Goal: Task Accomplishment & Management: Complete application form

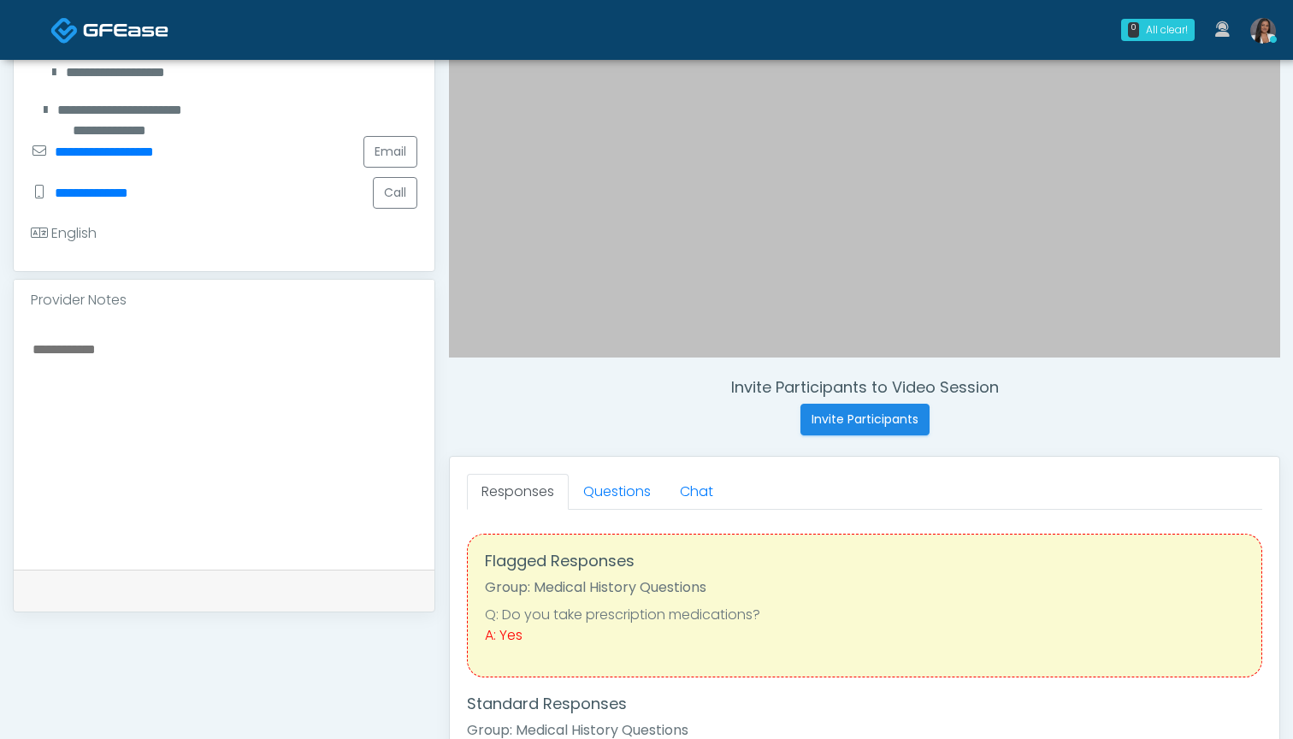
scroll to position [400, 0]
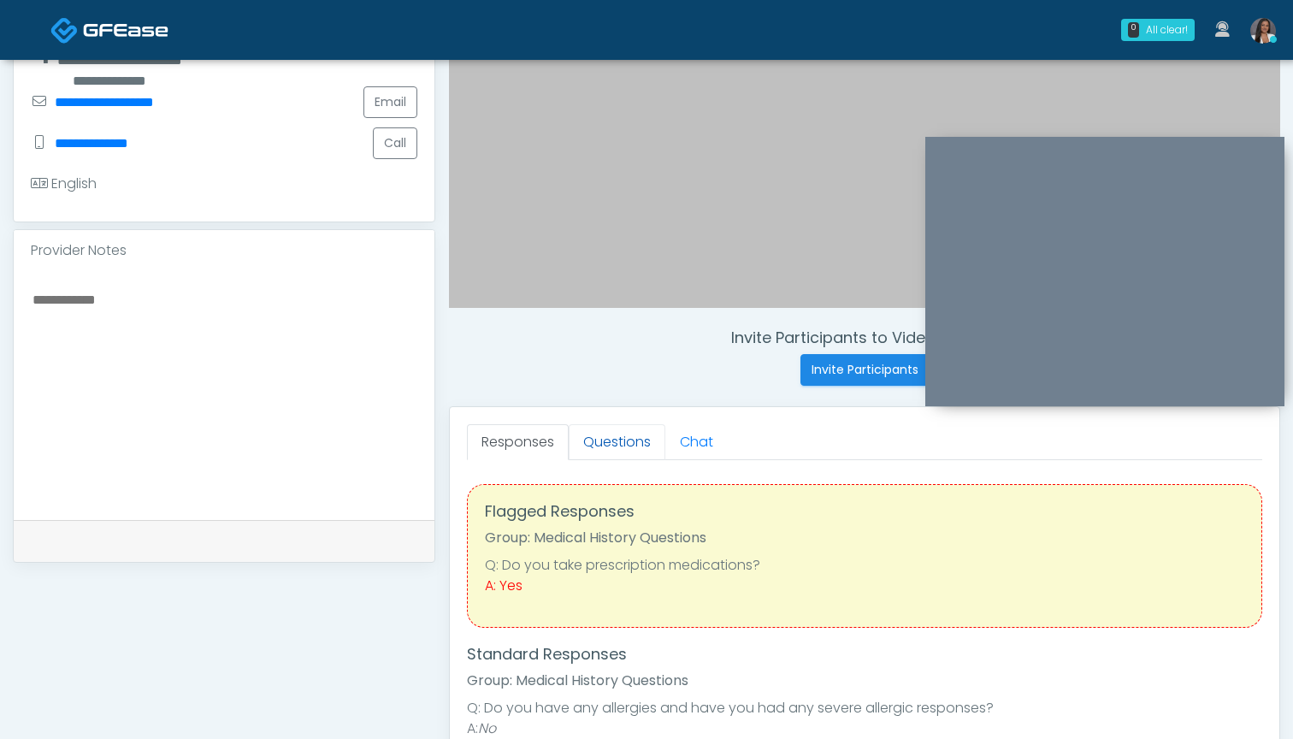
click at [616, 450] on link "Questions" at bounding box center [617, 442] width 97 height 36
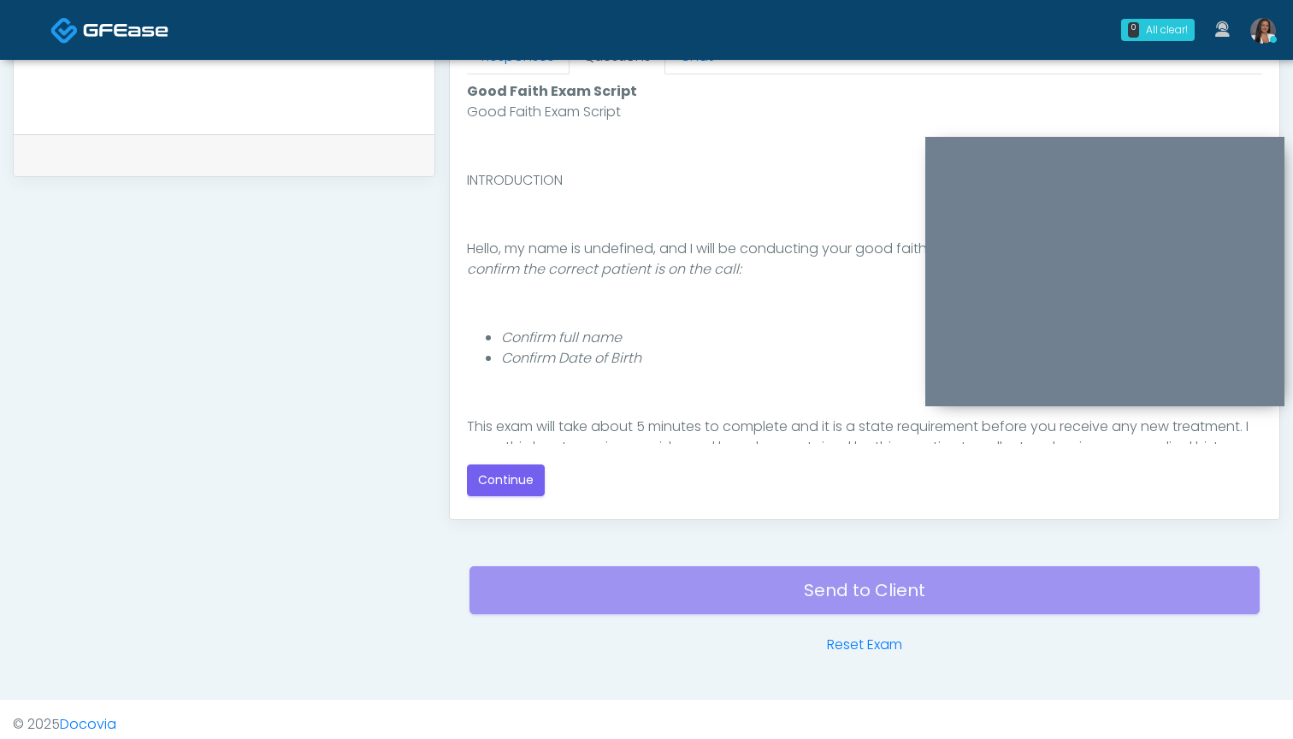
scroll to position [788, 0]
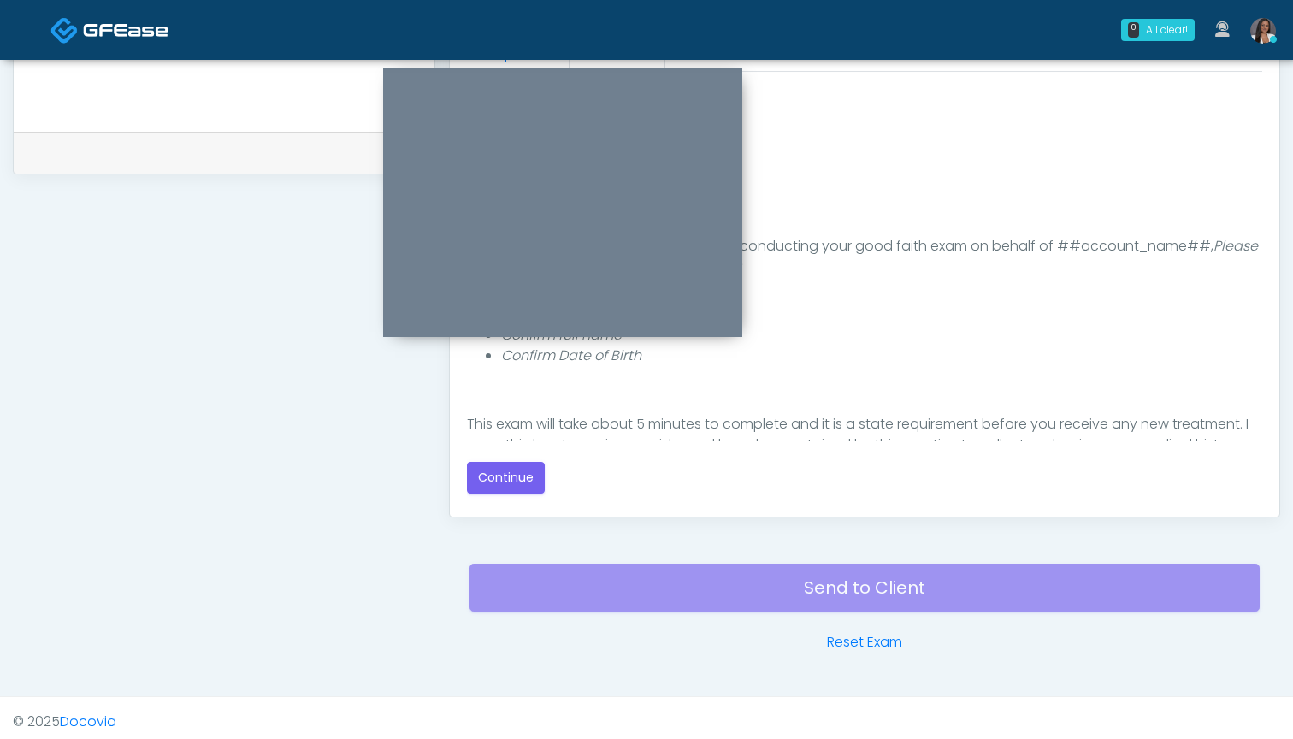
drag, startPoint x: 994, startPoint y: 144, endPoint x: 452, endPoint y: 74, distance: 546.6
click at [452, 74] on div at bounding box center [562, 202] width 359 height 269
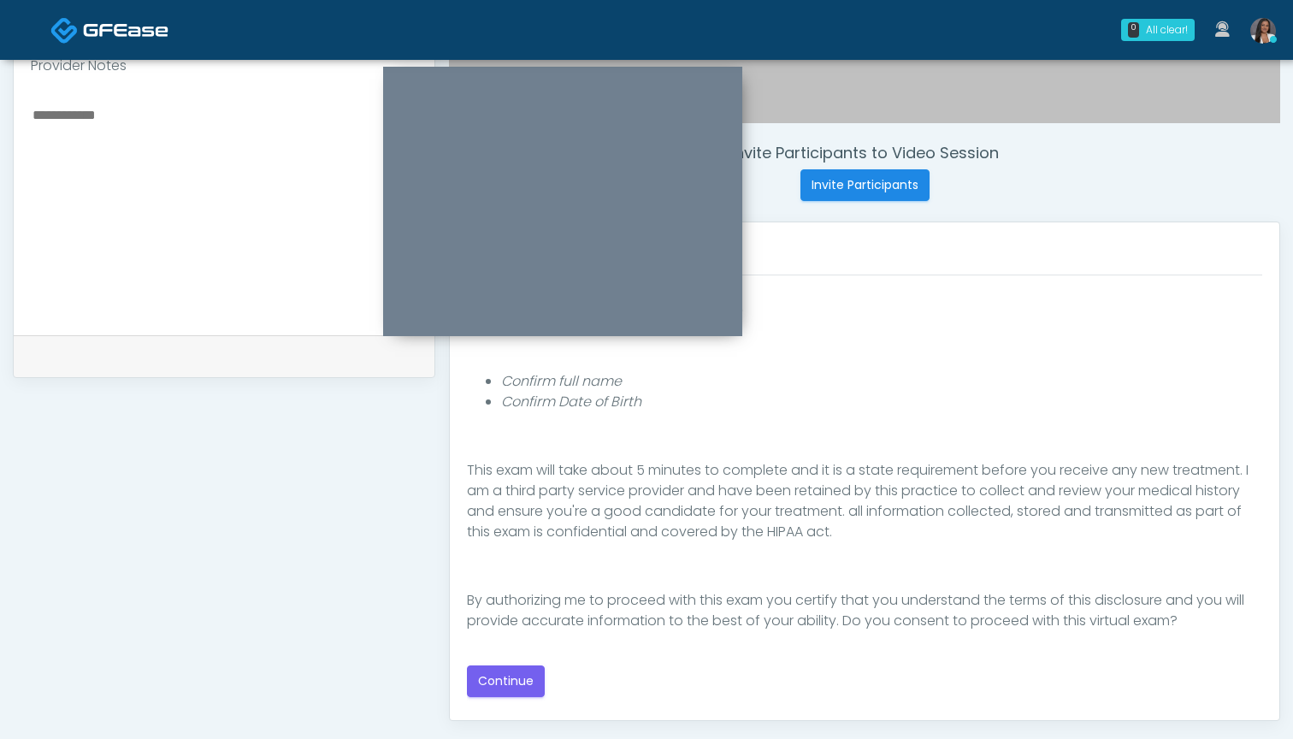
scroll to position [583, 0]
click at [506, 681] on button "Continue" at bounding box center [506, 683] width 78 height 32
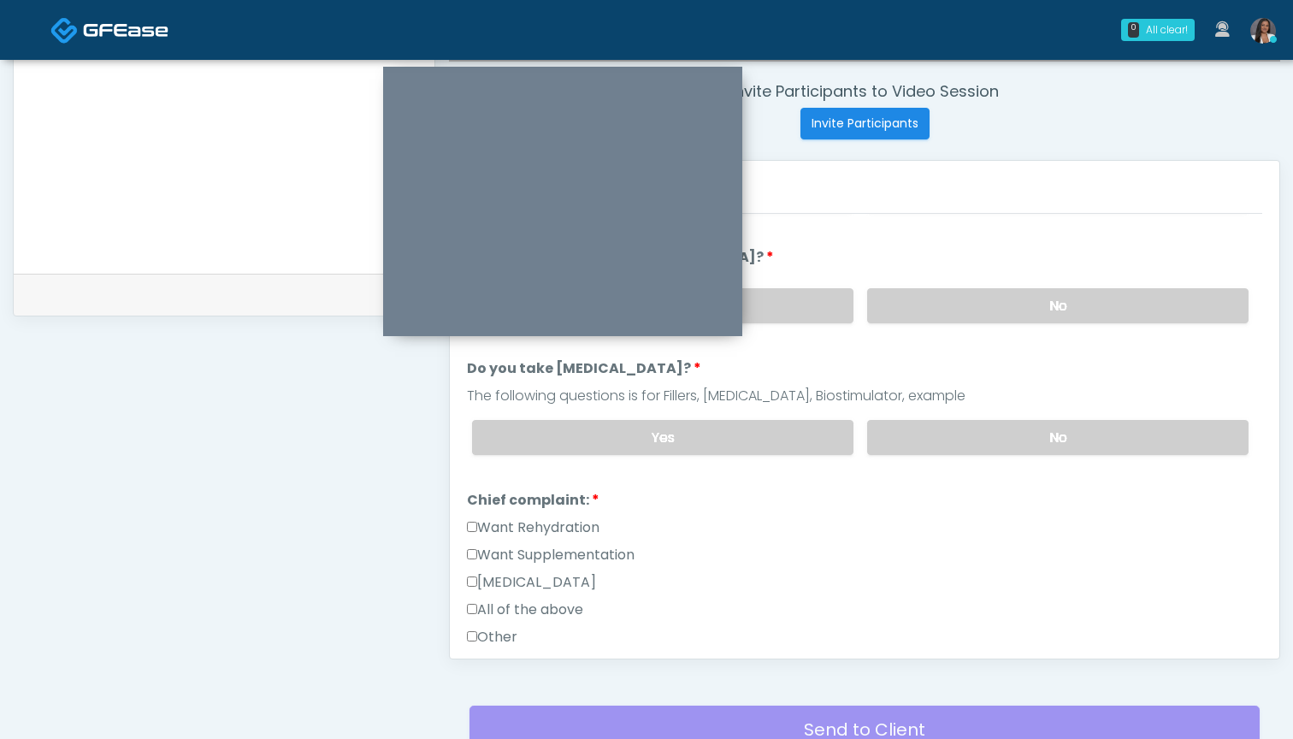
scroll to position [642, 0]
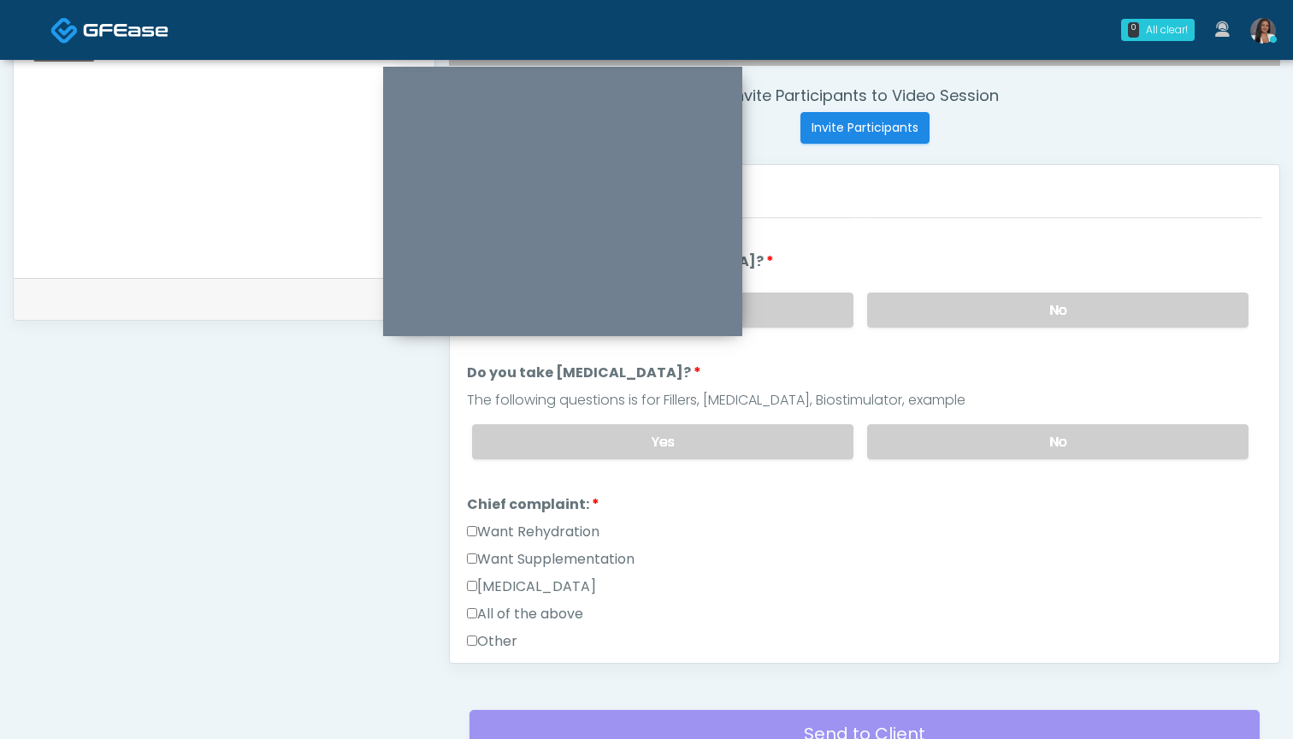
click at [517, 534] on label "Want Rehydration" at bounding box center [533, 532] width 133 height 21
click at [517, 553] on label "Want Supplementation" at bounding box center [551, 559] width 168 height 21
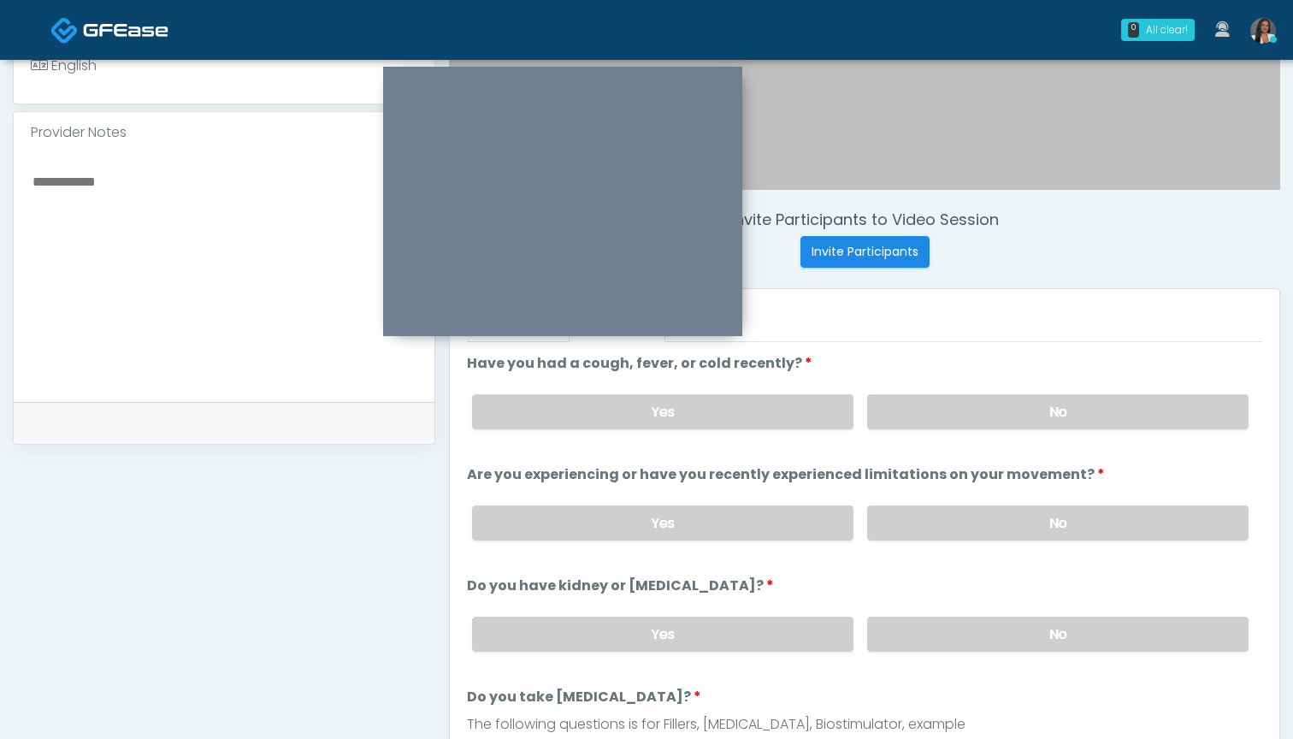
scroll to position [512, 0]
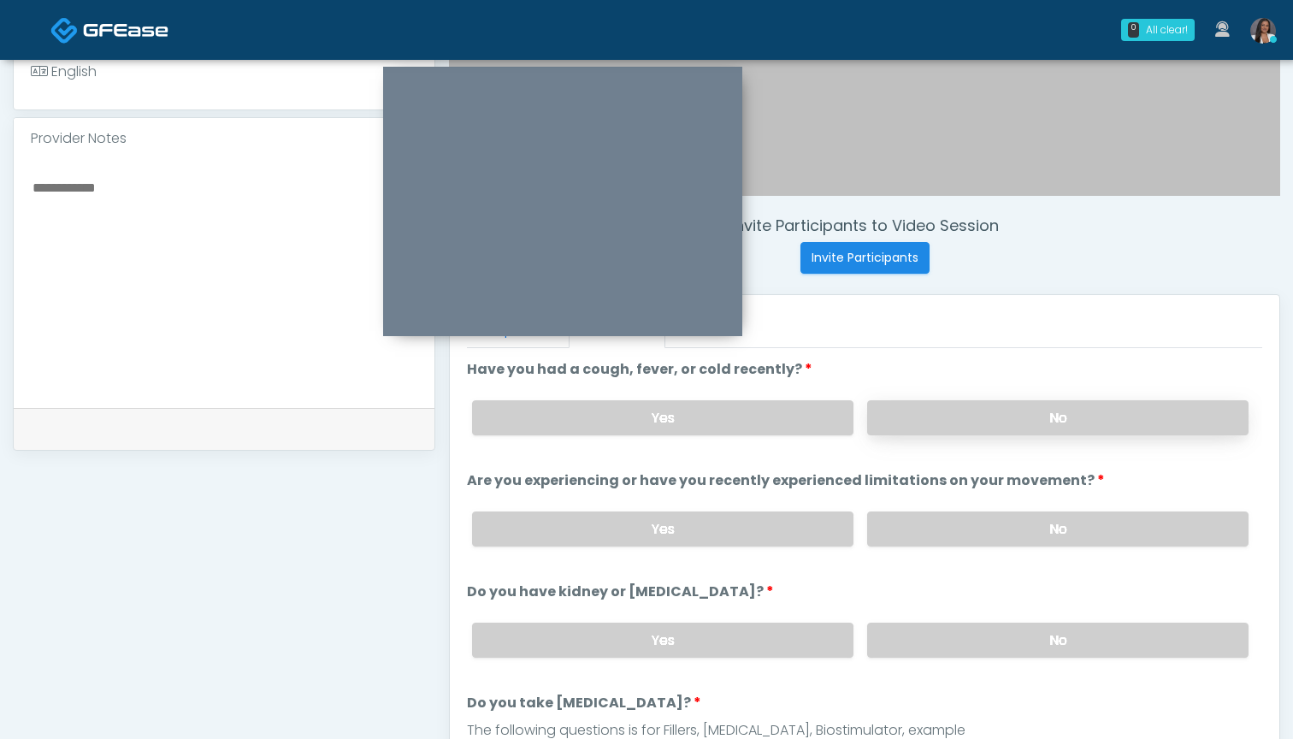
click at [965, 420] on label "No" at bounding box center [1057, 417] width 381 height 35
click at [953, 530] on label "No" at bounding box center [1057, 528] width 381 height 35
click at [758, 413] on label "Yes" at bounding box center [662, 417] width 381 height 35
click at [243, 258] on textarea at bounding box center [224, 280] width 386 height 209
type textarea "*"
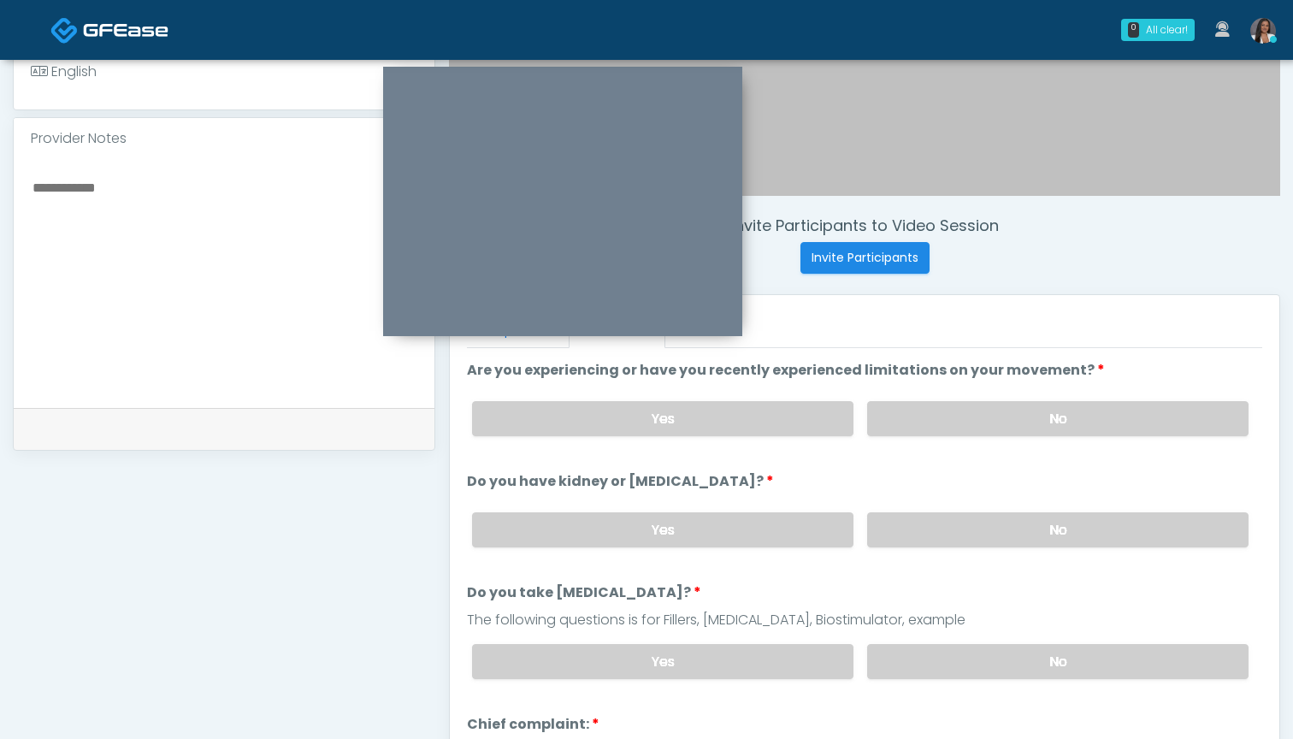
scroll to position [136, 0]
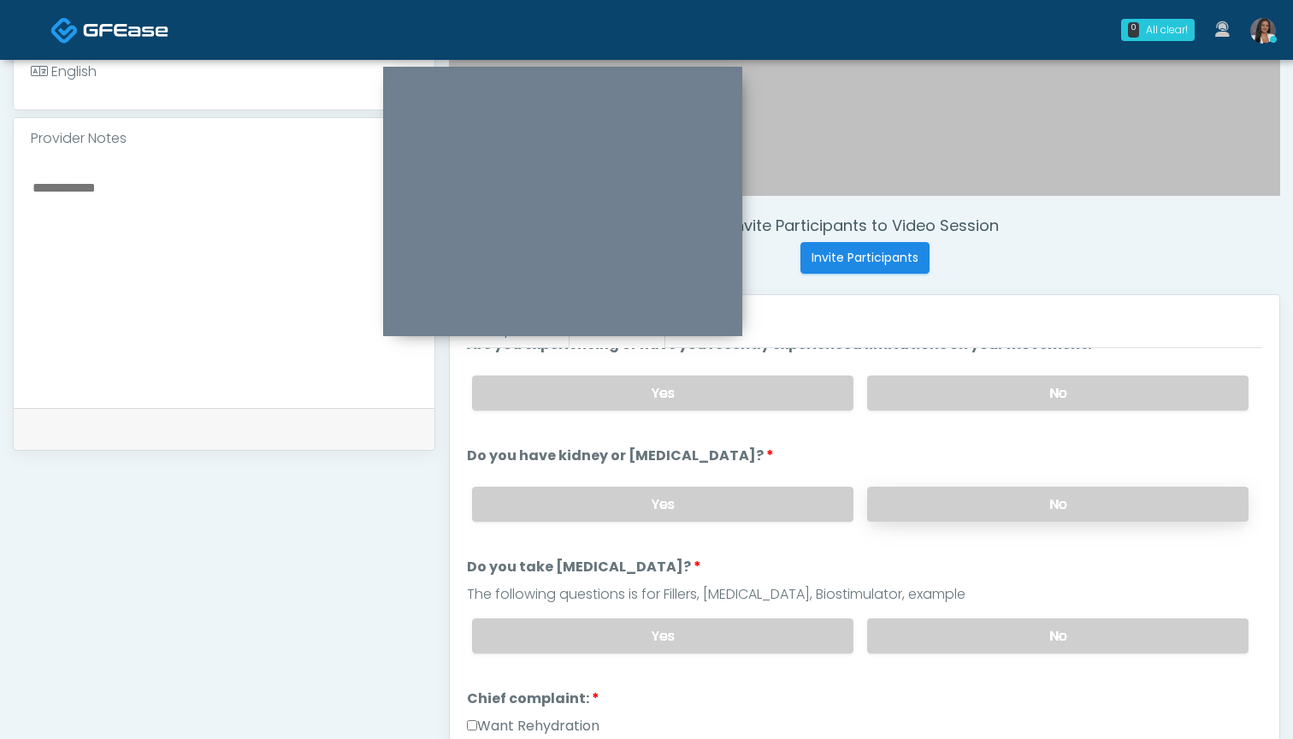
click at [938, 505] on label "No" at bounding box center [1057, 504] width 381 height 35
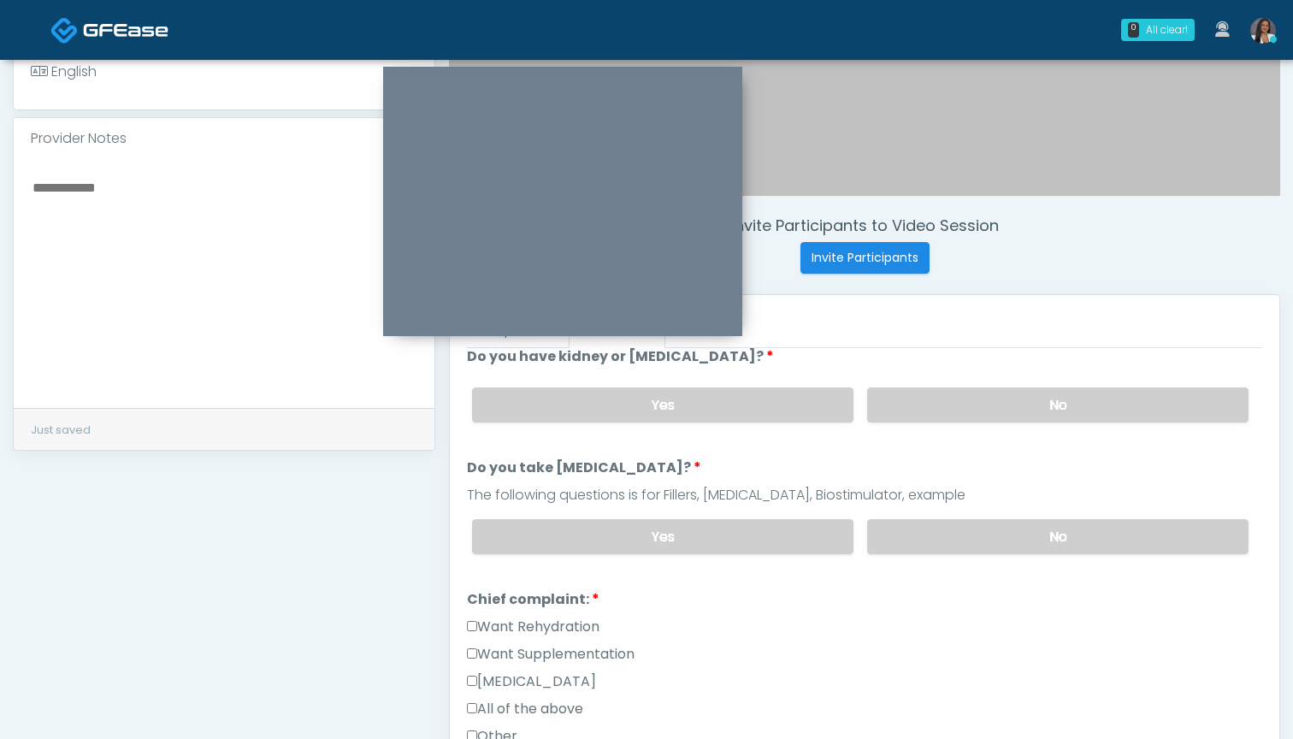
scroll to position [241, 0]
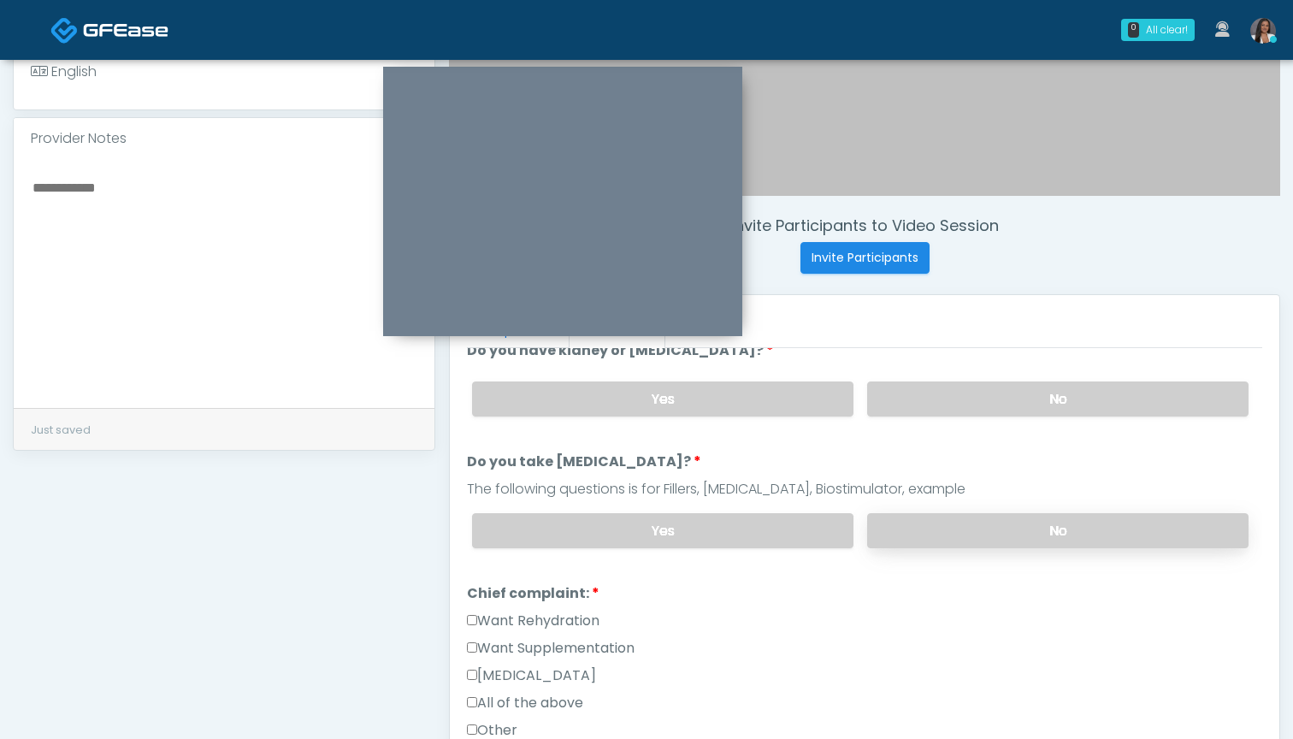
click at [954, 534] on label "No" at bounding box center [1057, 530] width 381 height 35
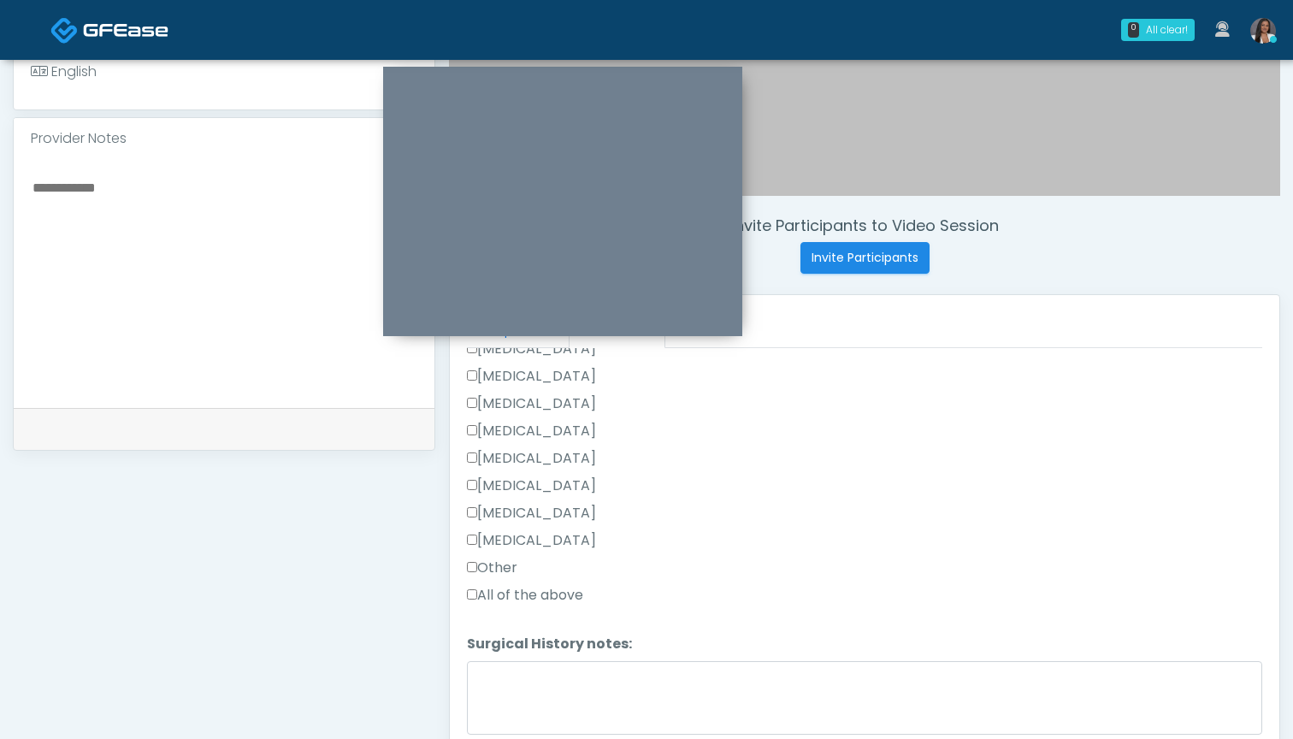
scroll to position [940, 0]
click at [483, 568] on label "Other" at bounding box center [492, 564] width 50 height 21
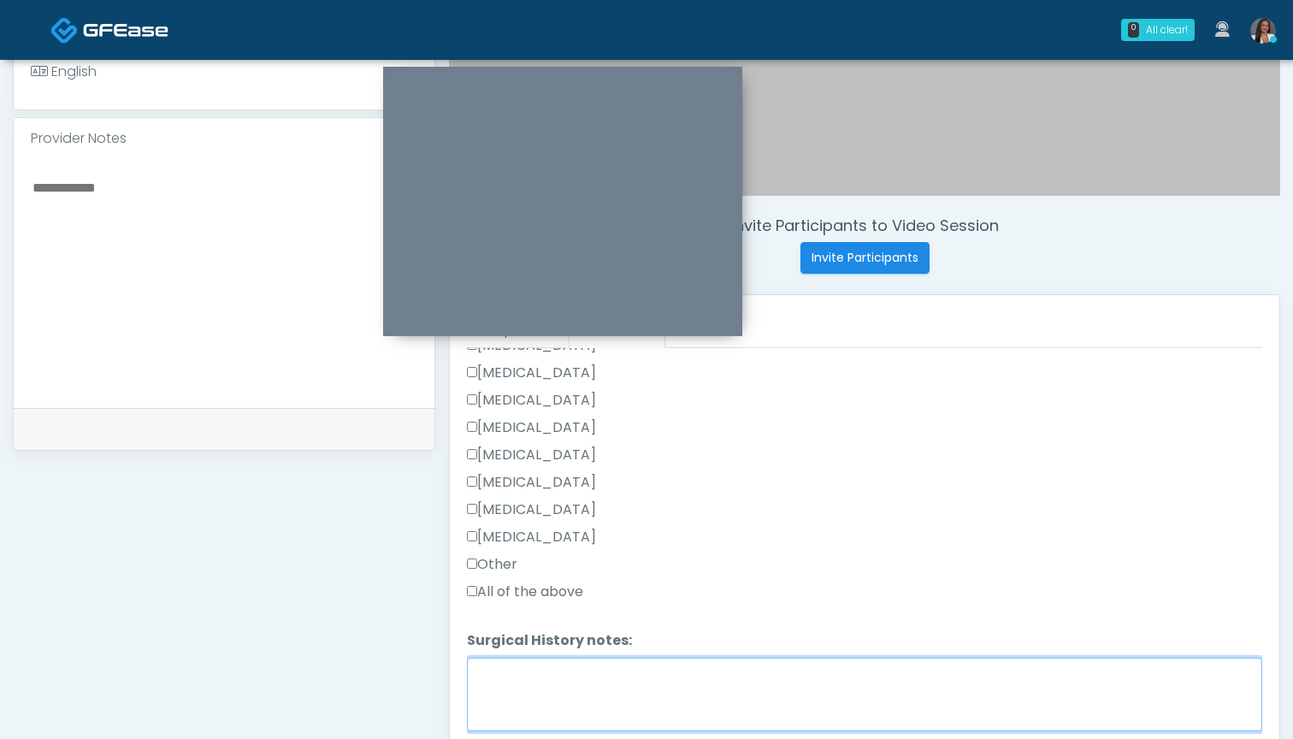
click at [529, 678] on textarea "Surgical History notes:" at bounding box center [864, 695] width 795 height 74
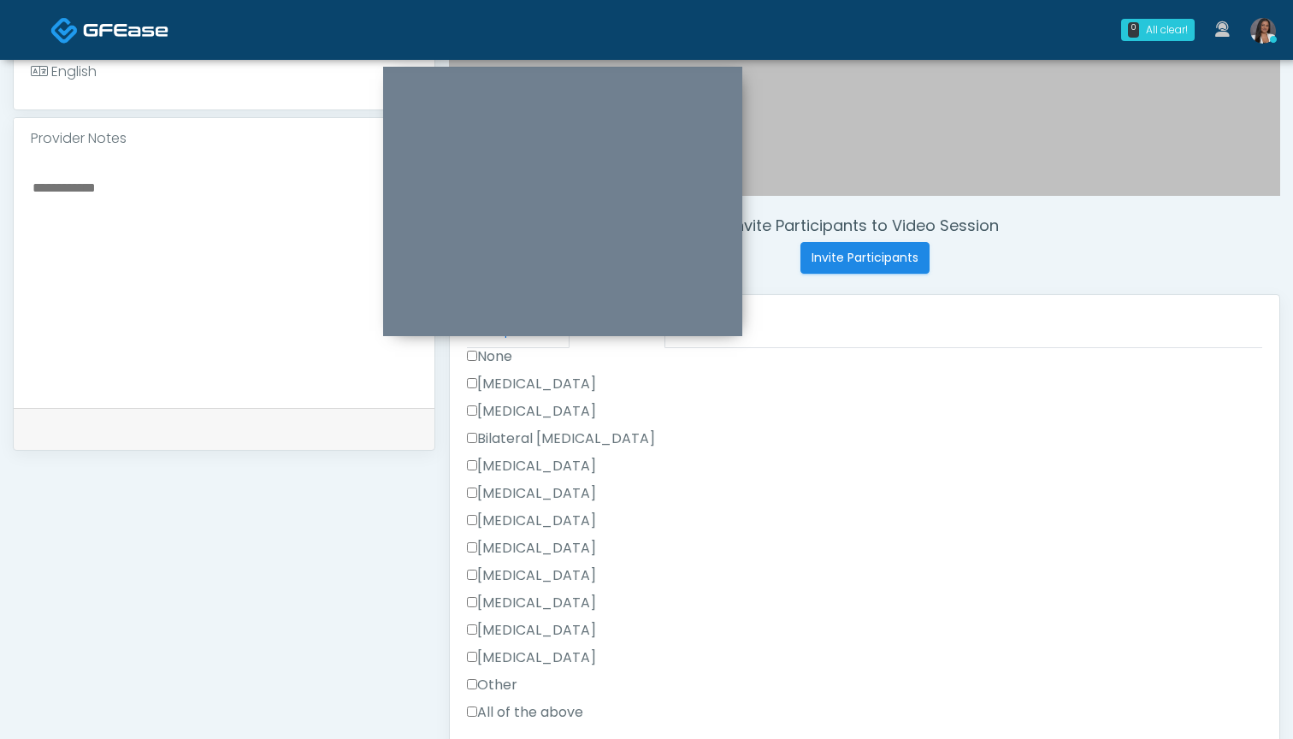
scroll to position [744, 0]
type textarea "**********"
click at [533, 459] on label "Cesarean Section" at bounding box center [531, 459] width 129 height 21
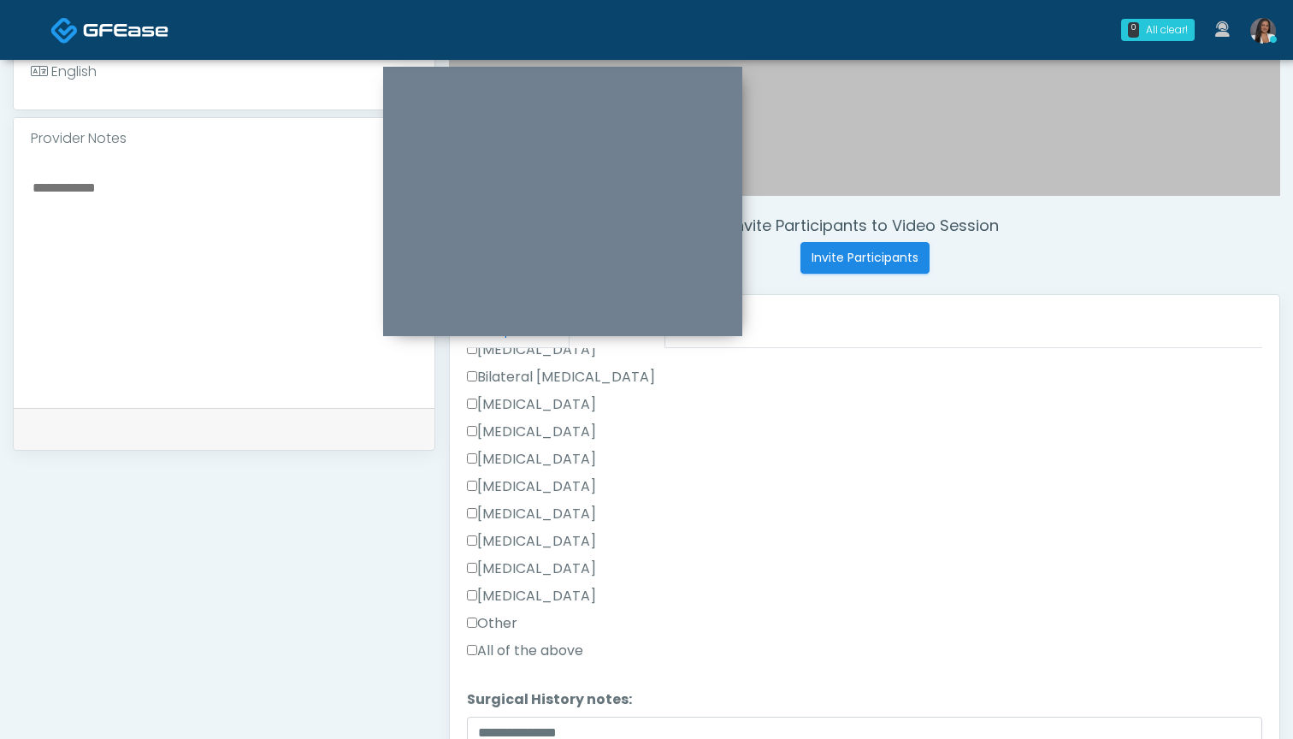
scroll to position [914, 0]
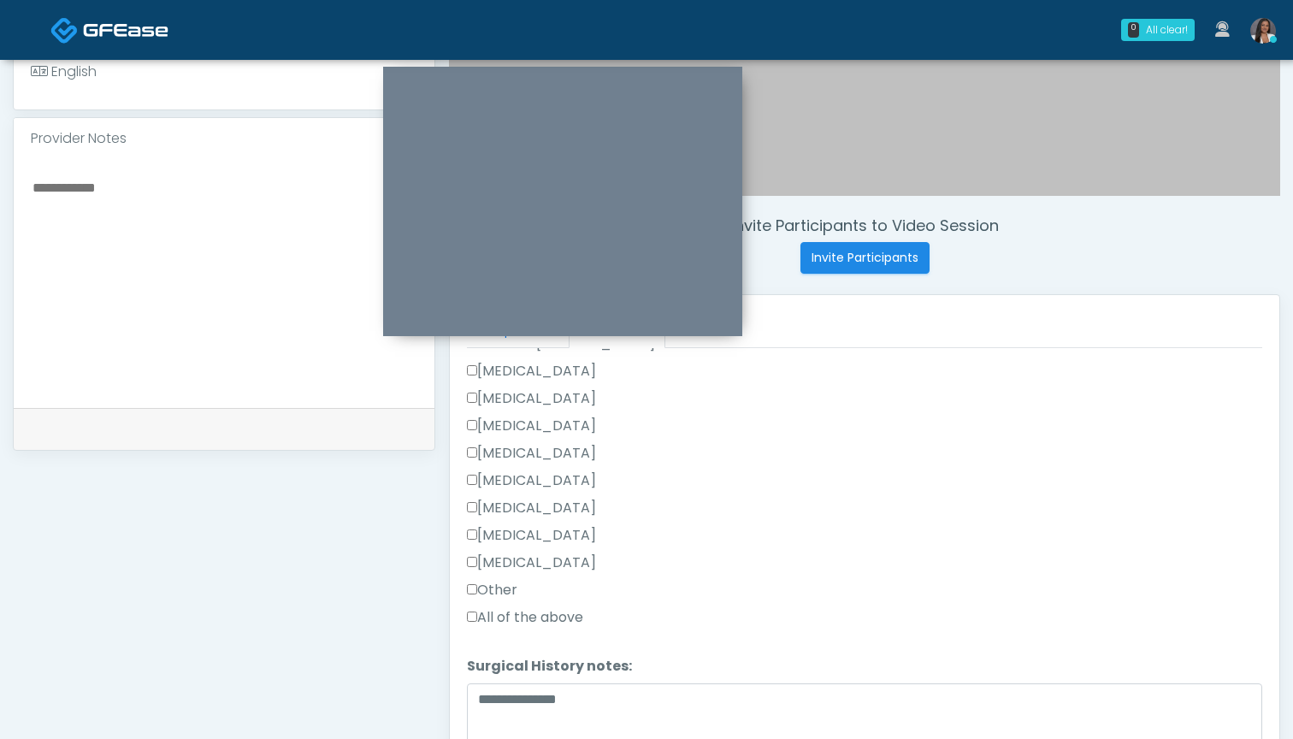
click at [524, 560] on label "Tonsillectomy" at bounding box center [531, 562] width 129 height 21
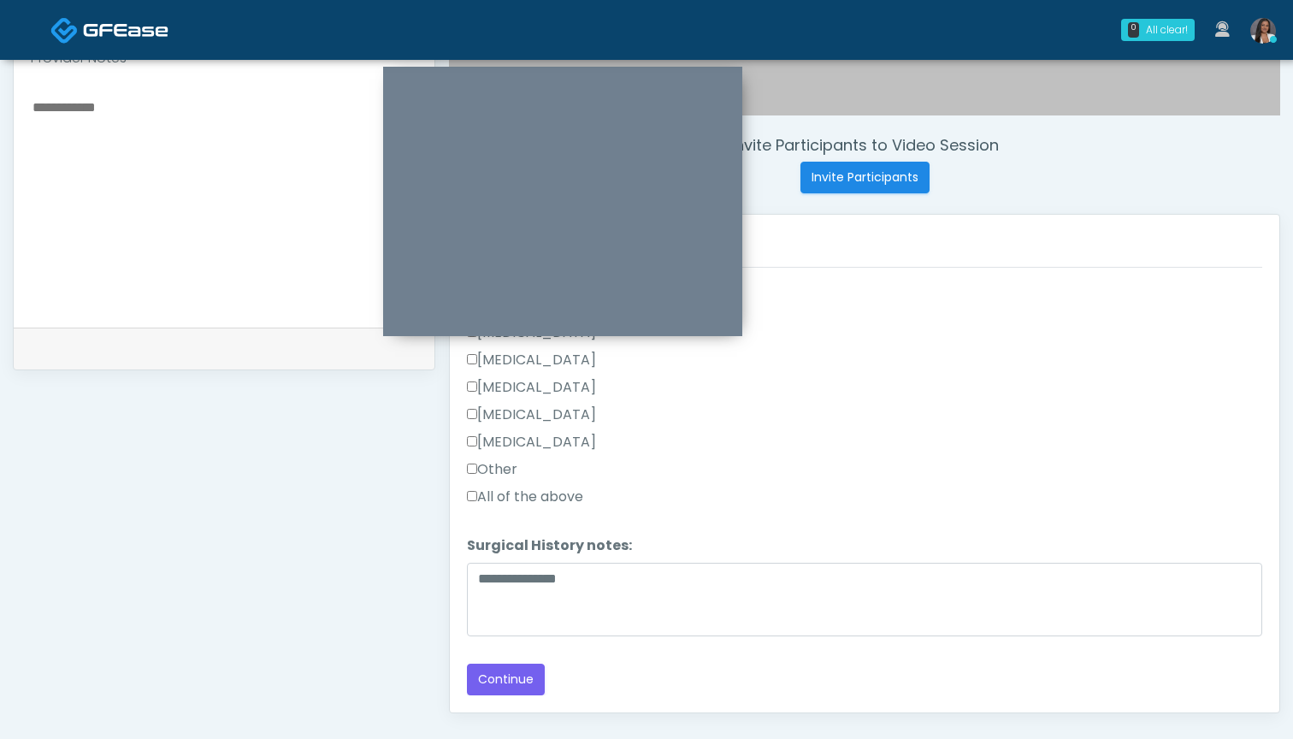
scroll to position [593, 0]
click at [513, 683] on button "Continue" at bounding box center [506, 679] width 78 height 32
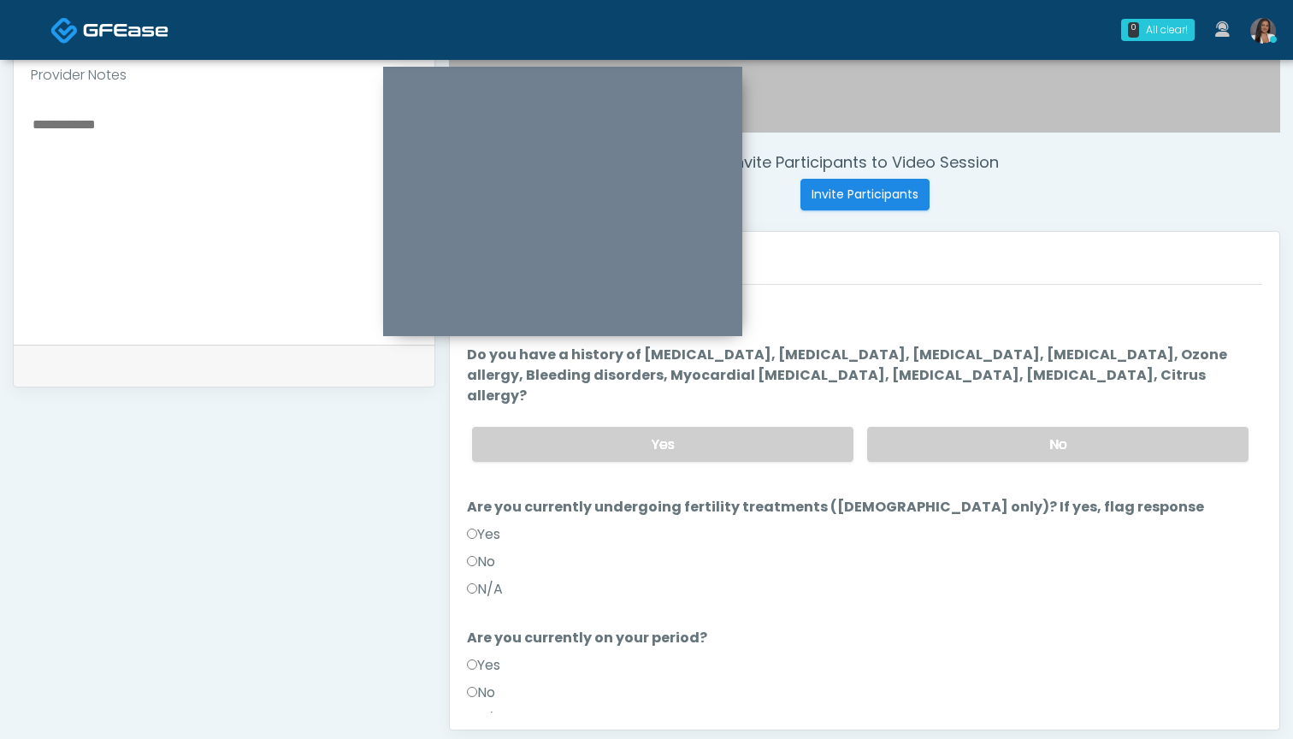
scroll to position [574, 0]
click at [941, 429] on label "No" at bounding box center [1057, 445] width 381 height 35
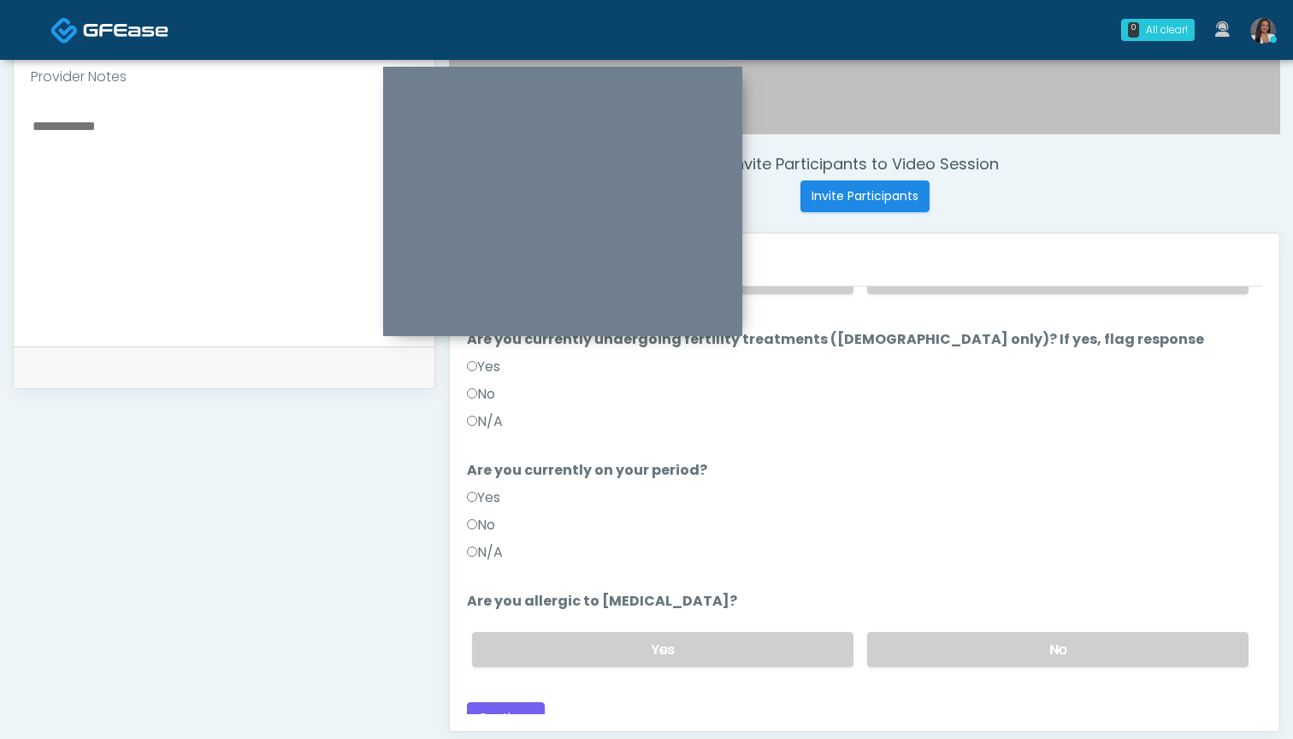
scroll to position [168, 0]
click at [485, 516] on label "No" at bounding box center [481, 526] width 28 height 21
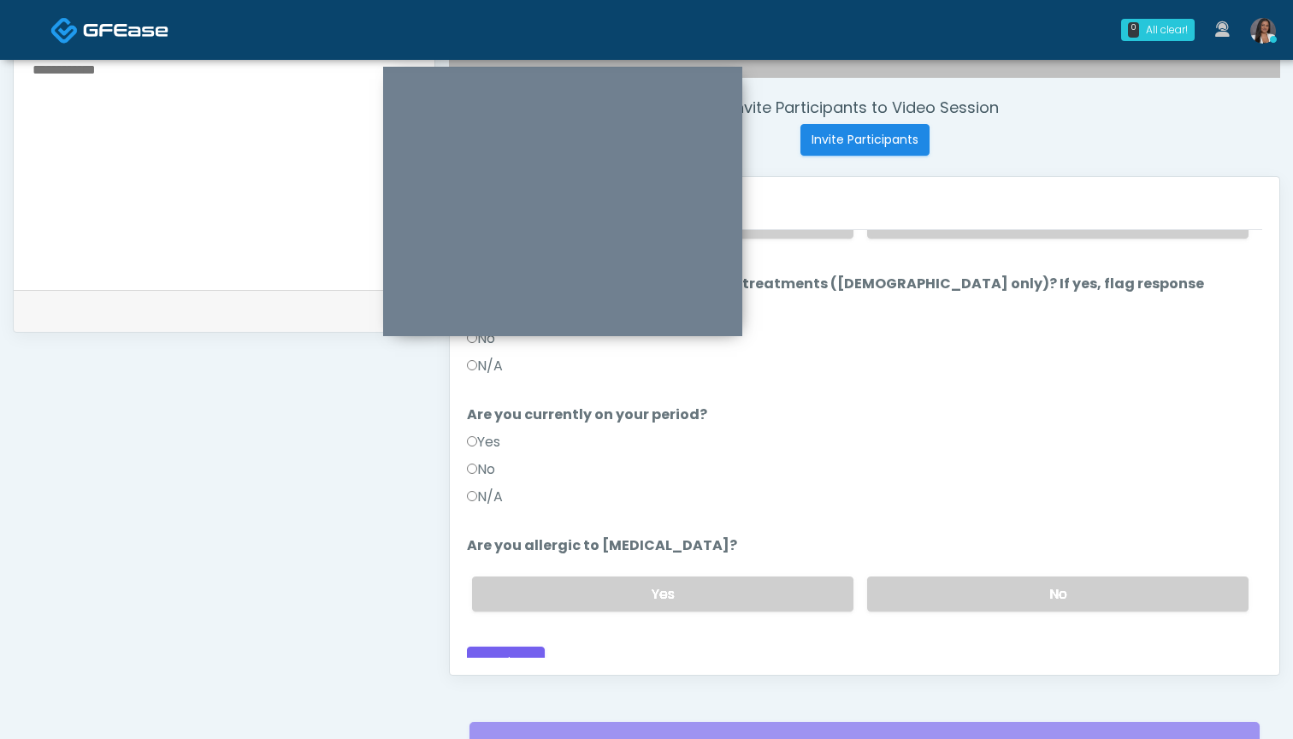
scroll to position [634, 0]
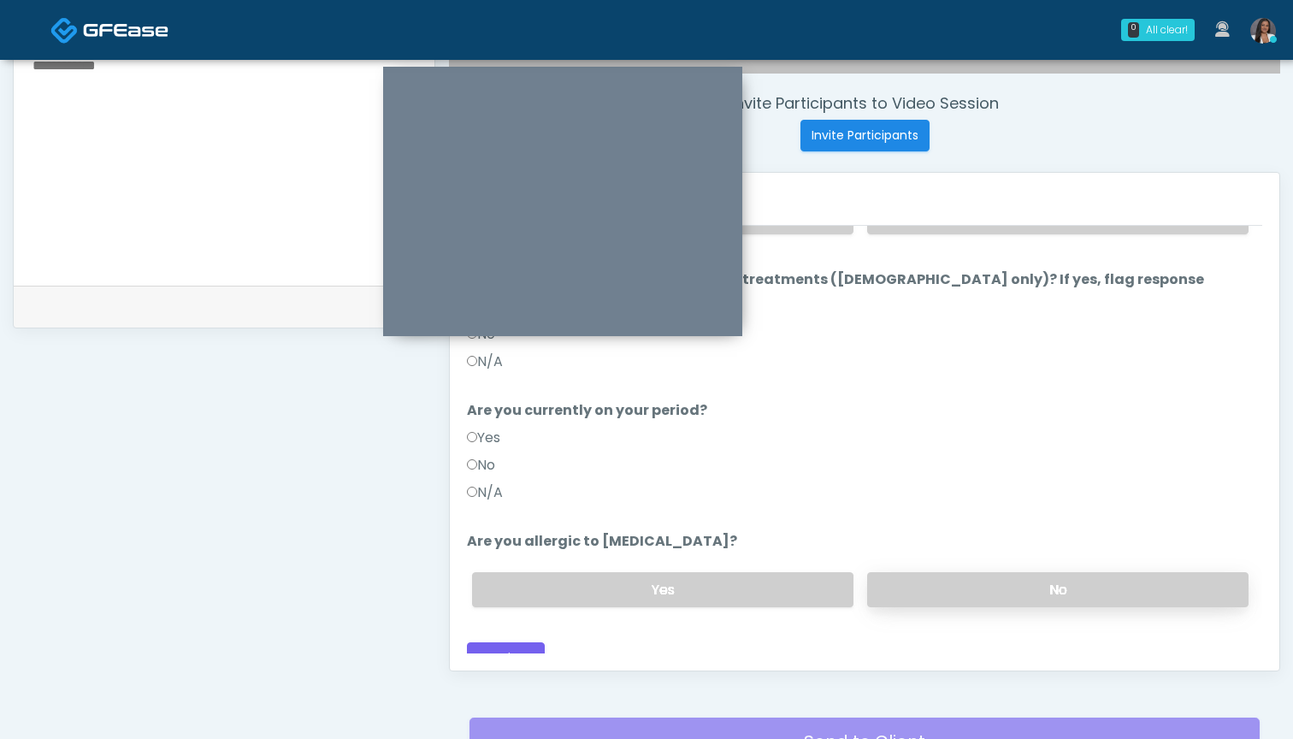
click at [952, 572] on label "No" at bounding box center [1057, 589] width 381 height 35
click at [510, 642] on button "Continue" at bounding box center [506, 658] width 78 height 32
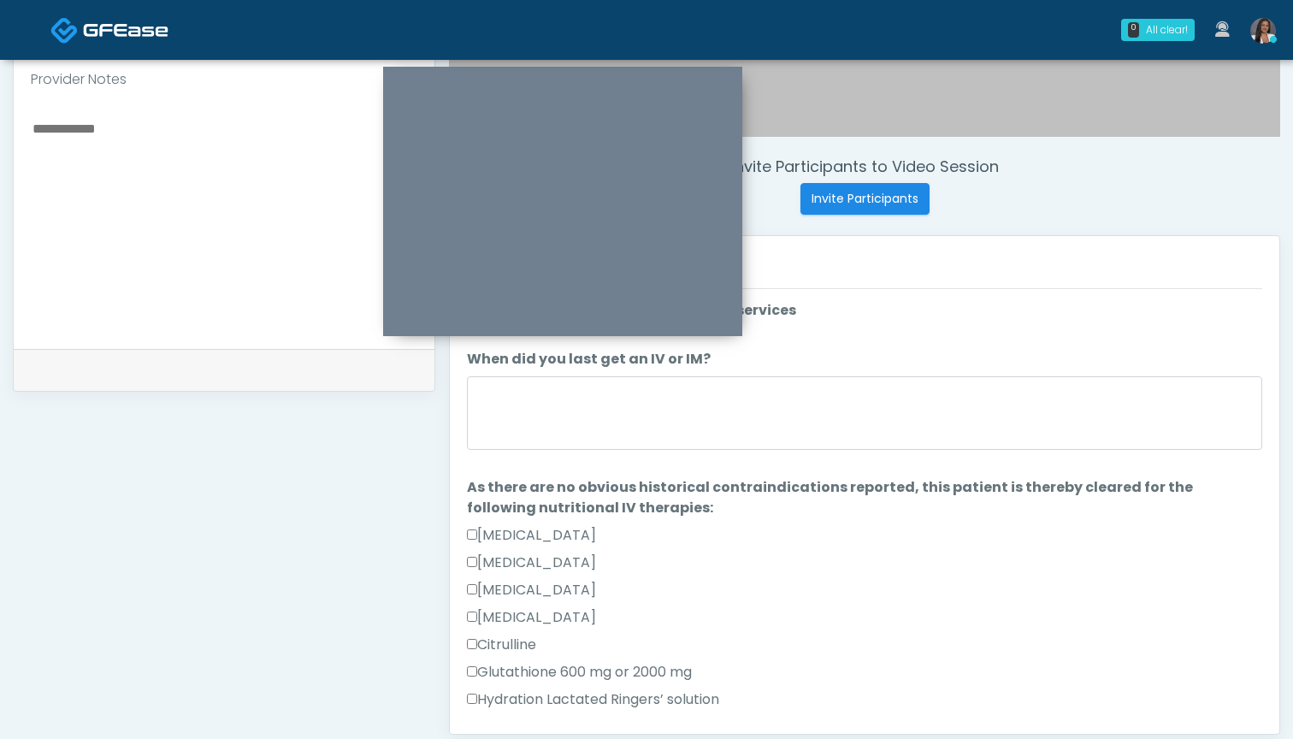
scroll to position [561, 0]
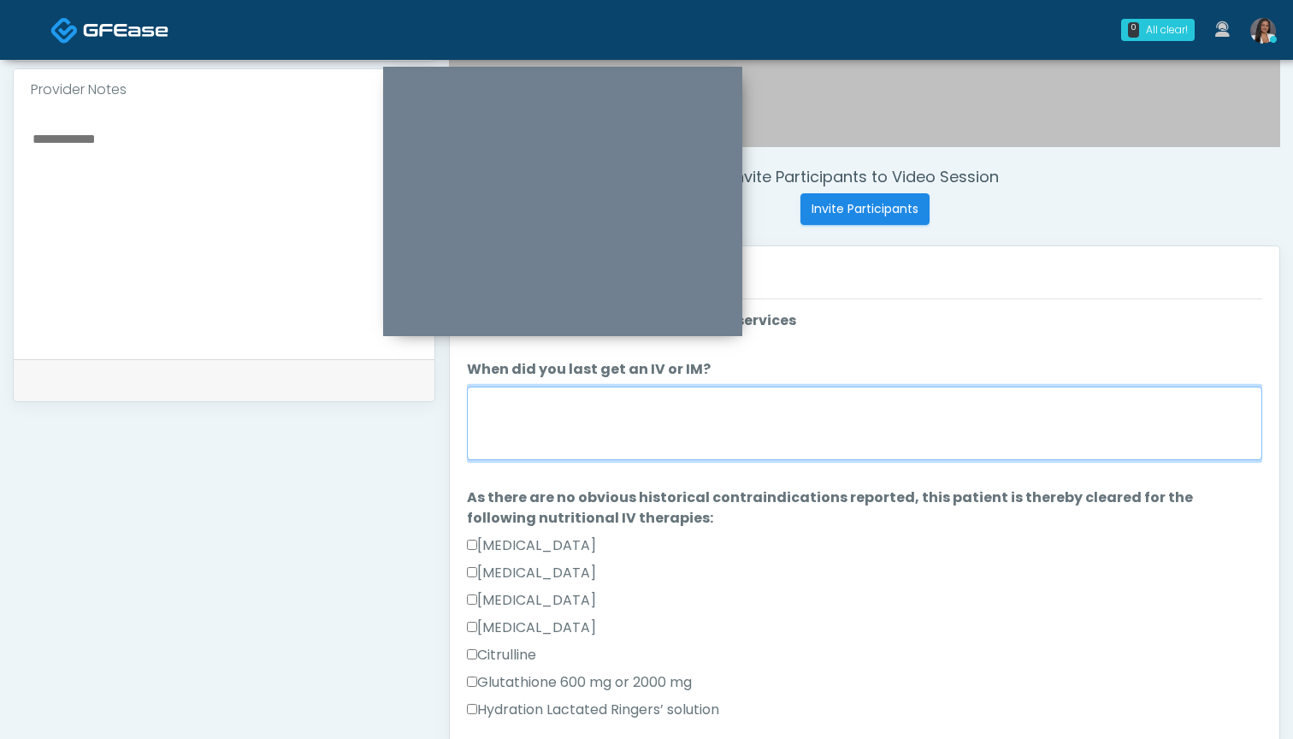
click at [797, 435] on textarea "When did you last get an IV or IM?" at bounding box center [864, 423] width 795 height 74
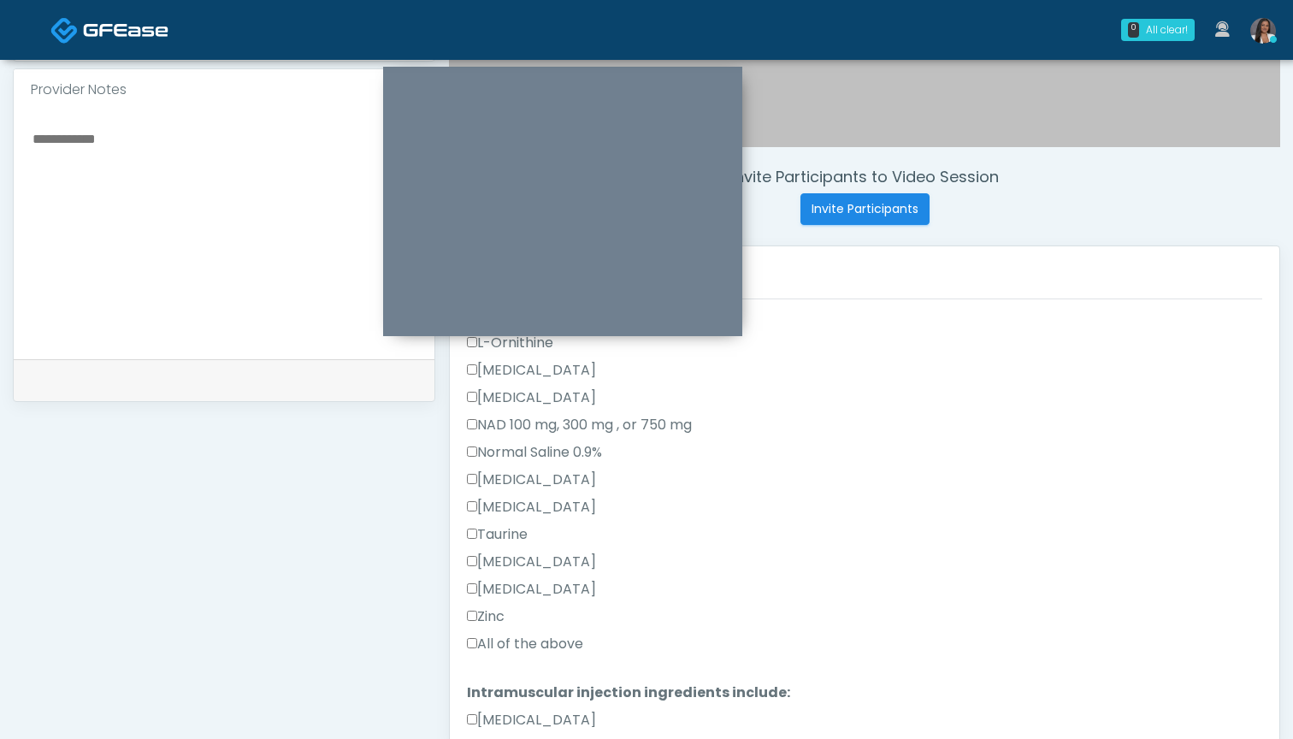
scroll to position [508, 0]
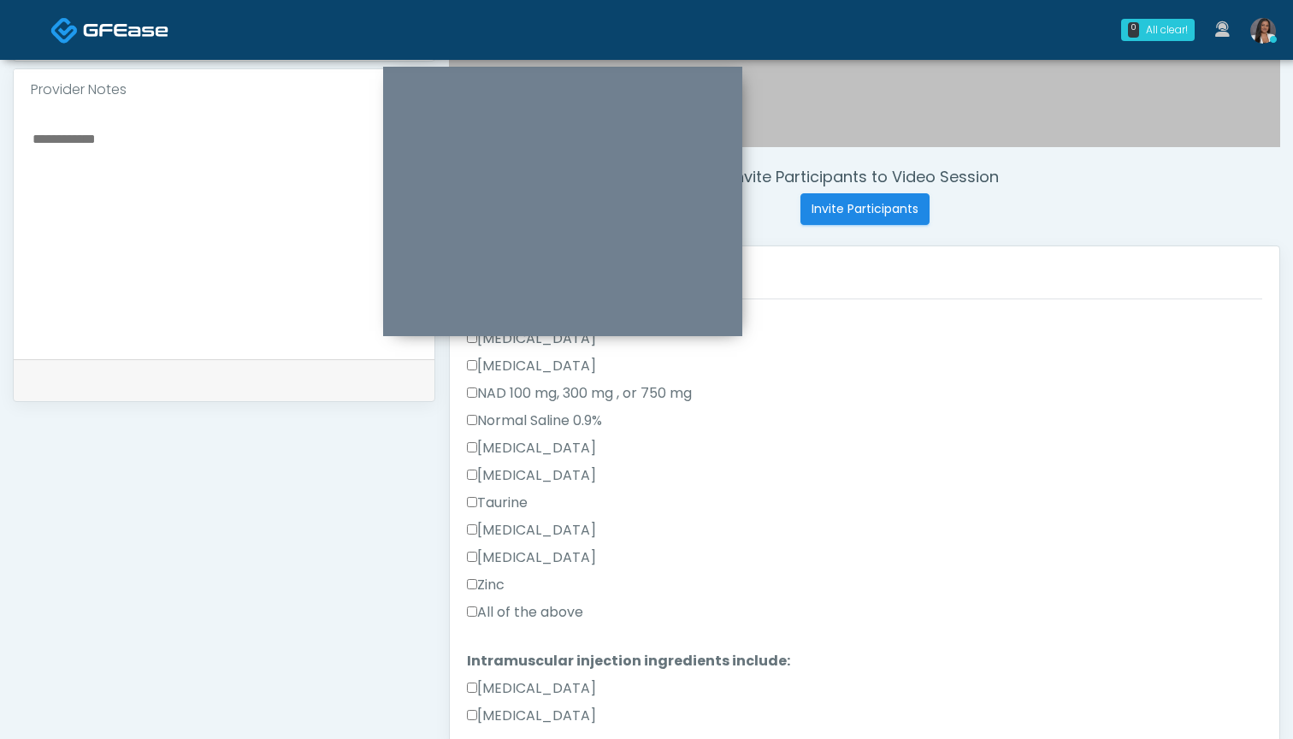
type textarea "**********"
click at [550, 611] on label "All of the above" at bounding box center [525, 612] width 116 height 21
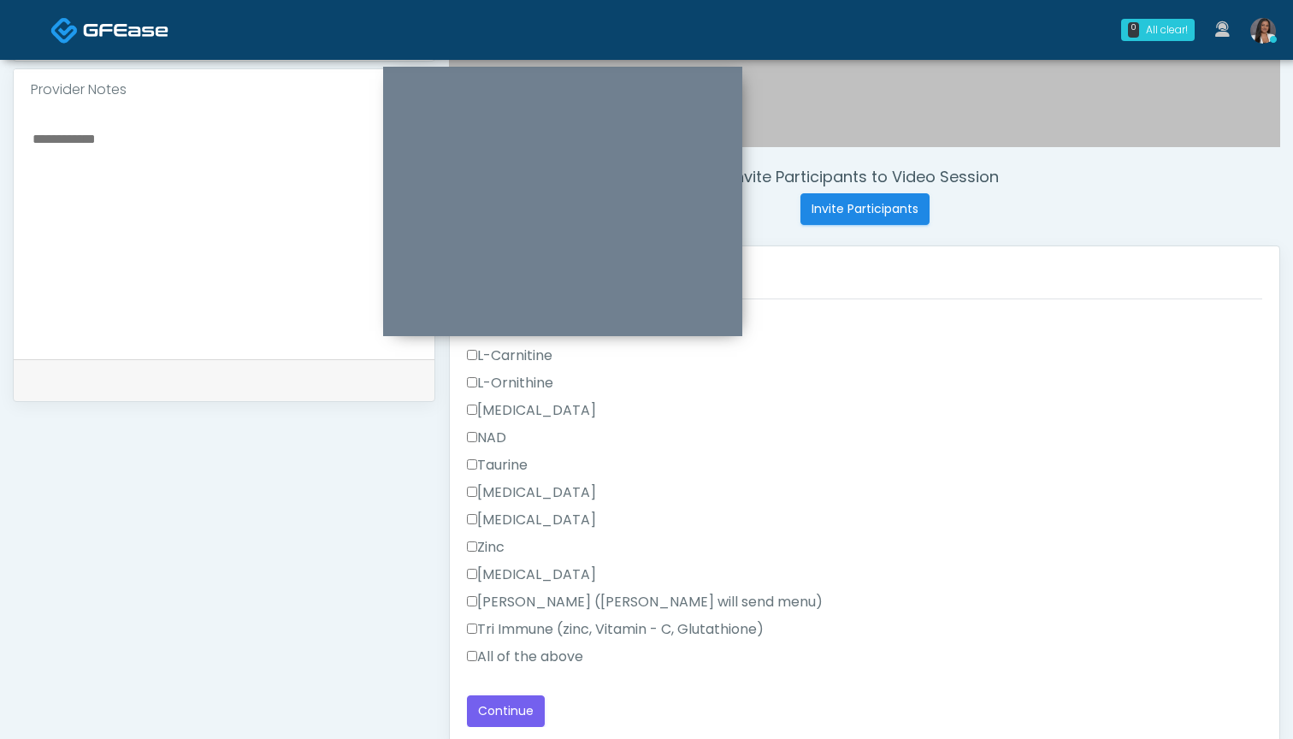
scroll to position [1087, 0]
click at [535, 663] on label "All of the above" at bounding box center [525, 656] width 116 height 21
click at [503, 710] on button "Continue" at bounding box center [506, 711] width 78 height 32
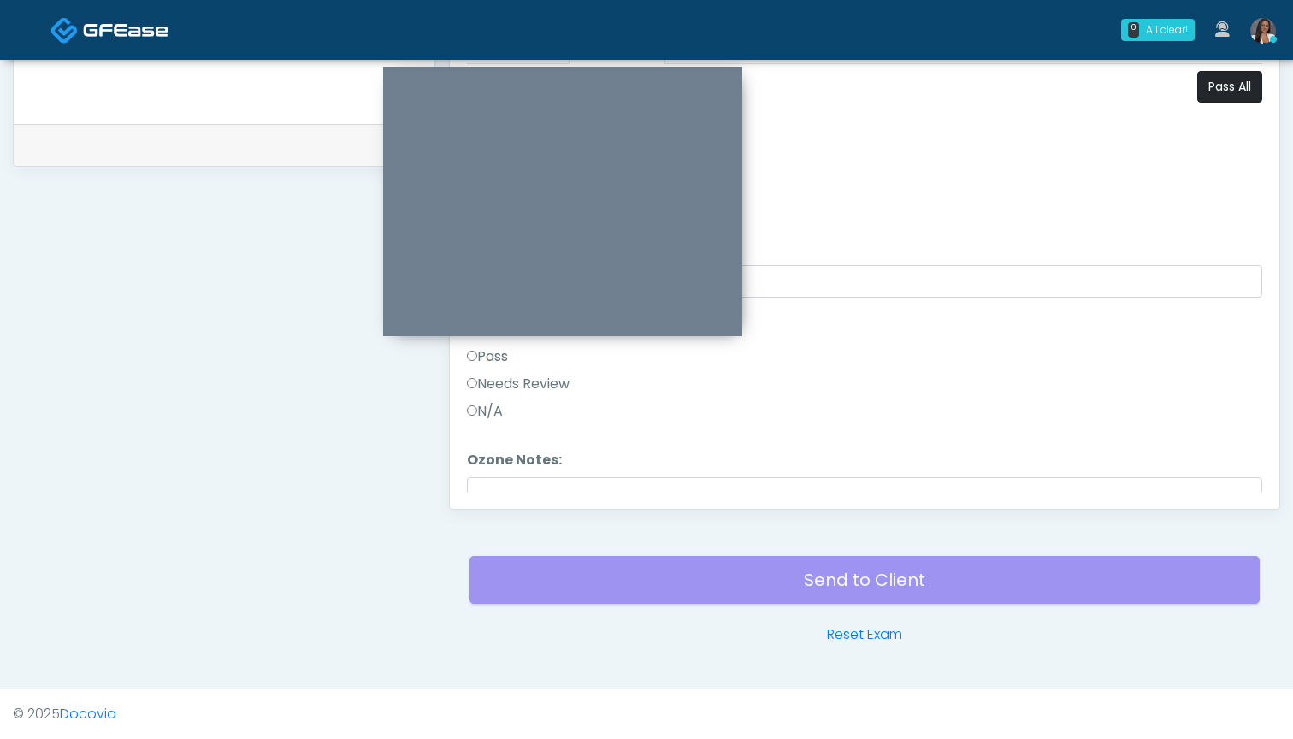
scroll to position [0, 0]
click at [1229, 90] on button "Pass All" at bounding box center [1229, 87] width 65 height 32
click at [495, 480] on button "Continue" at bounding box center [506, 476] width 78 height 32
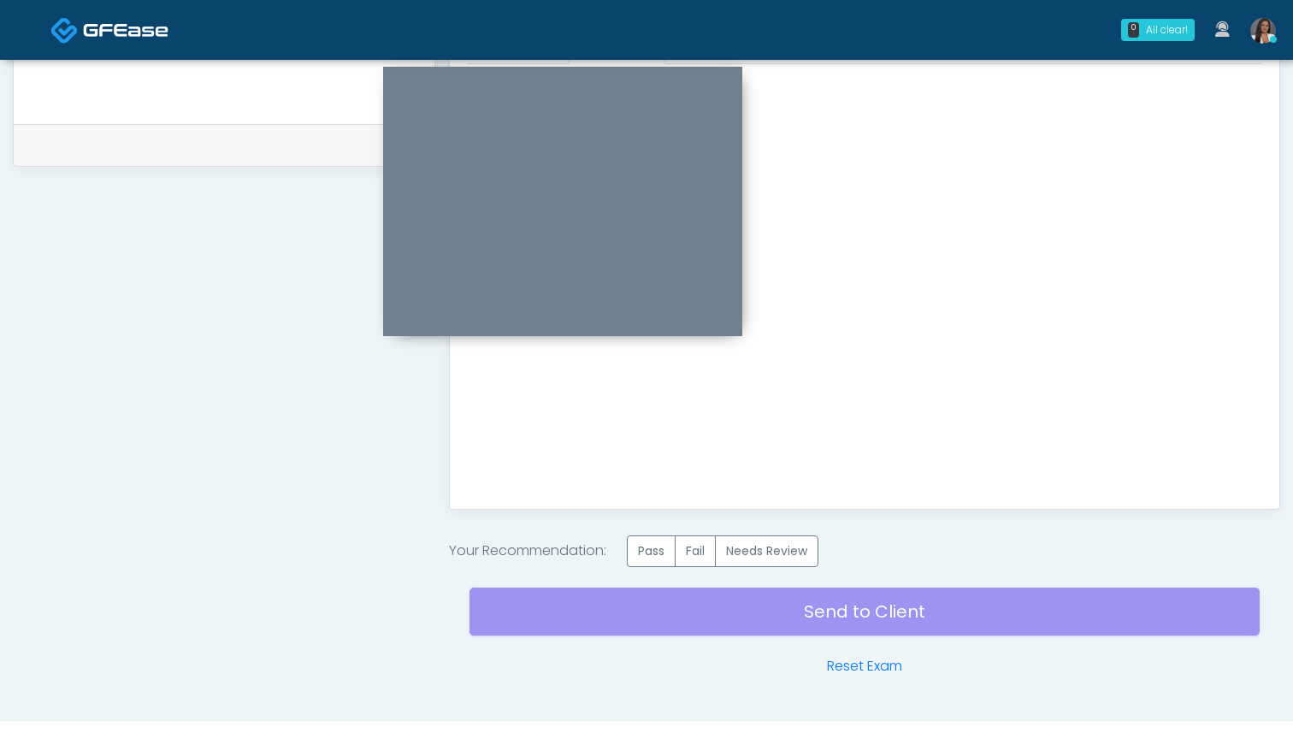
scroll to position [0, 0]
click at [662, 549] on label "Pass" at bounding box center [651, 551] width 49 height 32
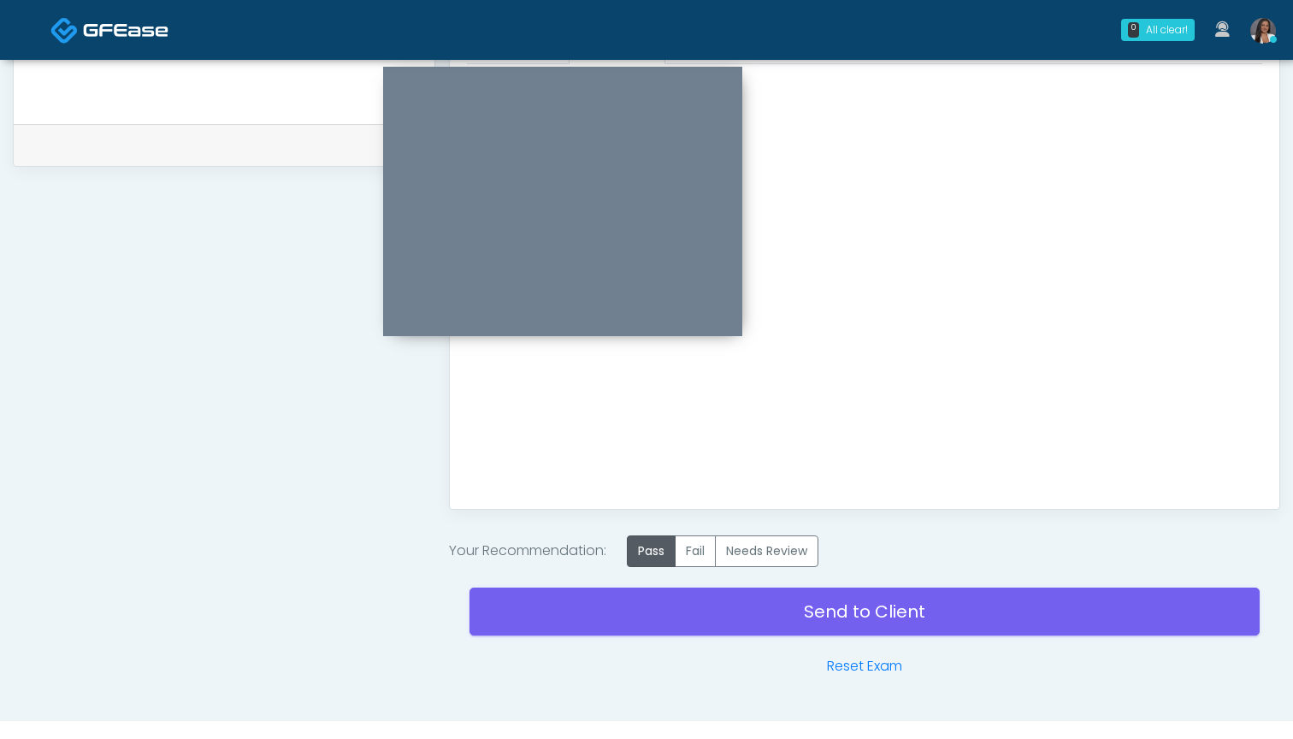
click at [829, 610] on div "Send to Client Reset Exam" at bounding box center [864, 621] width 790 height 109
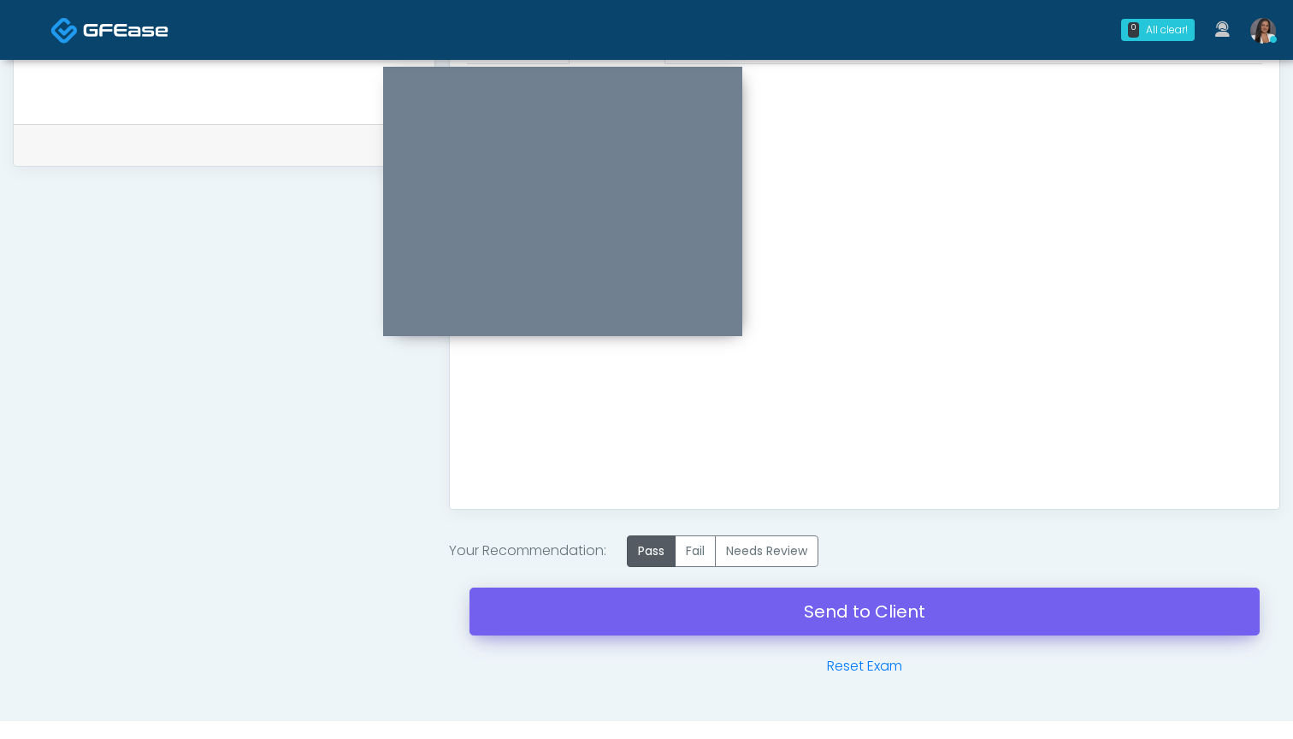
click at [847, 609] on link "Send to Client" at bounding box center [864, 611] width 790 height 48
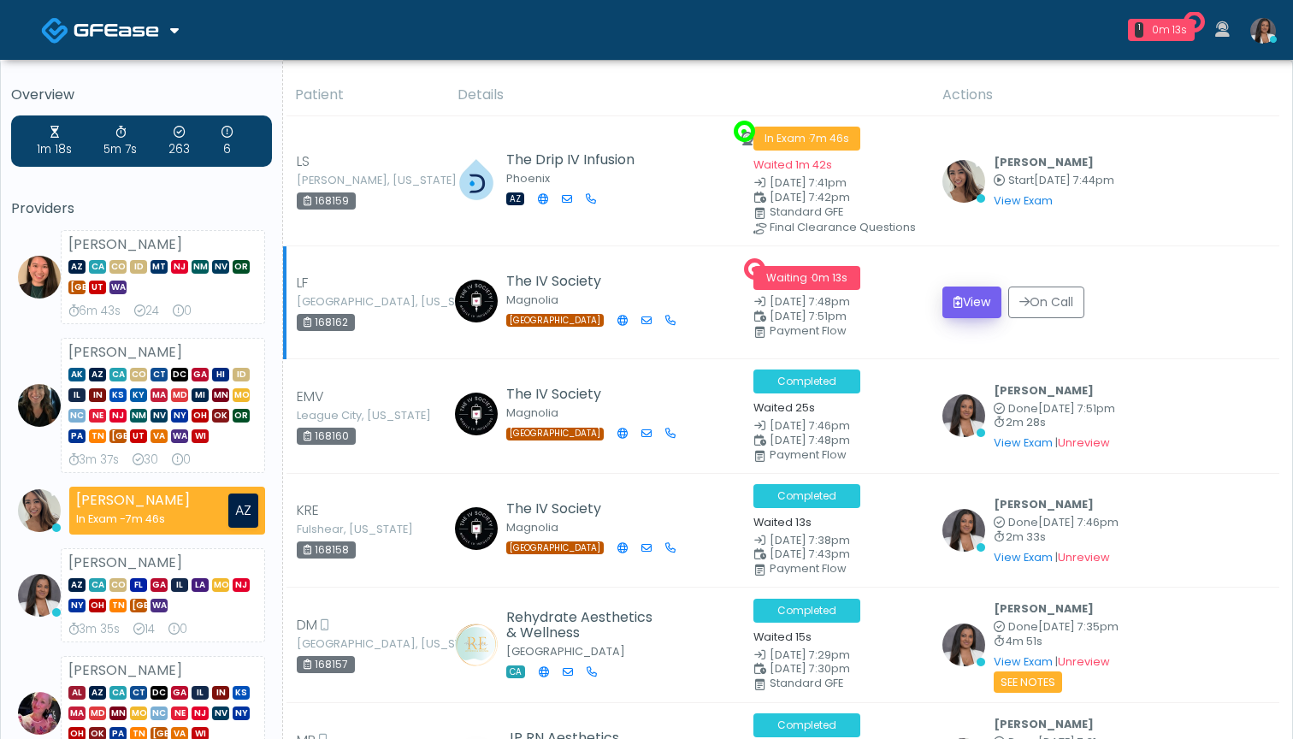
click at [964, 293] on button "View" at bounding box center [971, 302] width 59 height 32
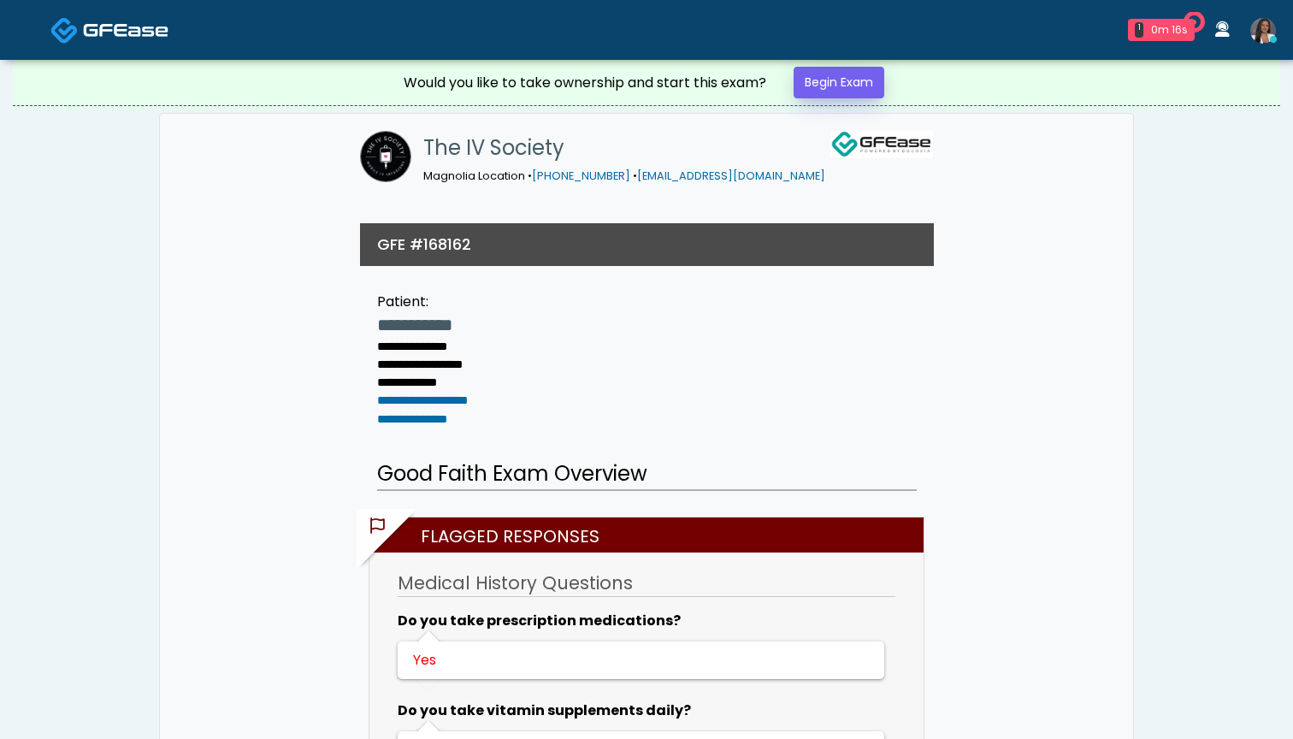
click at [811, 79] on link "Begin Exam" at bounding box center [838, 83] width 91 height 32
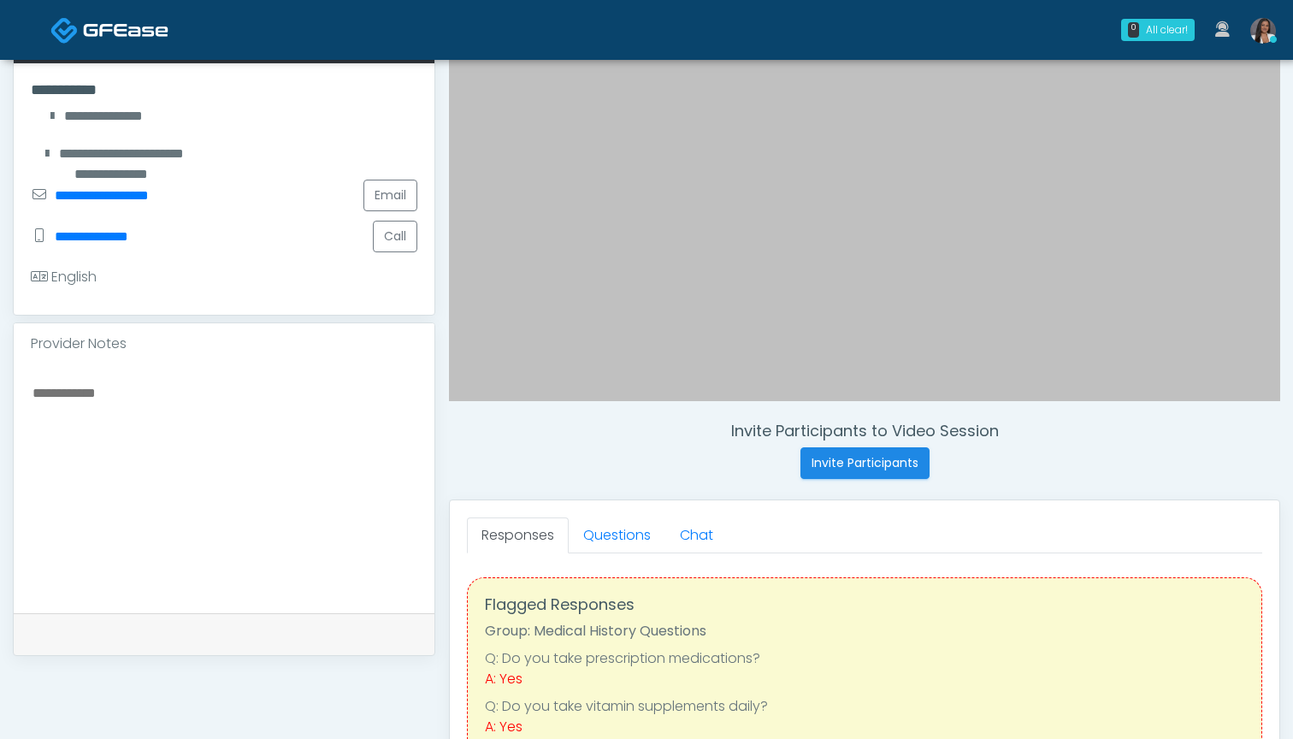
scroll to position [313, 0]
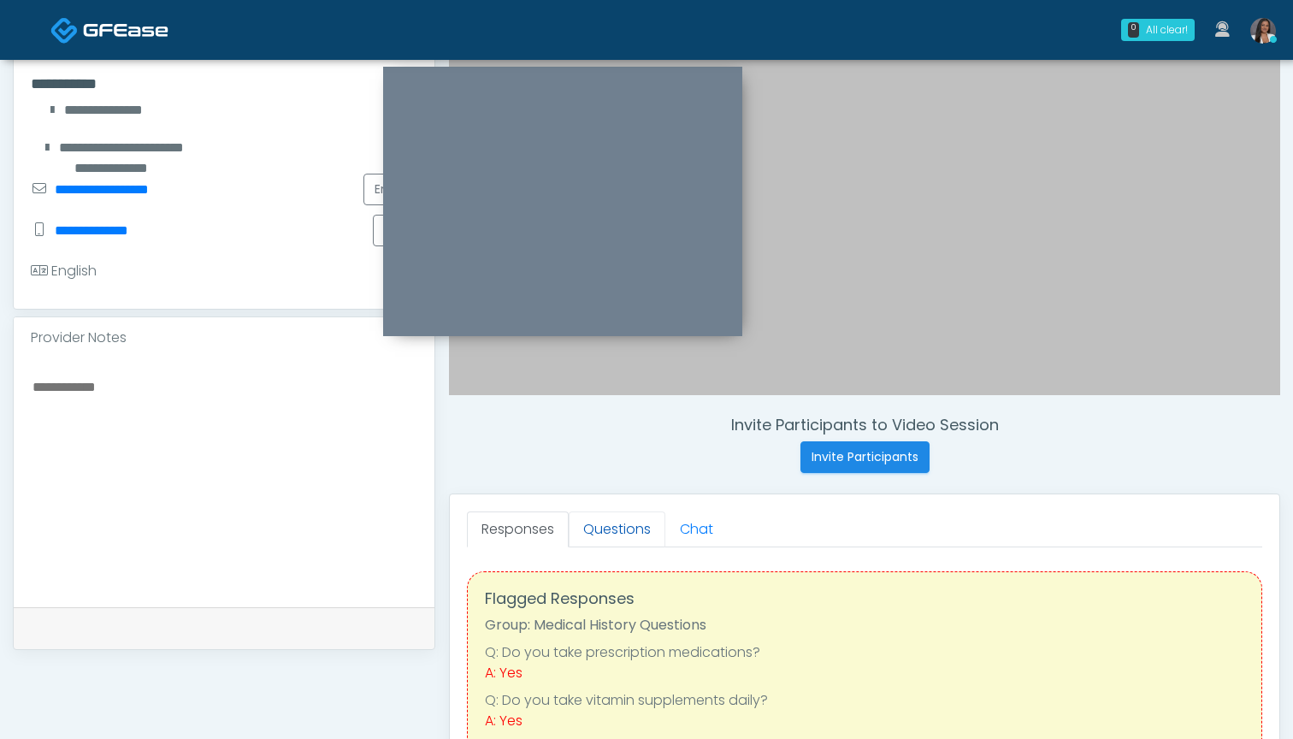
click at [599, 528] on link "Questions" at bounding box center [617, 529] width 97 height 36
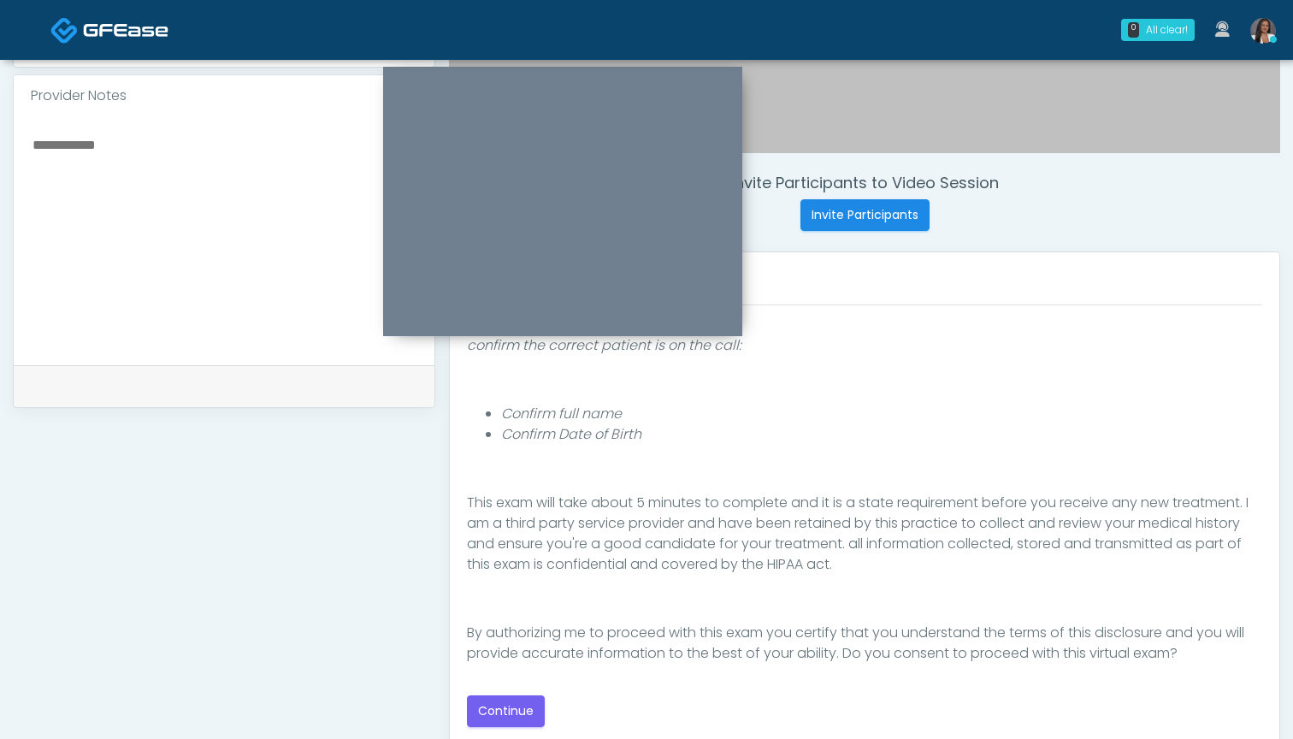
scroll to position [555, 0]
click at [507, 705] on button "Continue" at bounding box center [506, 711] width 78 height 32
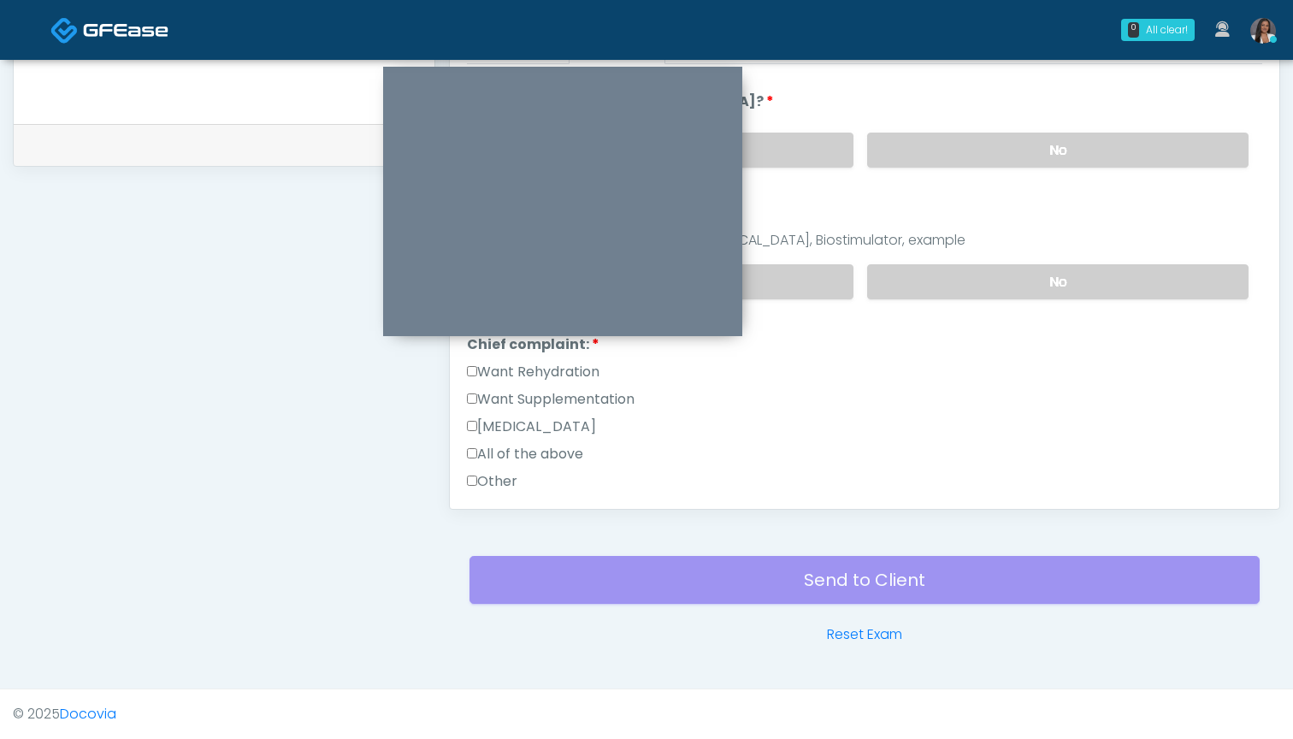
scroll to position [198, 0]
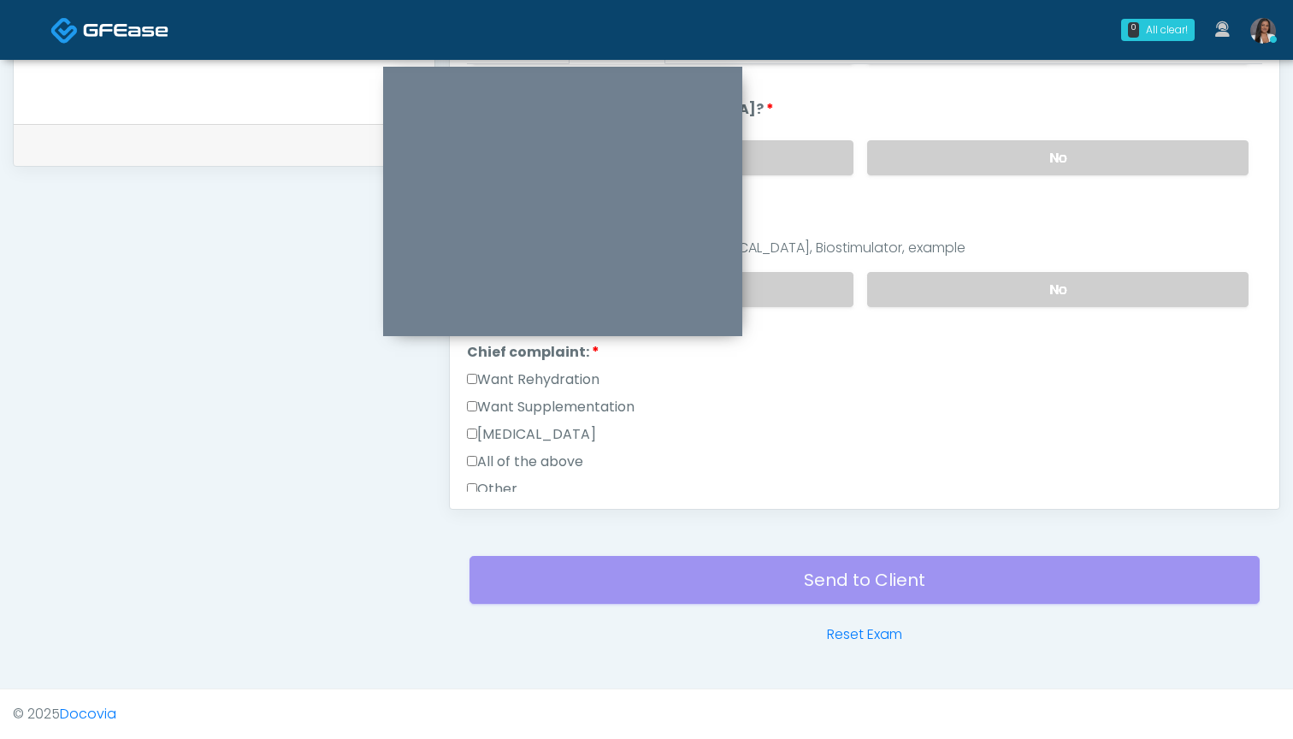
click at [559, 369] on label "Want Rehydration" at bounding box center [533, 379] width 133 height 21
click at [559, 406] on label "Want Supplementation" at bounding box center [551, 407] width 168 height 21
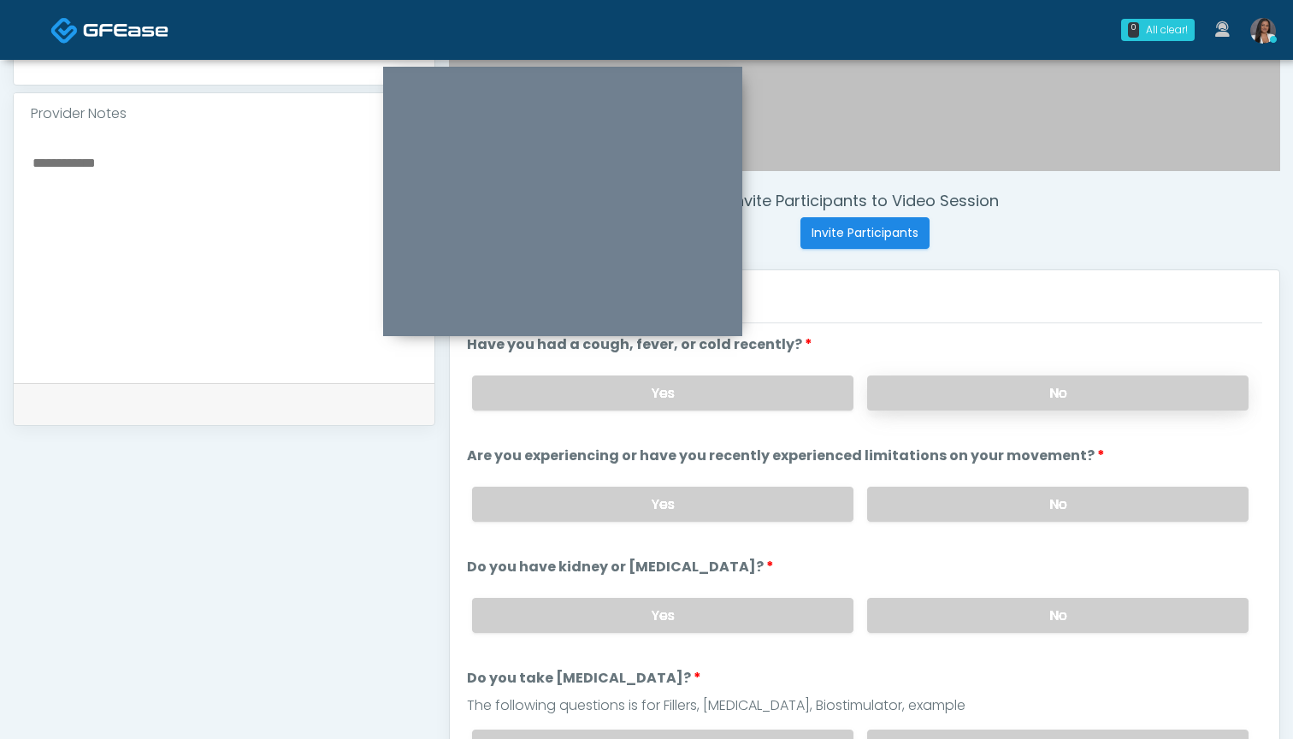
scroll to position [536, 0]
click at [927, 386] on label "No" at bounding box center [1057, 393] width 381 height 35
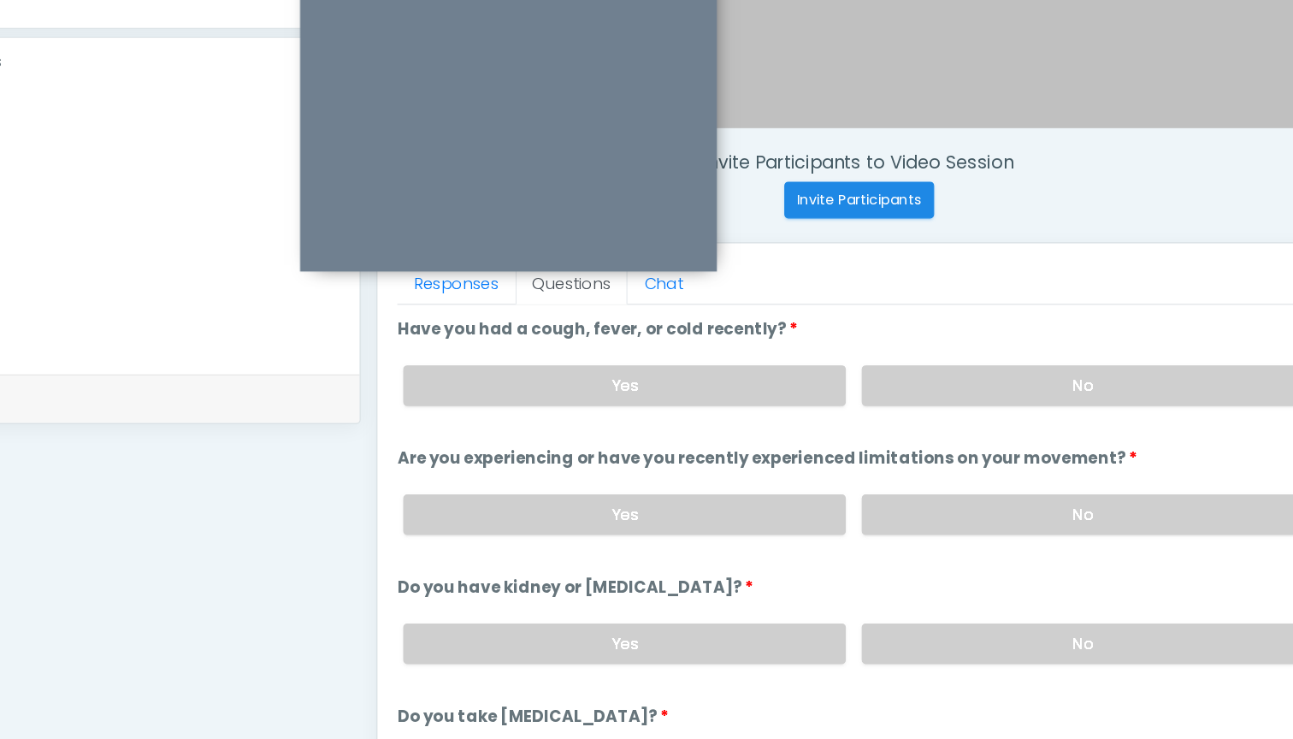
scroll to position [537, 0]
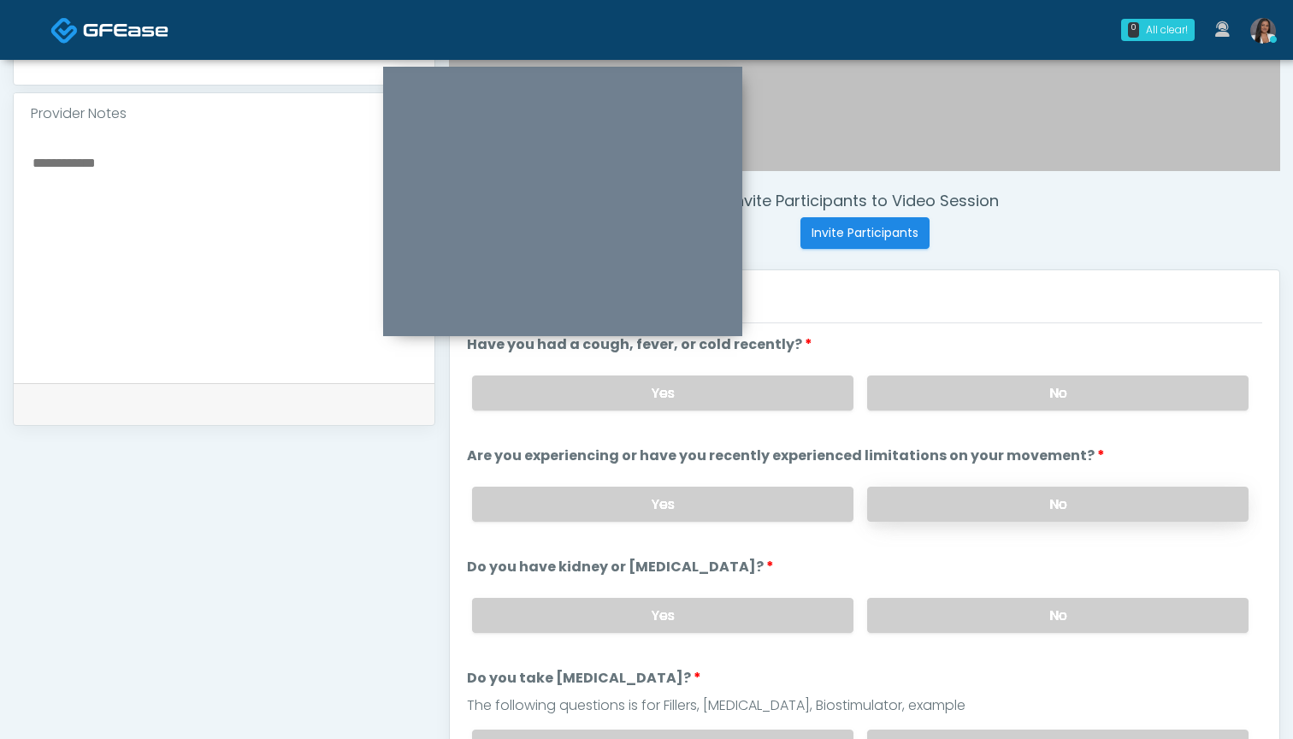
click at [917, 494] on label "No" at bounding box center [1057, 504] width 381 height 35
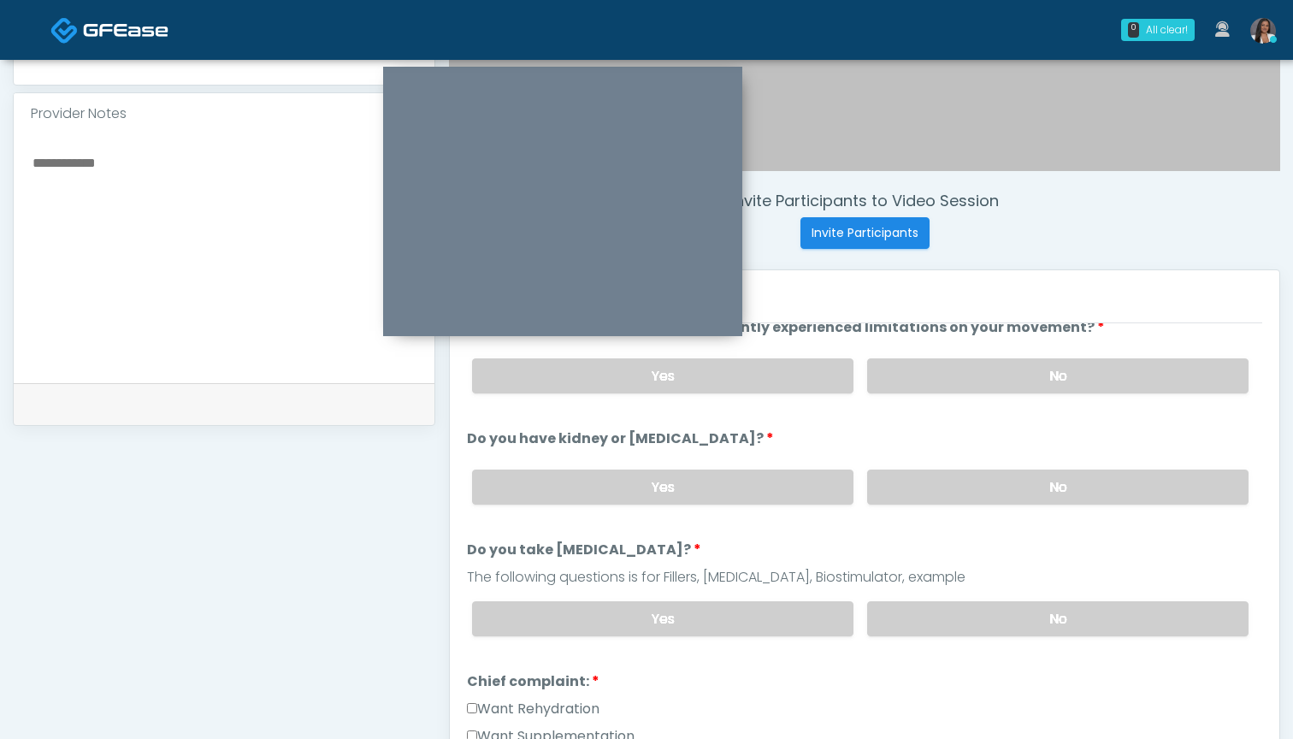
scroll to position [148, 0]
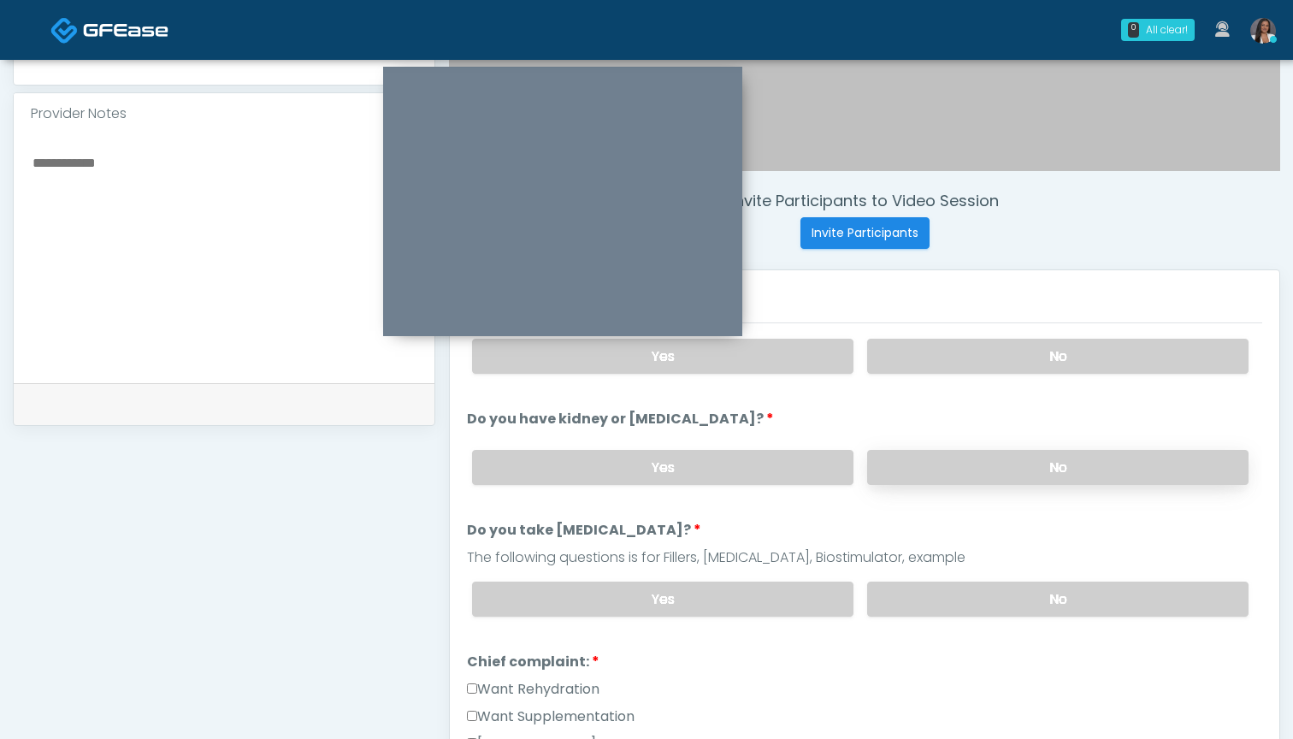
click at [922, 456] on label "No" at bounding box center [1057, 467] width 381 height 35
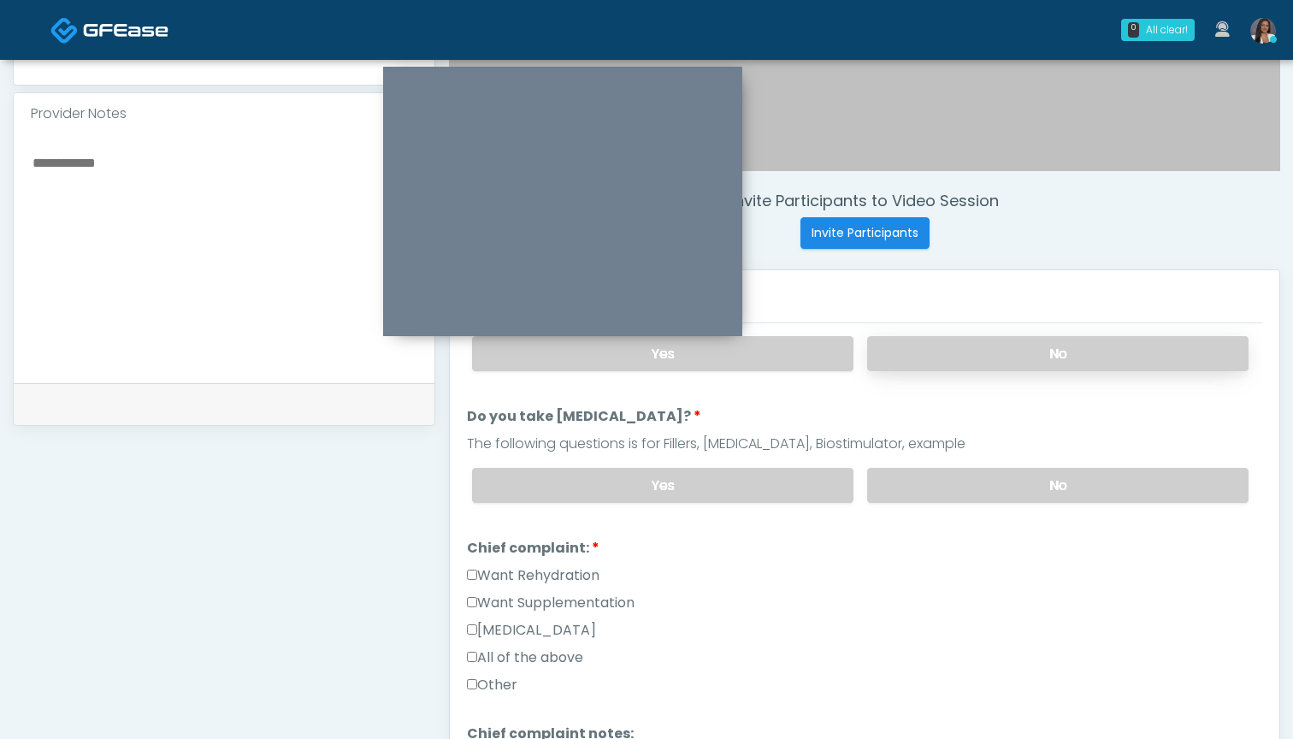
scroll to position [295, 0]
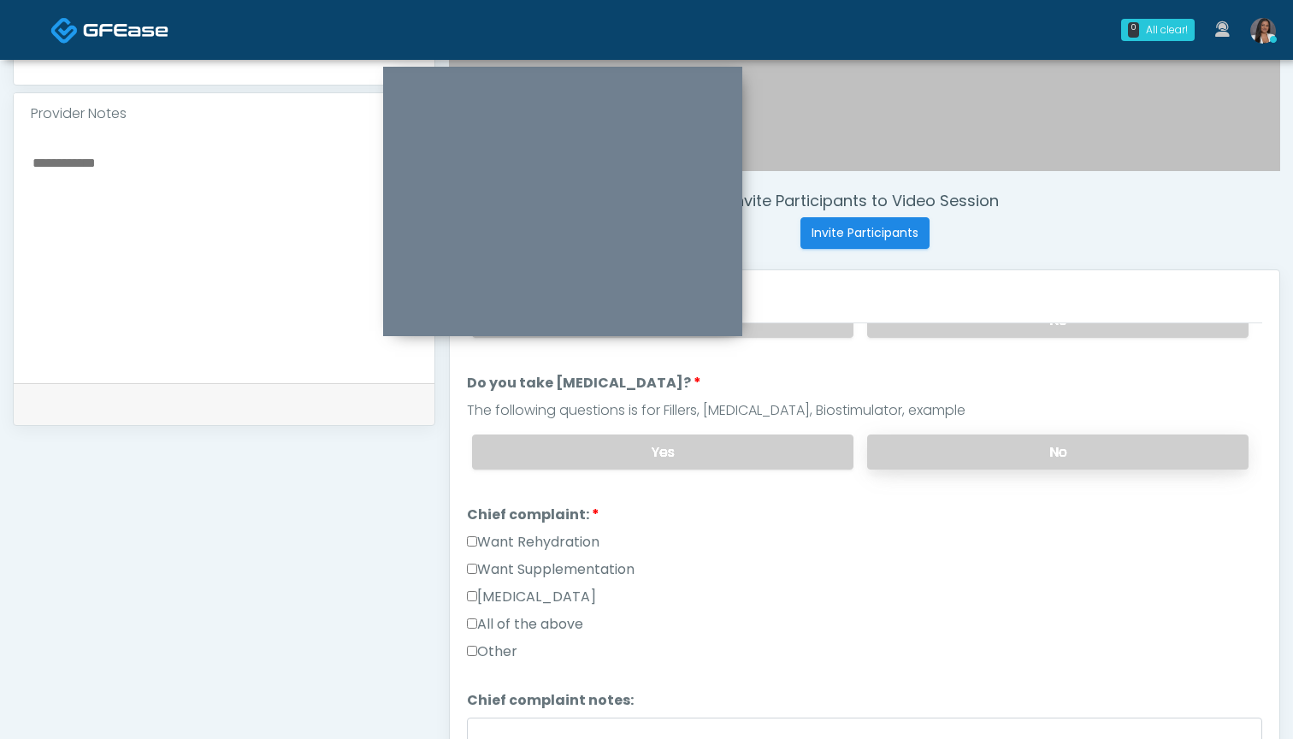
click at [935, 456] on label "No" at bounding box center [1057, 451] width 381 height 35
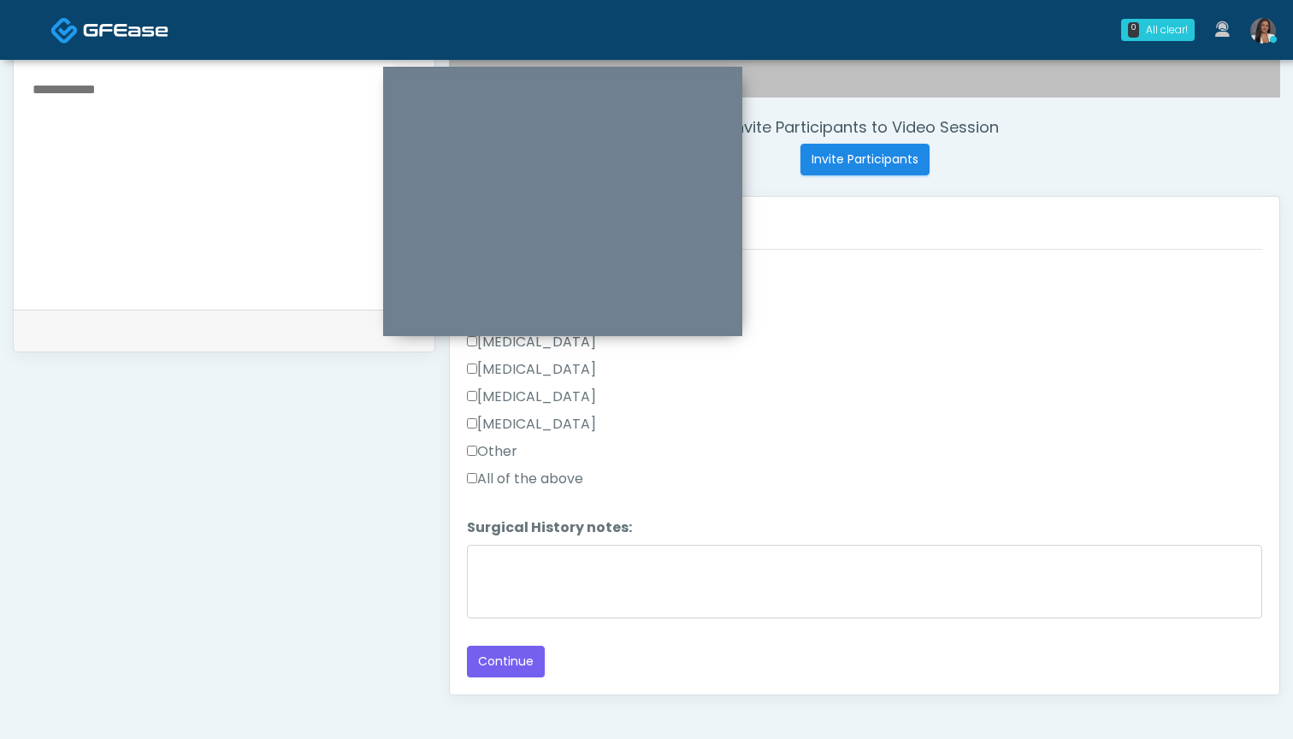
scroll to position [650, 0]
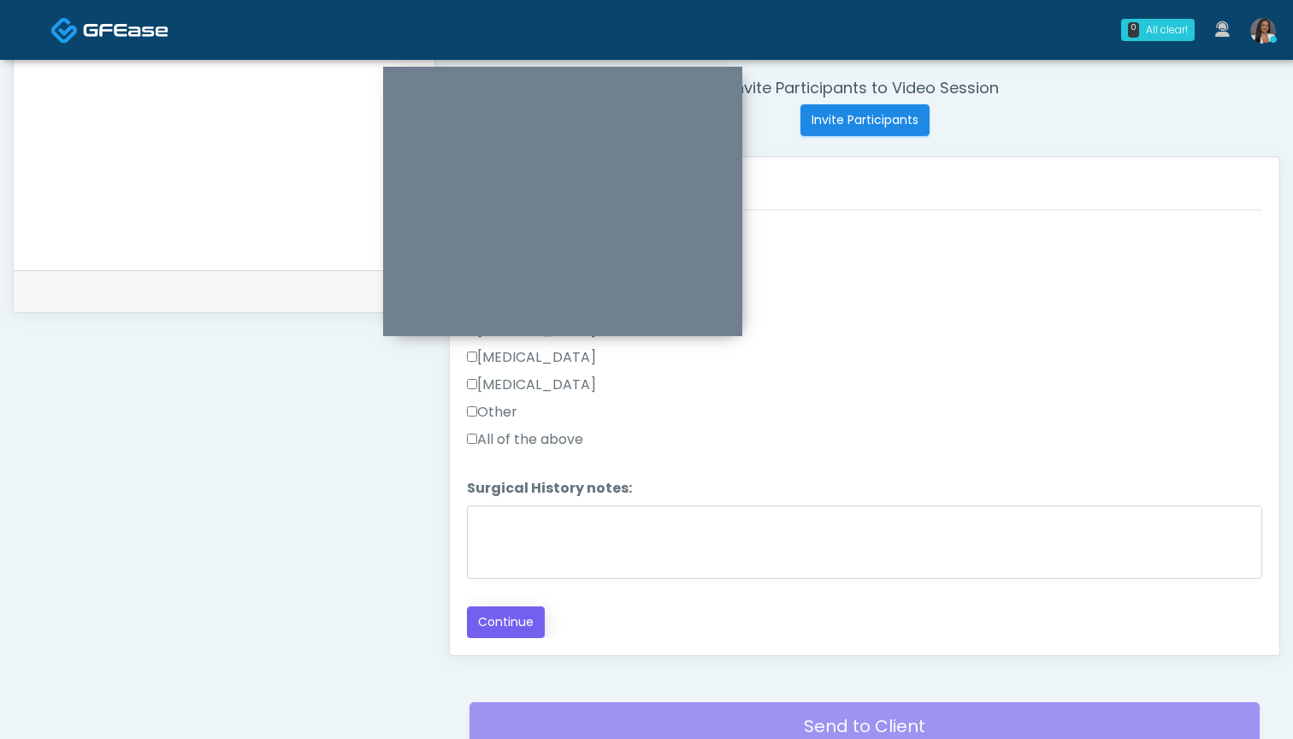
click at [504, 621] on button "Continue" at bounding box center [506, 622] width 78 height 32
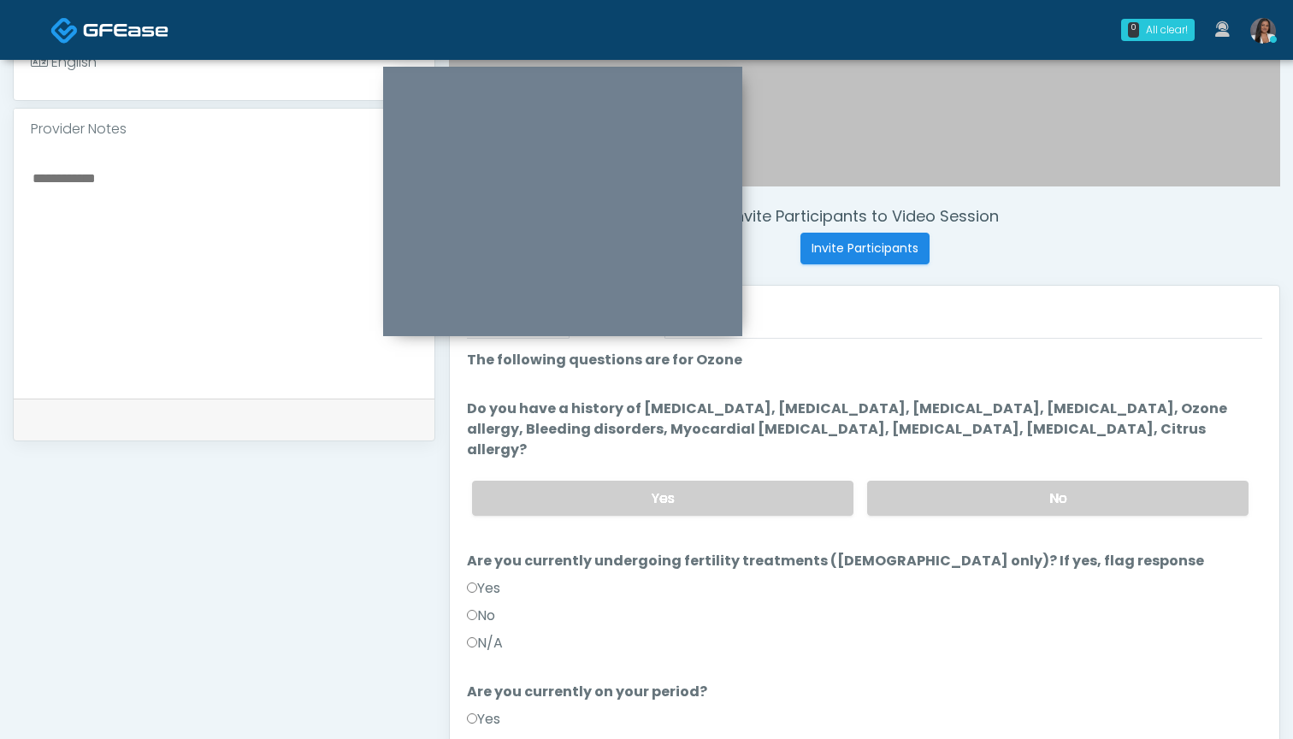
scroll to position [561, 0]
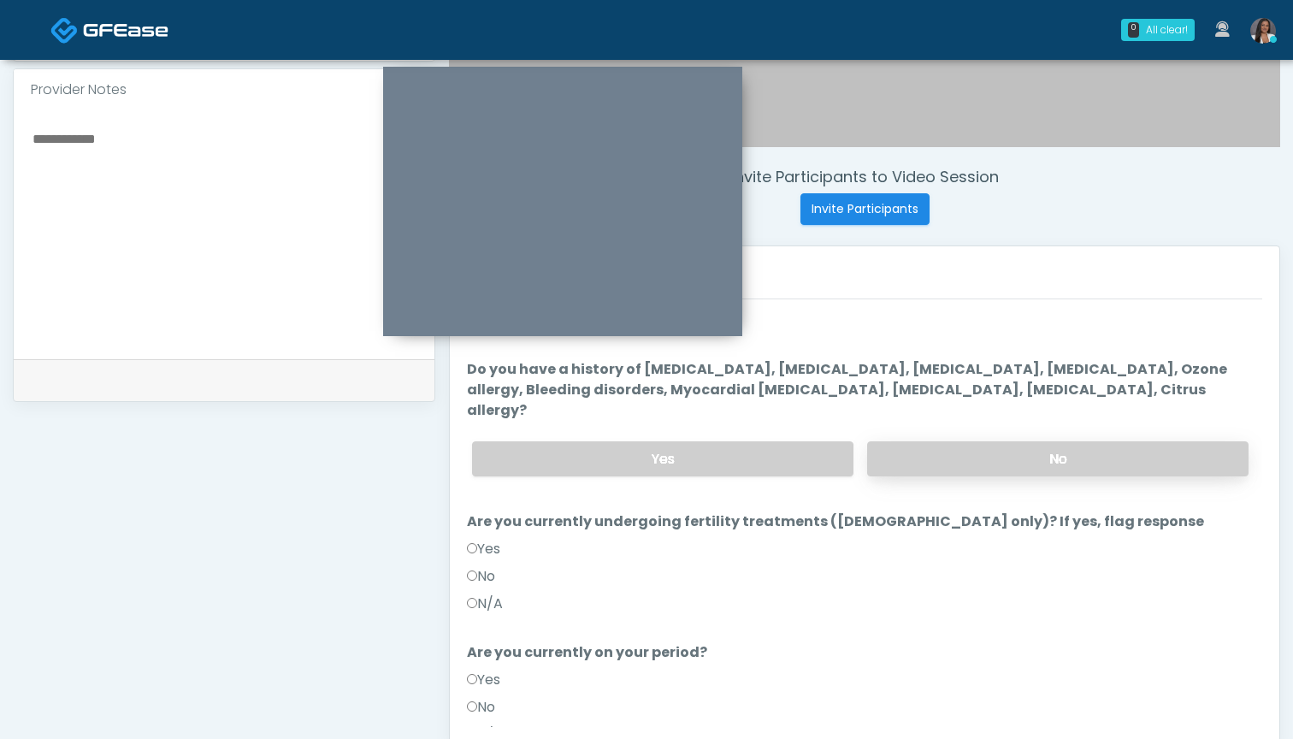
click at [936, 444] on label "No" at bounding box center [1057, 458] width 381 height 35
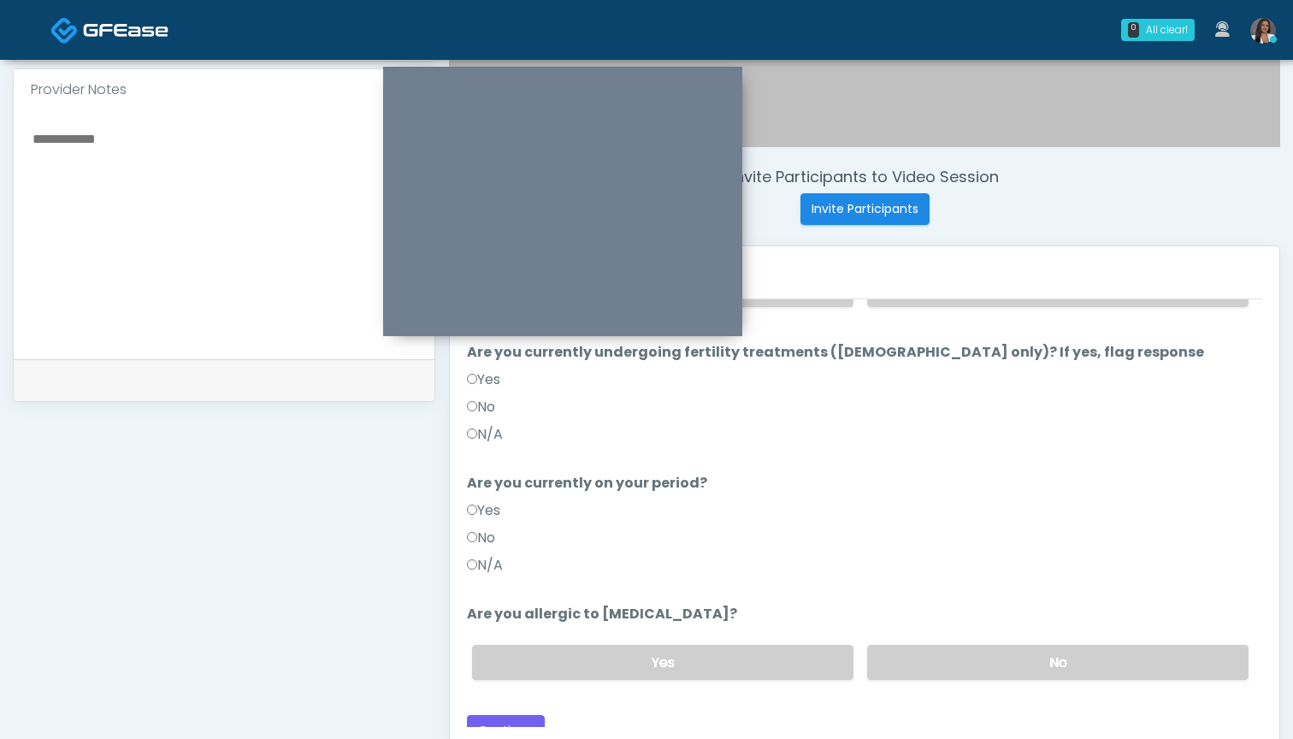
scroll to position [168, 0]
click at [489, 528] on label "No" at bounding box center [481, 538] width 28 height 21
click at [958, 646] on label "No" at bounding box center [1057, 663] width 381 height 35
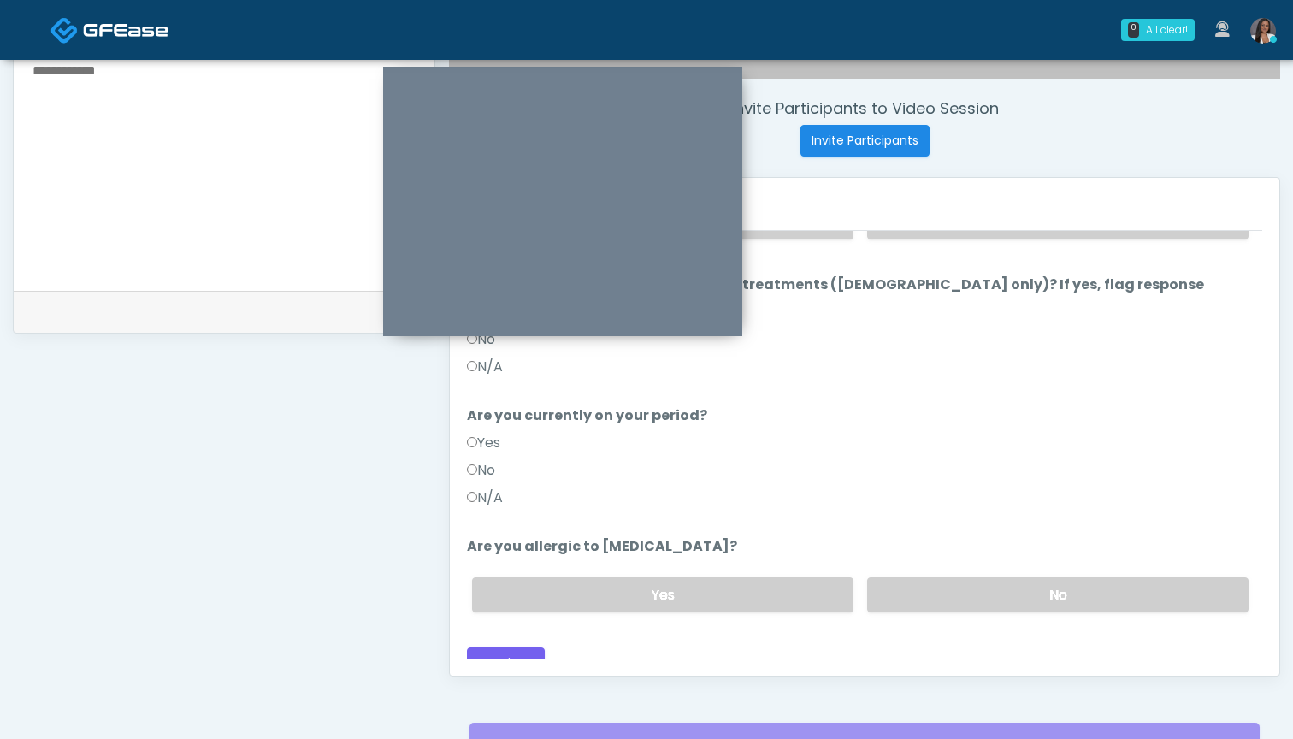
scroll to position [634, 0]
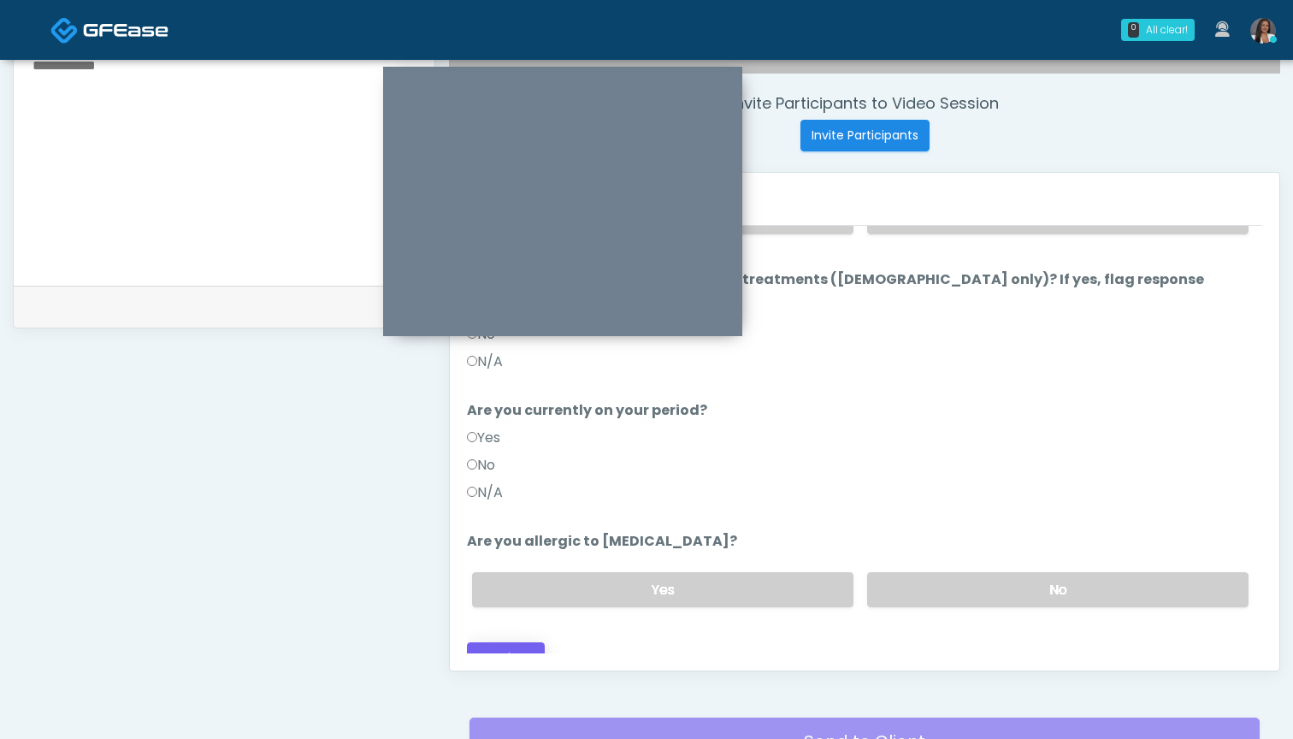
click at [497, 642] on button "Continue" at bounding box center [506, 658] width 78 height 32
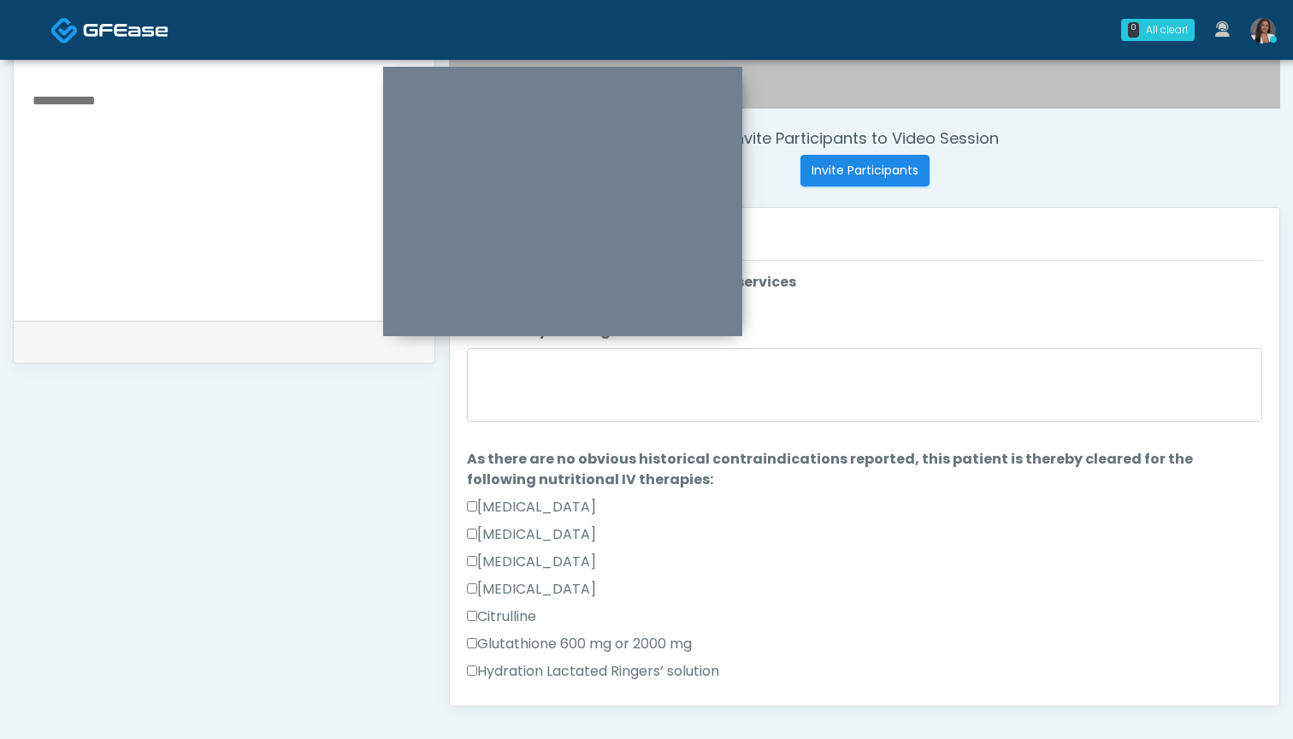
scroll to position [561, 0]
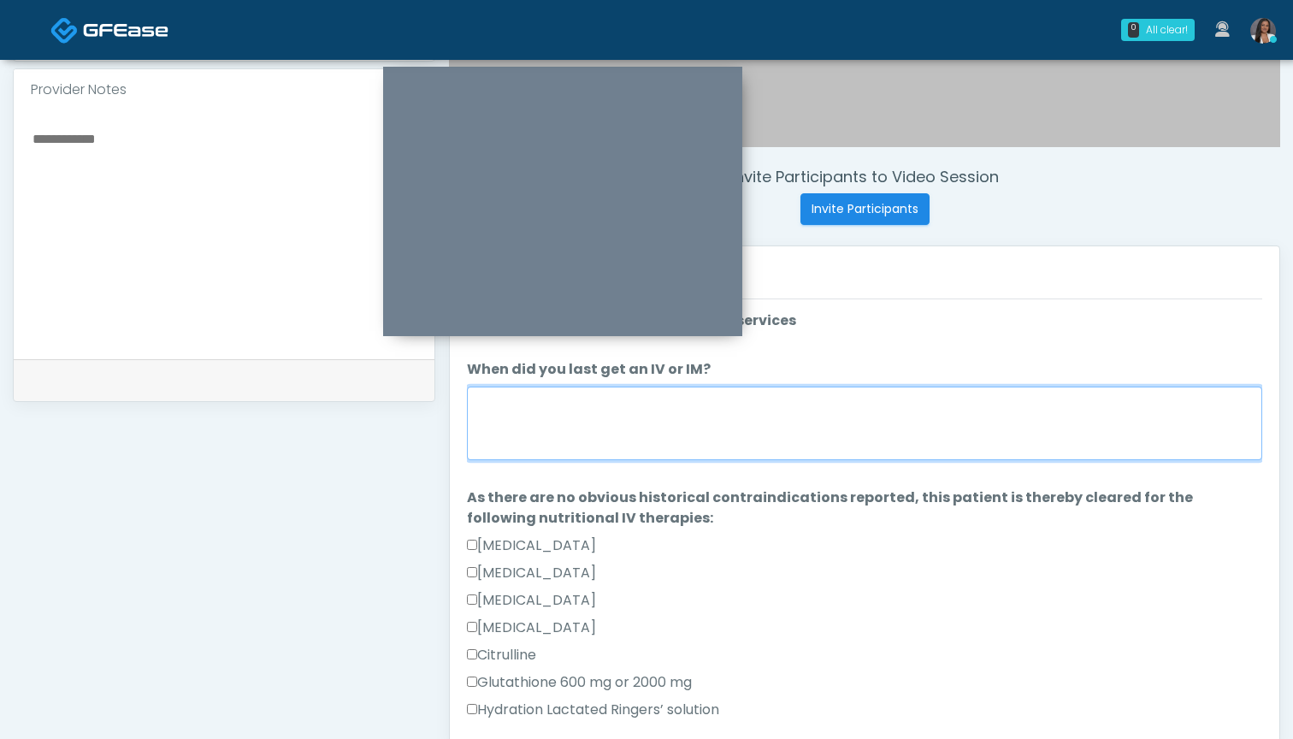
click at [803, 433] on textarea "When did you last get an IV or IM?" at bounding box center [864, 423] width 795 height 74
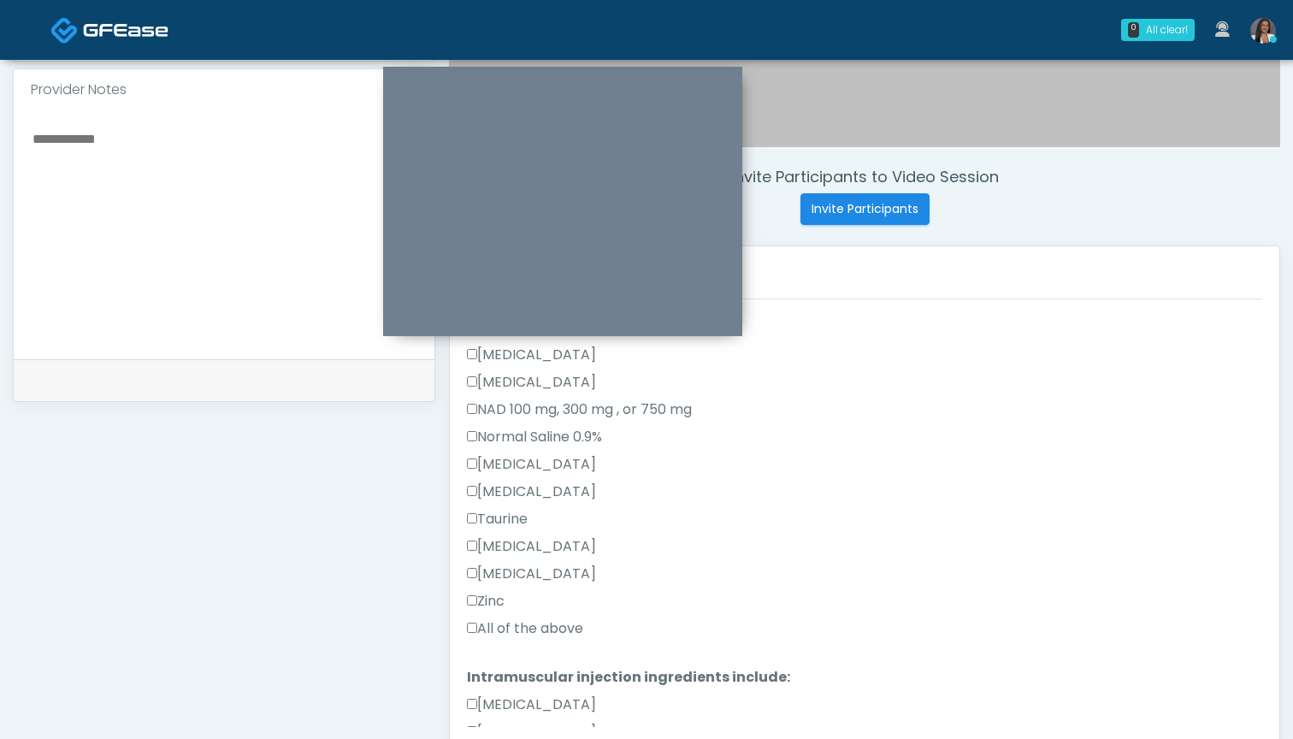
scroll to position [535, 0]
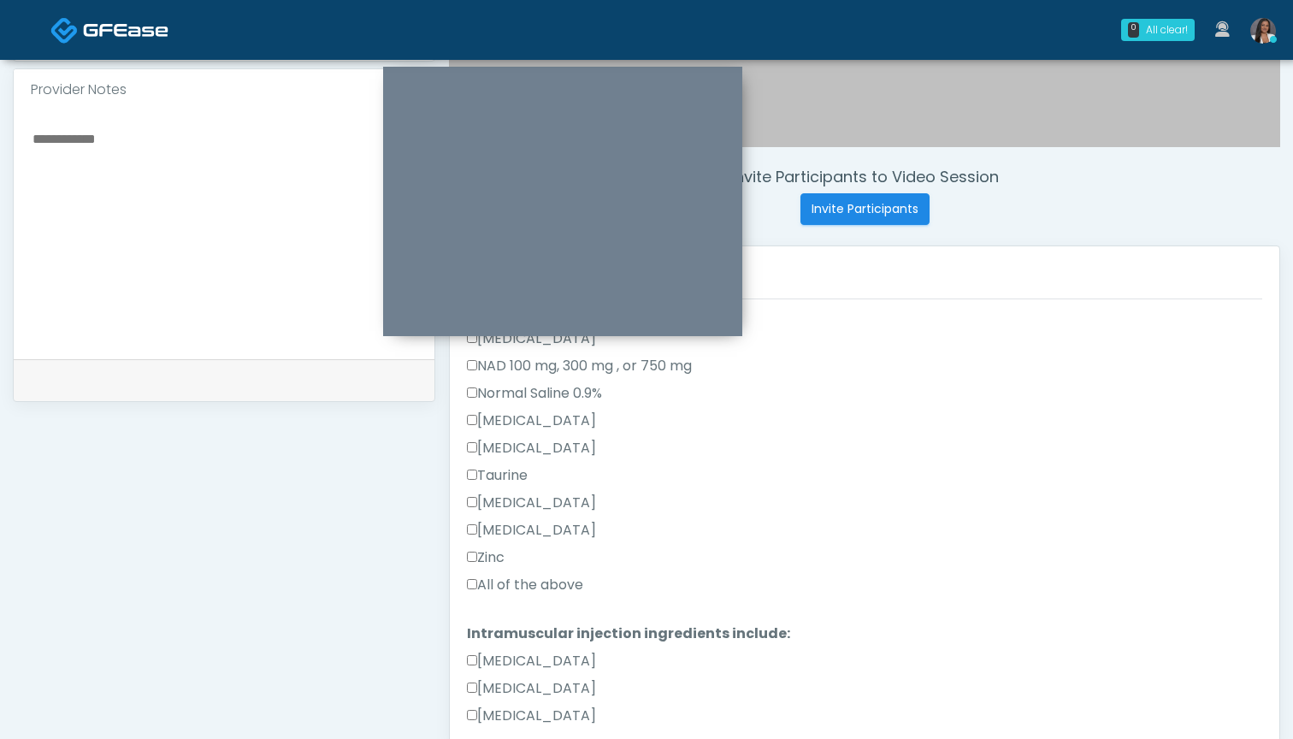
type textarea "**********"
click at [550, 578] on label "All of the above" at bounding box center [525, 585] width 116 height 21
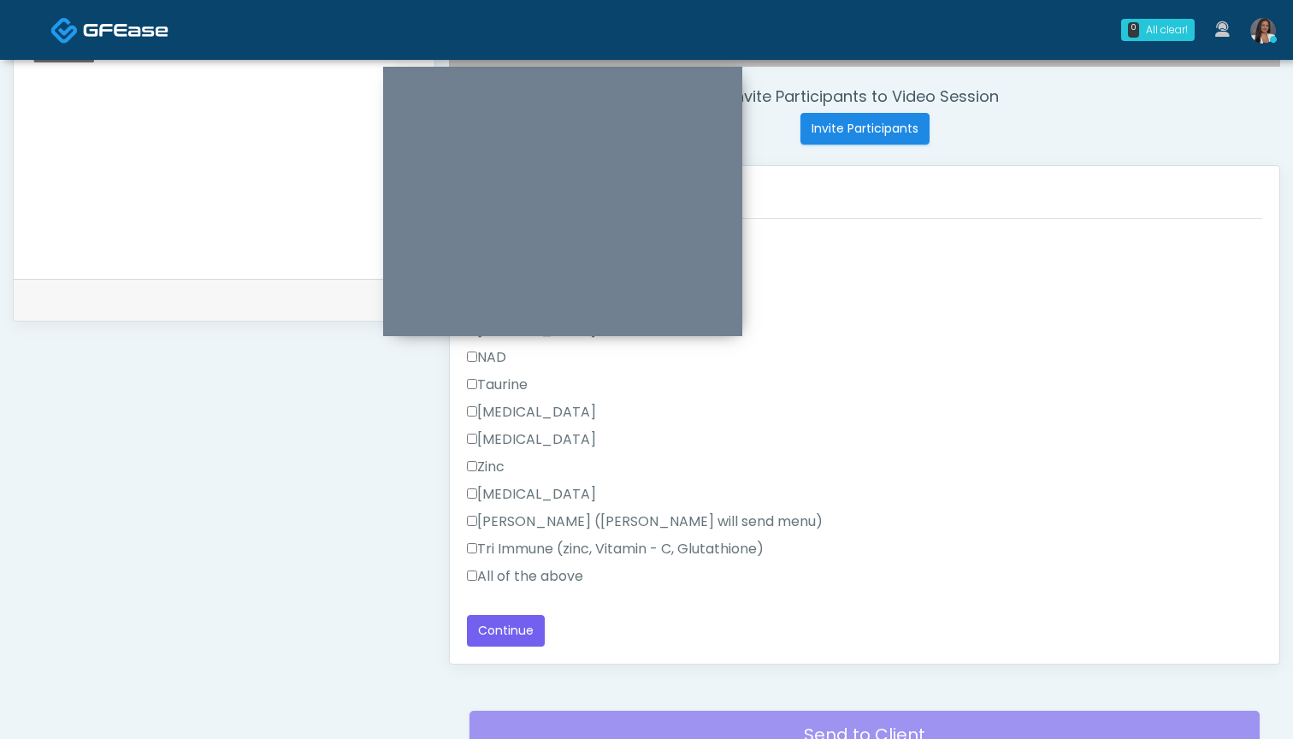
scroll to position [694, 0]
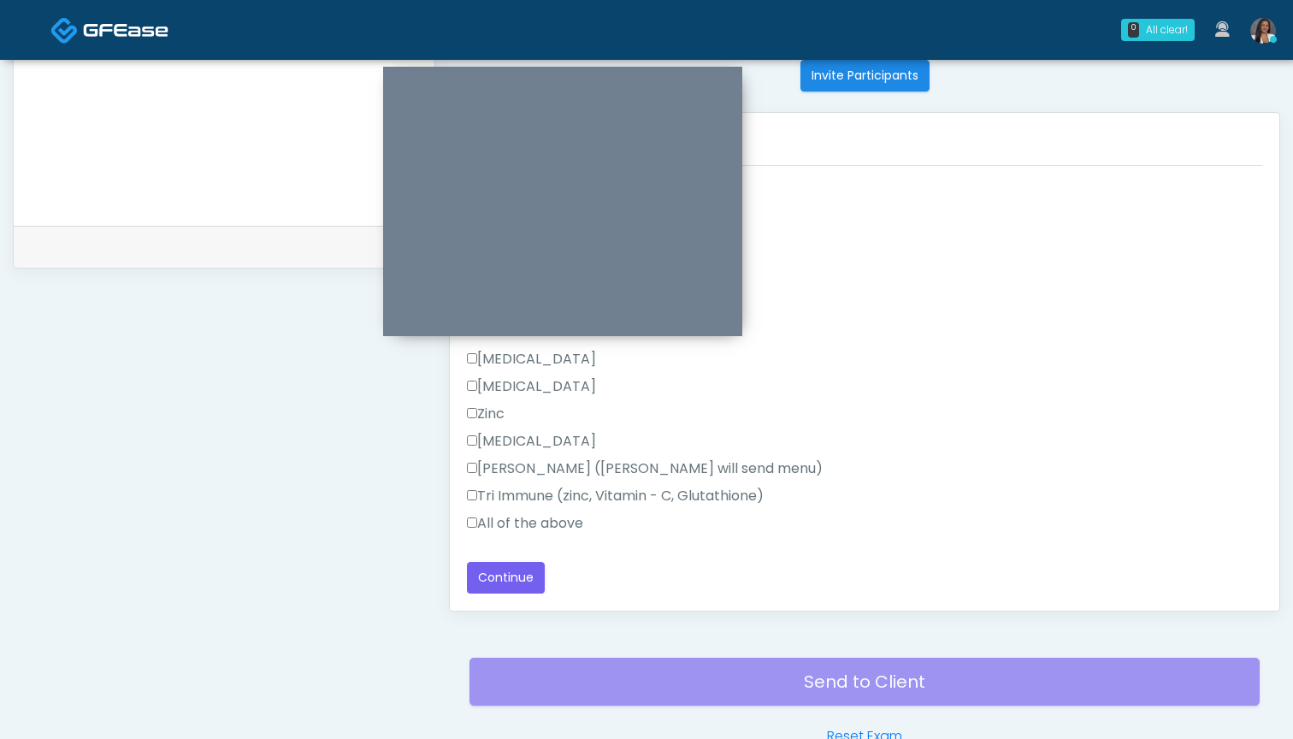
click at [539, 521] on label "All of the above" at bounding box center [525, 523] width 116 height 21
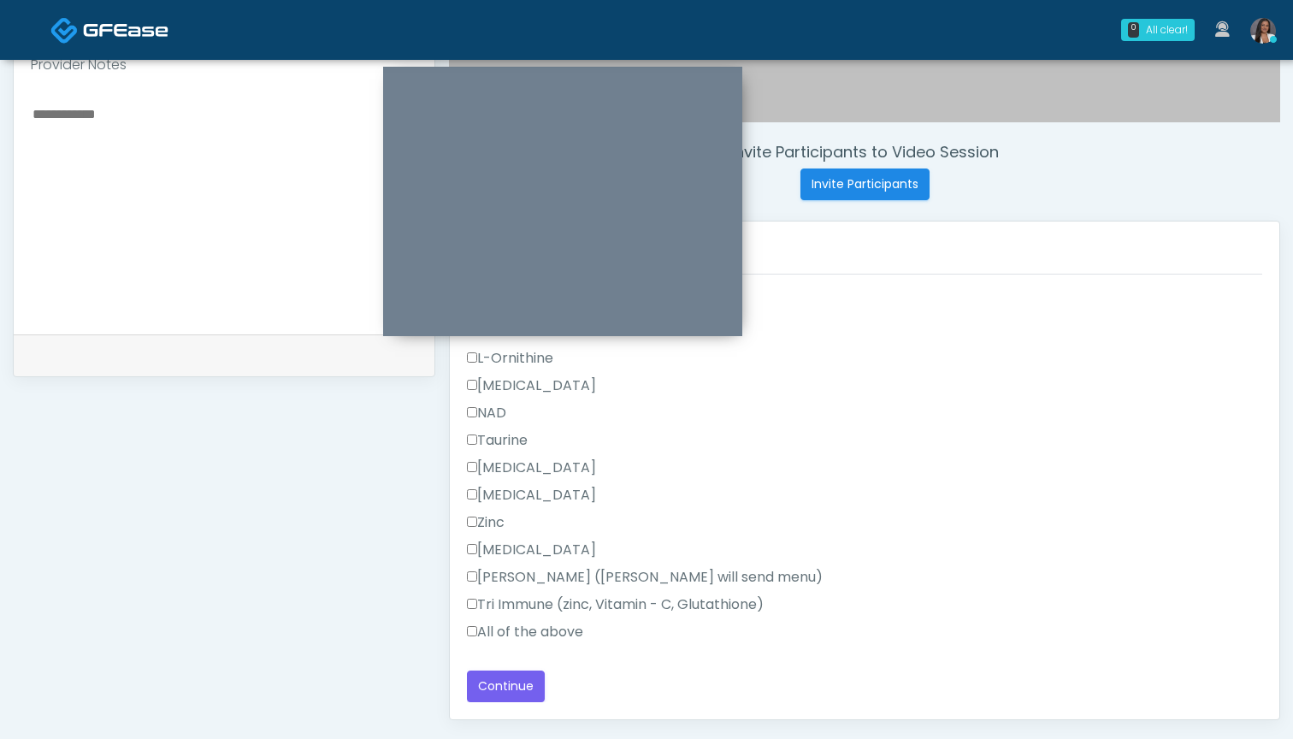
scroll to position [582, 0]
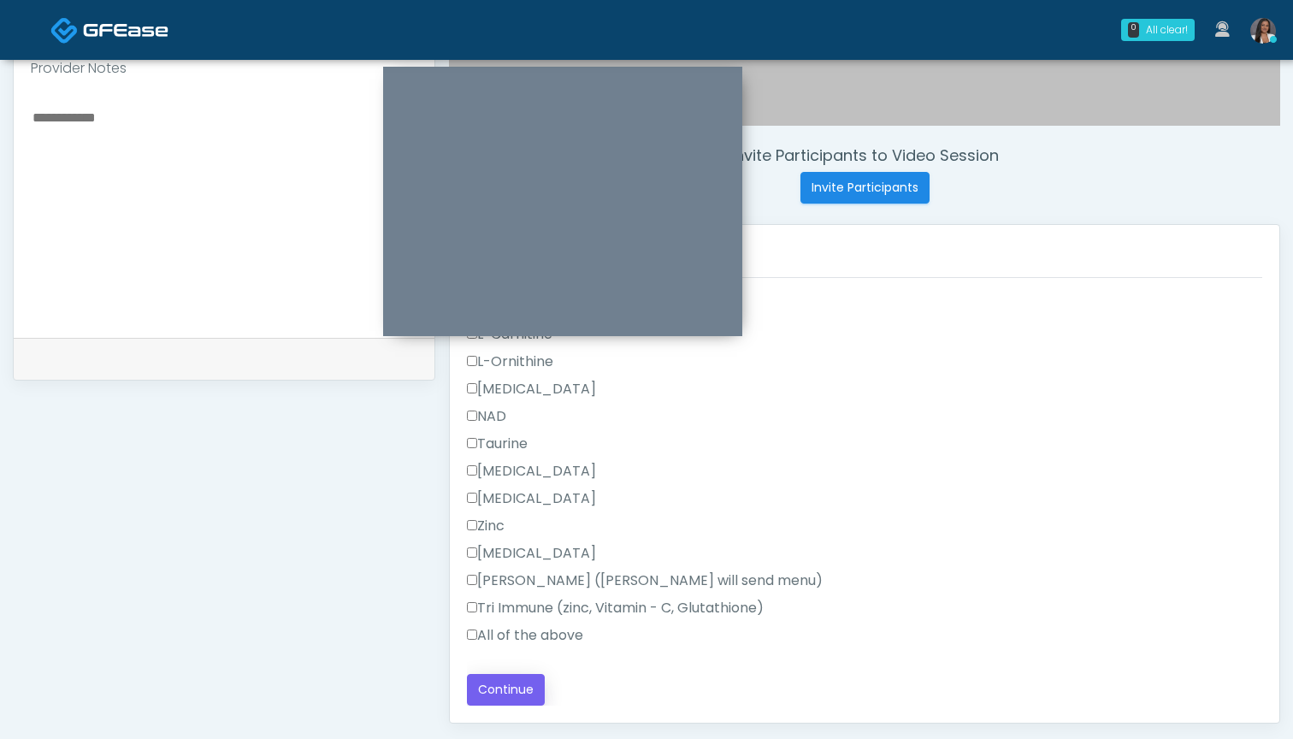
click at [491, 698] on button "Continue" at bounding box center [506, 690] width 78 height 32
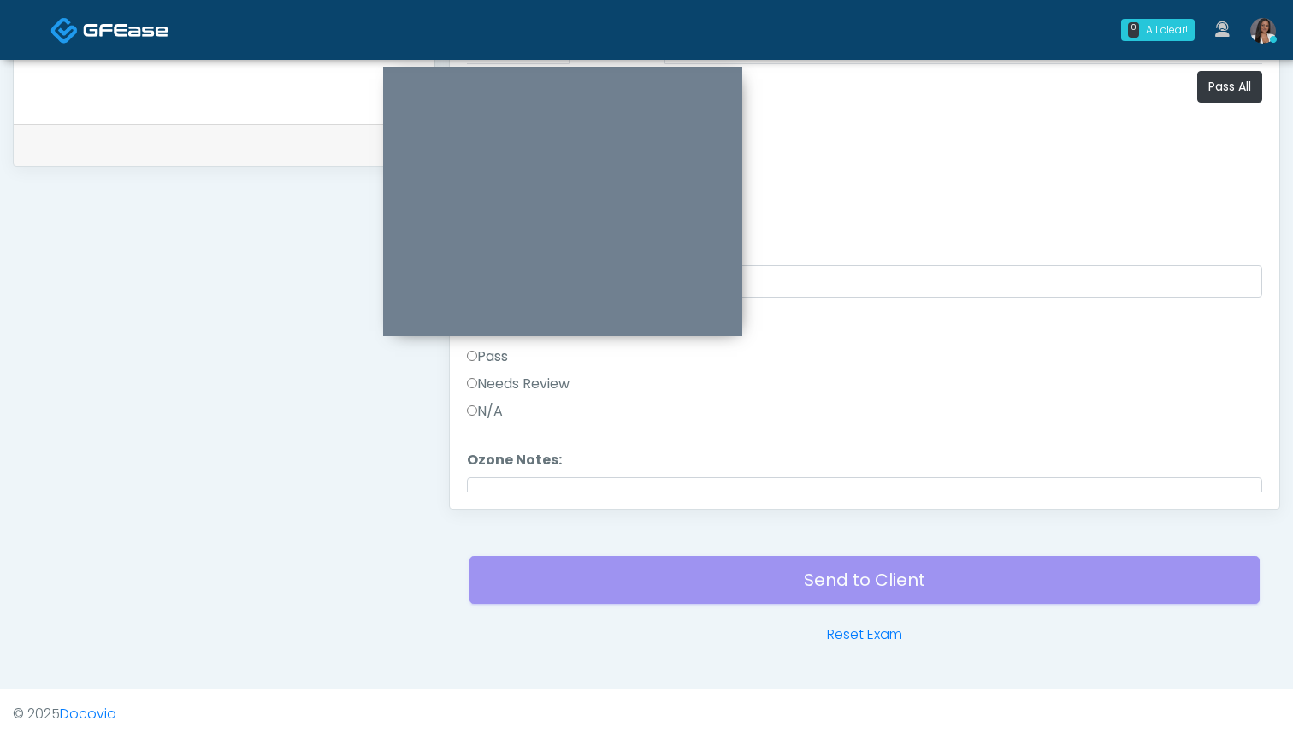
scroll to position [0, 0]
click at [1220, 92] on button "Pass All" at bounding box center [1229, 87] width 65 height 32
click at [493, 475] on button "Continue" at bounding box center [506, 476] width 78 height 32
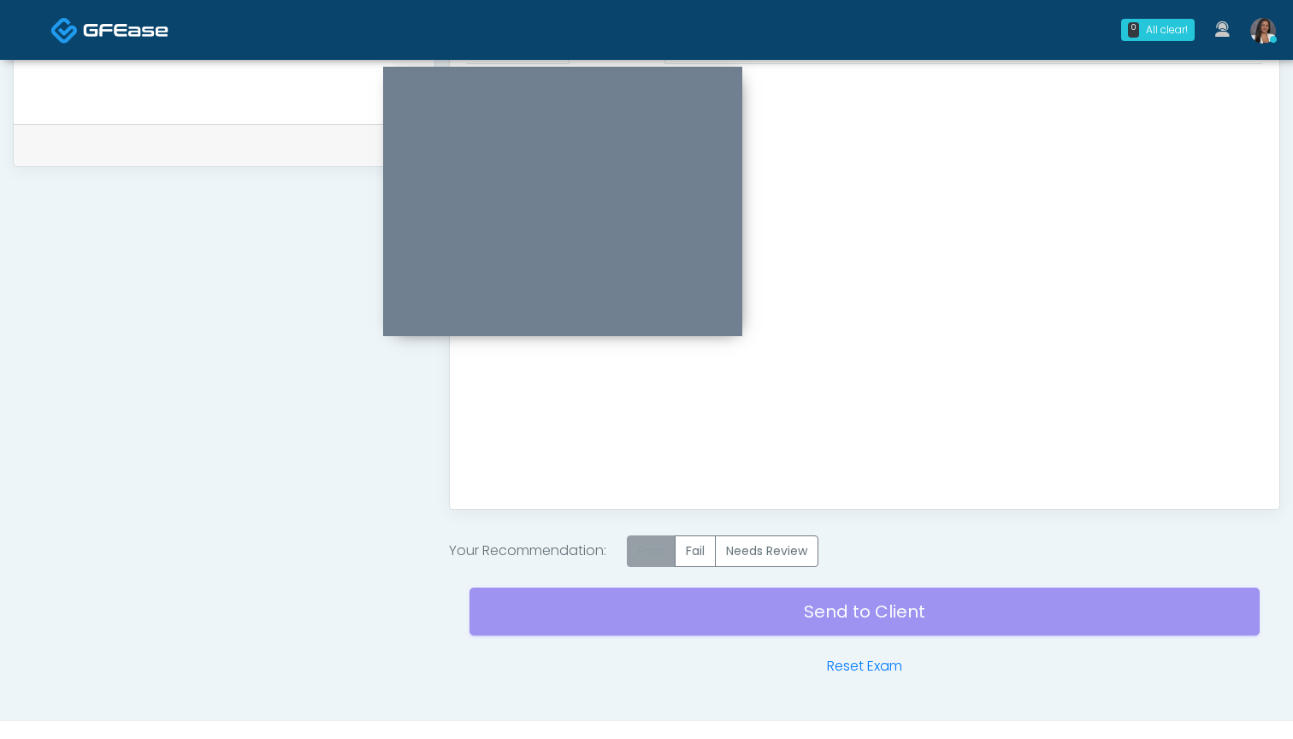
click at [651, 549] on label "Pass" at bounding box center [651, 551] width 49 height 32
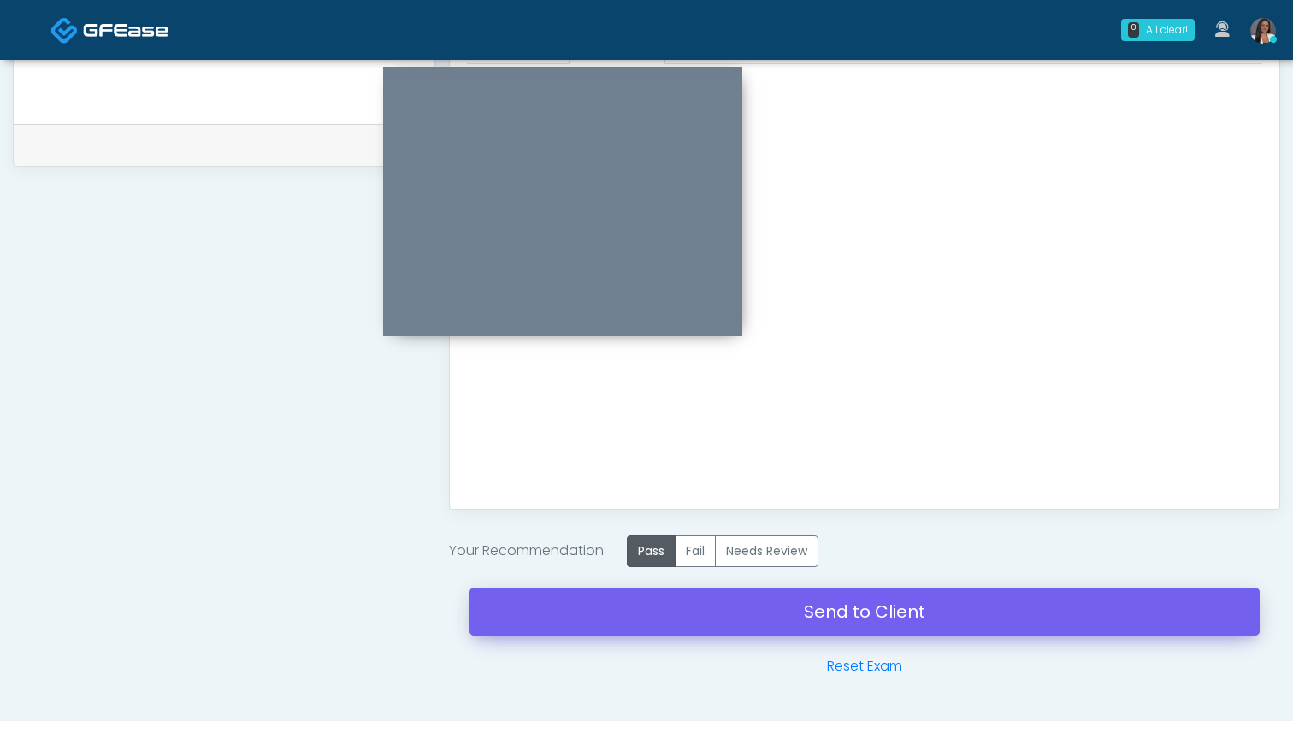
click at [753, 598] on link "Send to Client" at bounding box center [864, 611] width 790 height 48
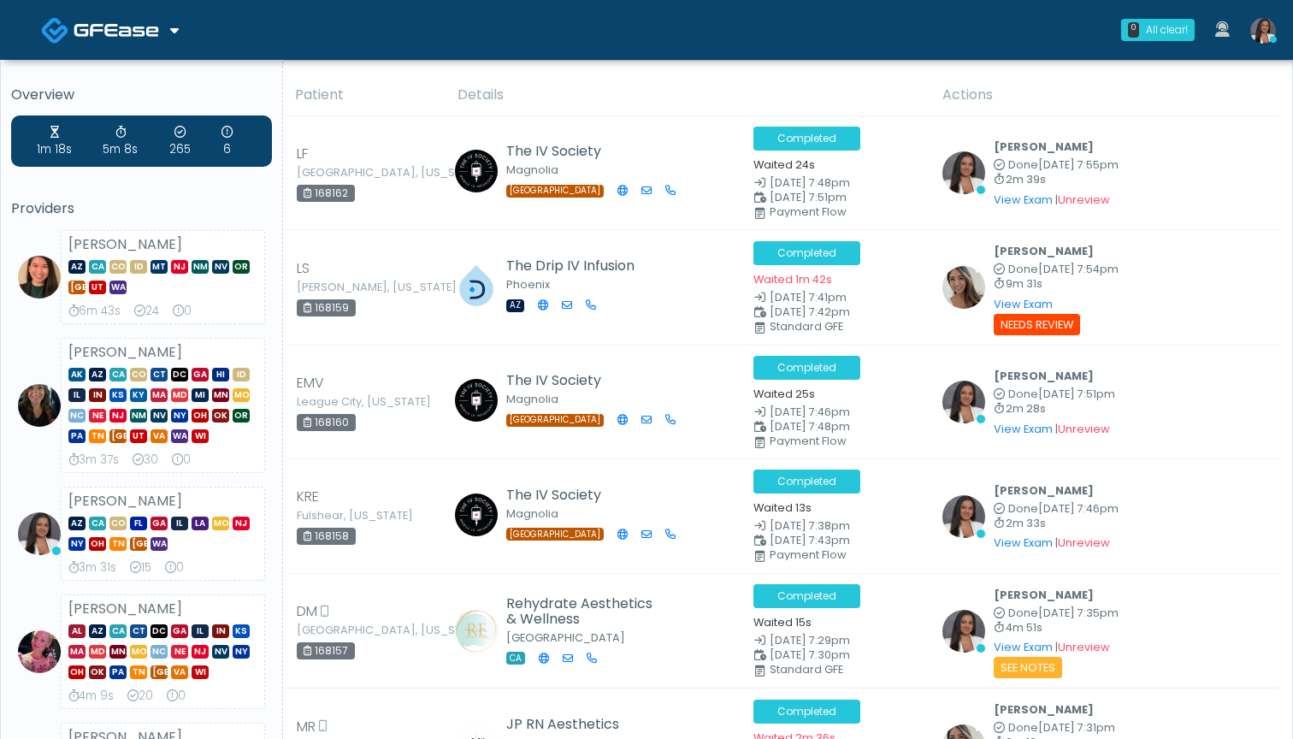
click at [705, 82] on th "Details" at bounding box center [689, 95] width 485 height 42
click at [587, 81] on th "Details" at bounding box center [689, 95] width 485 height 42
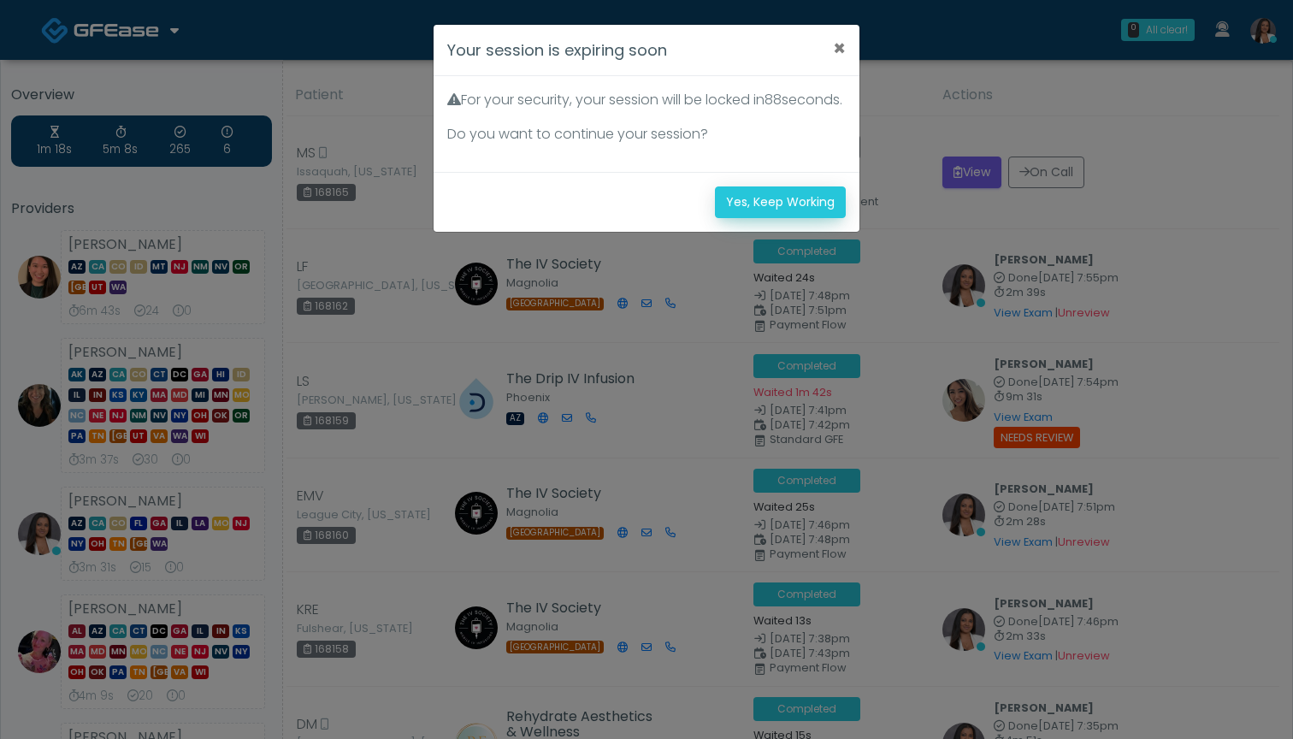
click at [746, 215] on button "Yes, Keep Working" at bounding box center [780, 202] width 131 height 32
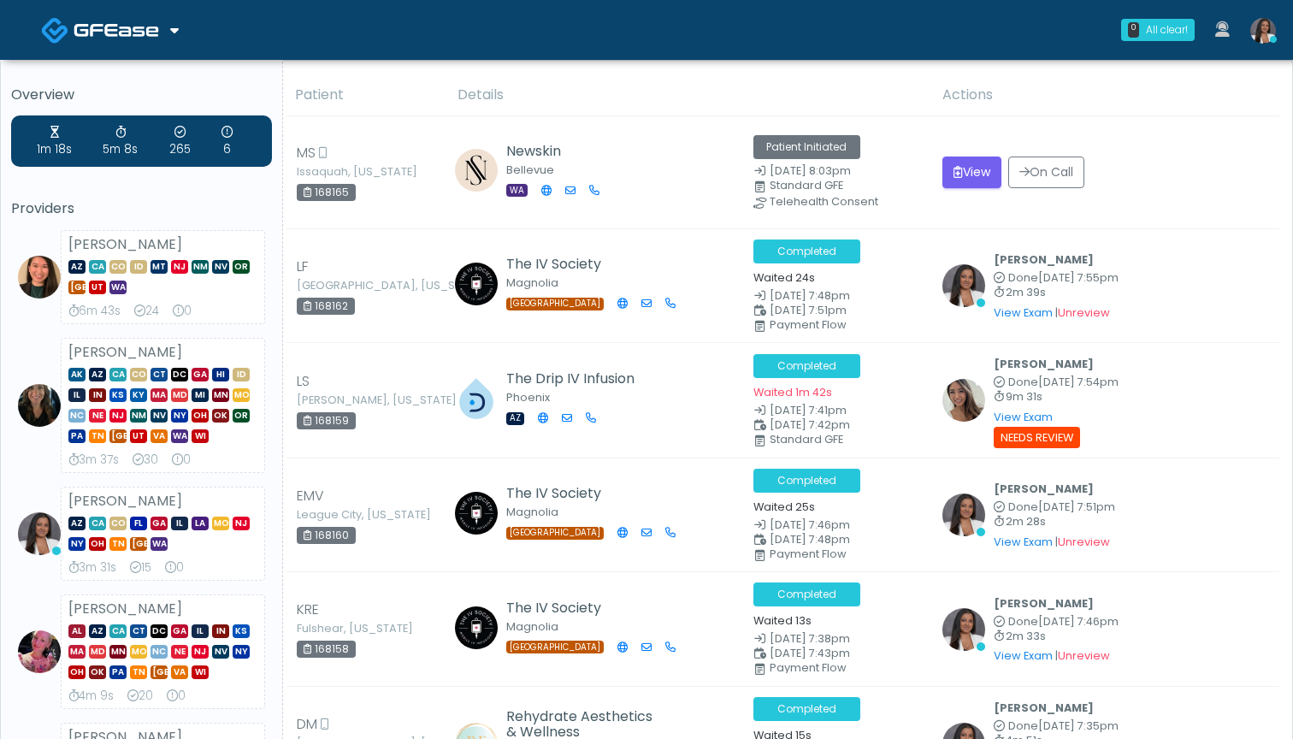
click at [686, 85] on th "Details" at bounding box center [689, 95] width 485 height 42
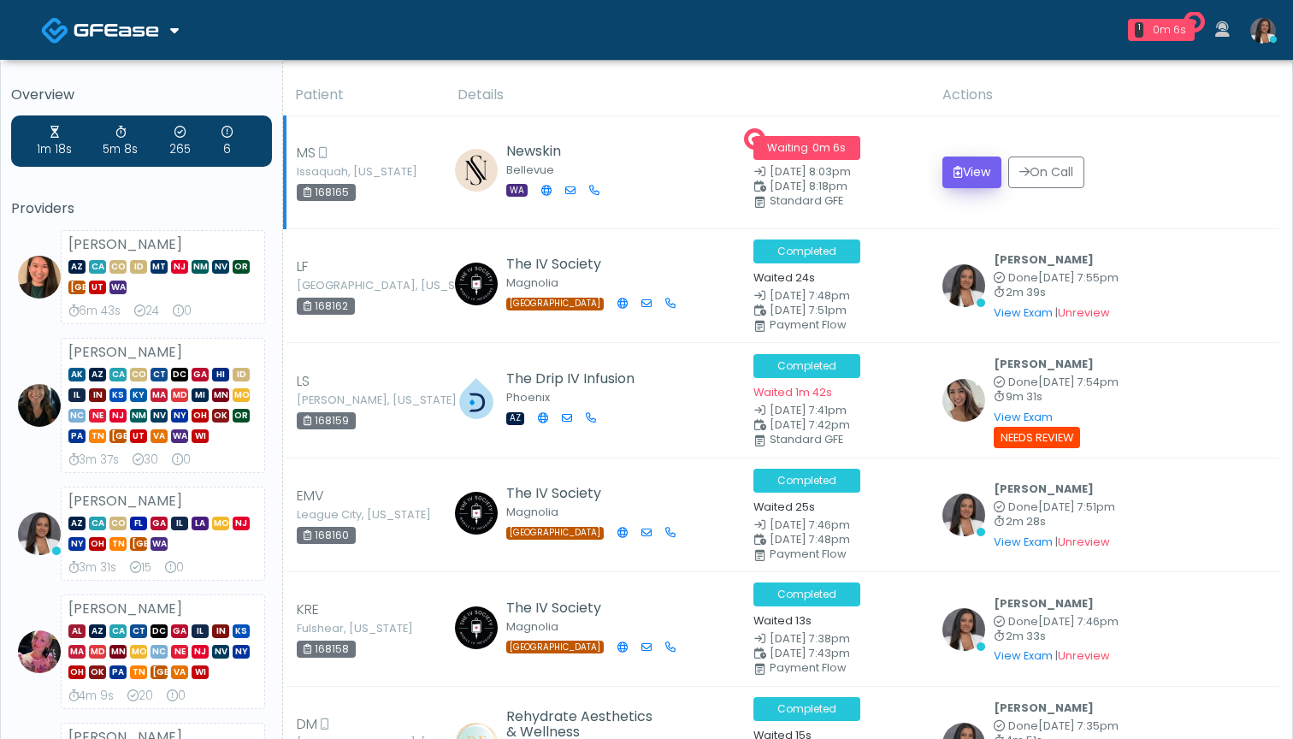
click at [962, 171] on button "View" at bounding box center [971, 172] width 59 height 32
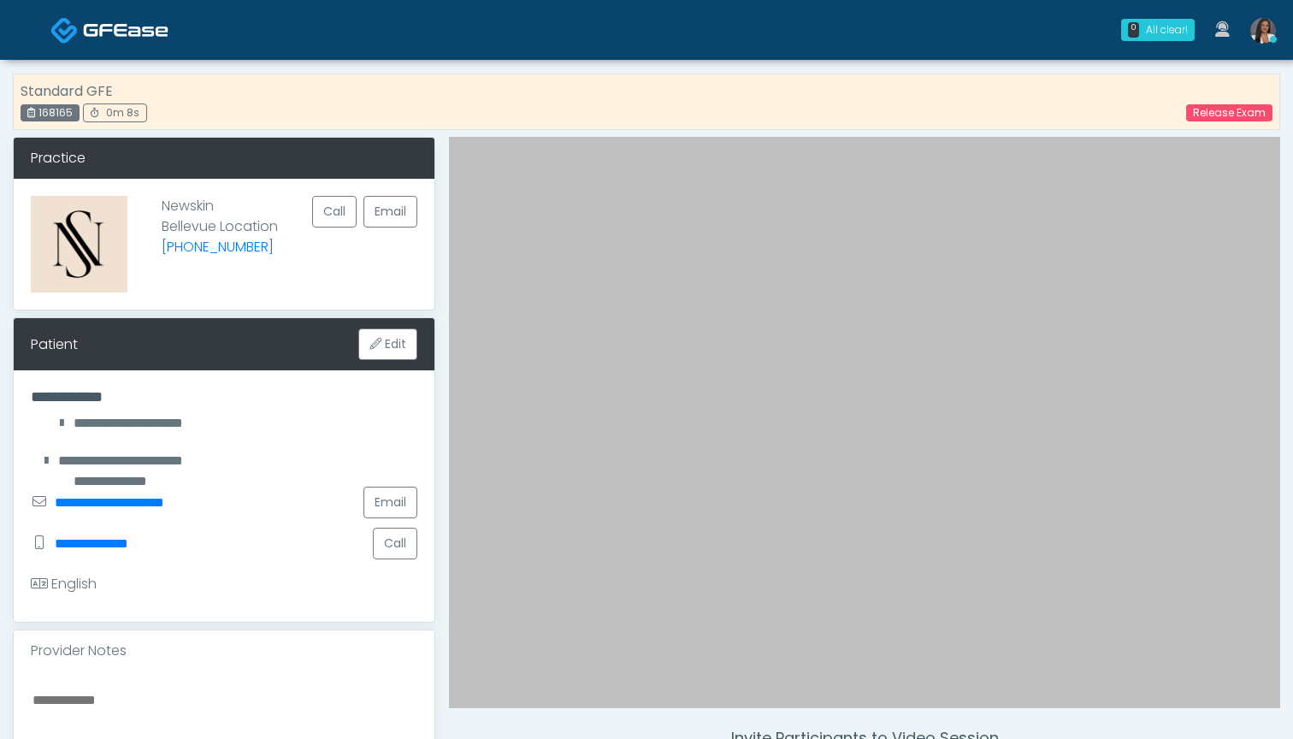
drag, startPoint x: 73, startPoint y: 112, endPoint x: 41, endPoint y: 113, distance: 31.6
click at [41, 113] on div "168165" at bounding box center [50, 112] width 59 height 17
copy div "168165"
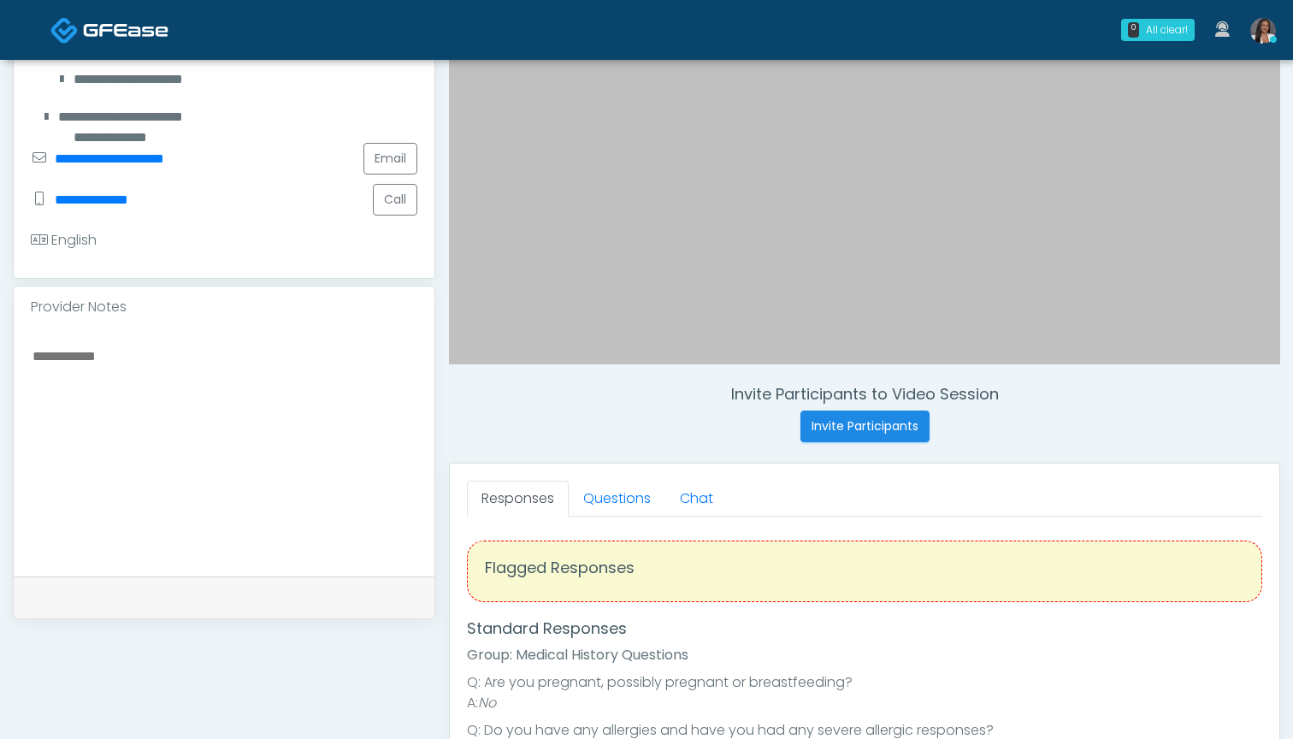
scroll to position [348, 0]
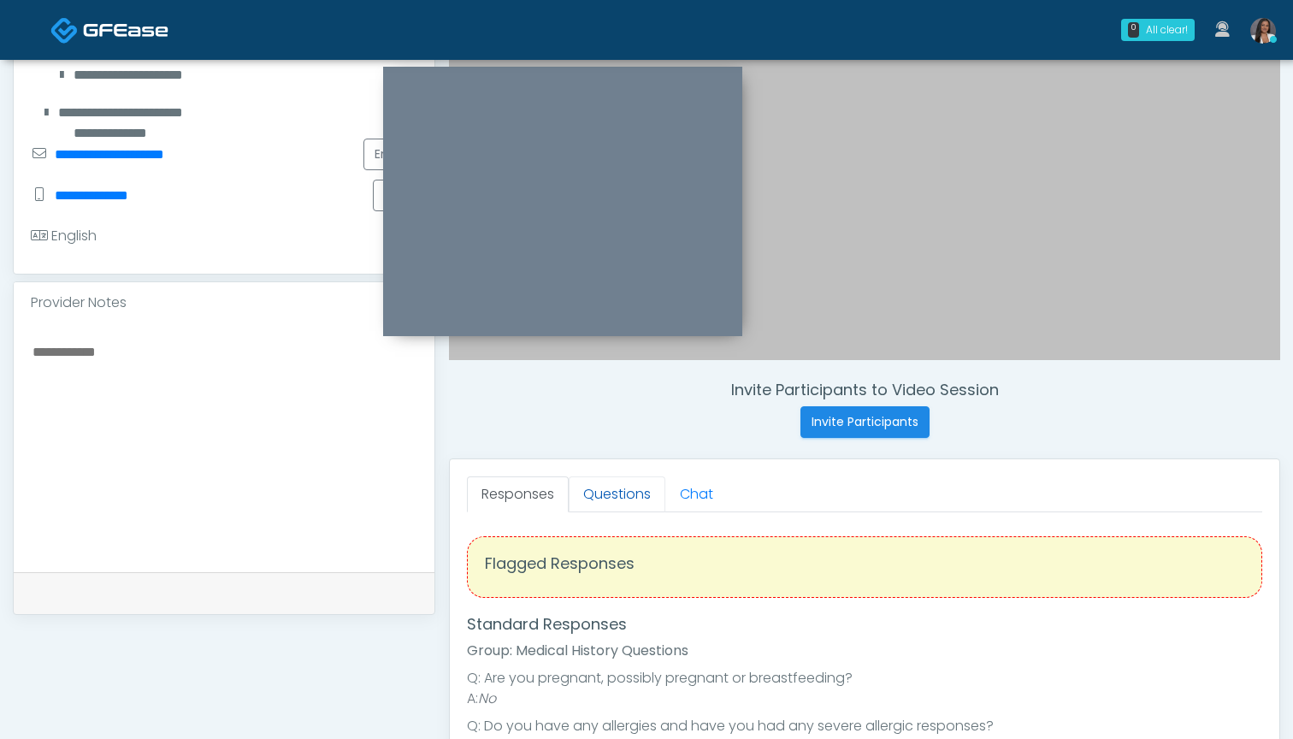
click at [616, 498] on link "Questions" at bounding box center [617, 494] width 97 height 36
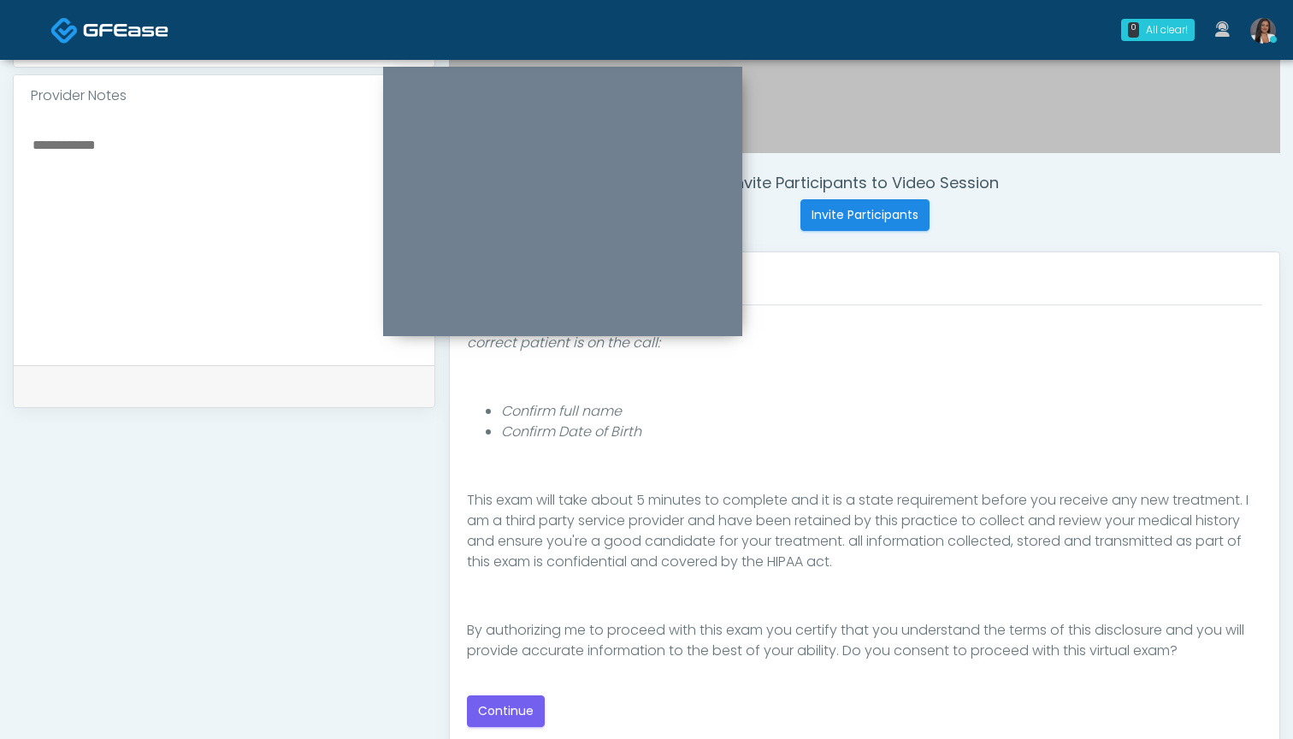
scroll to position [561, 0]
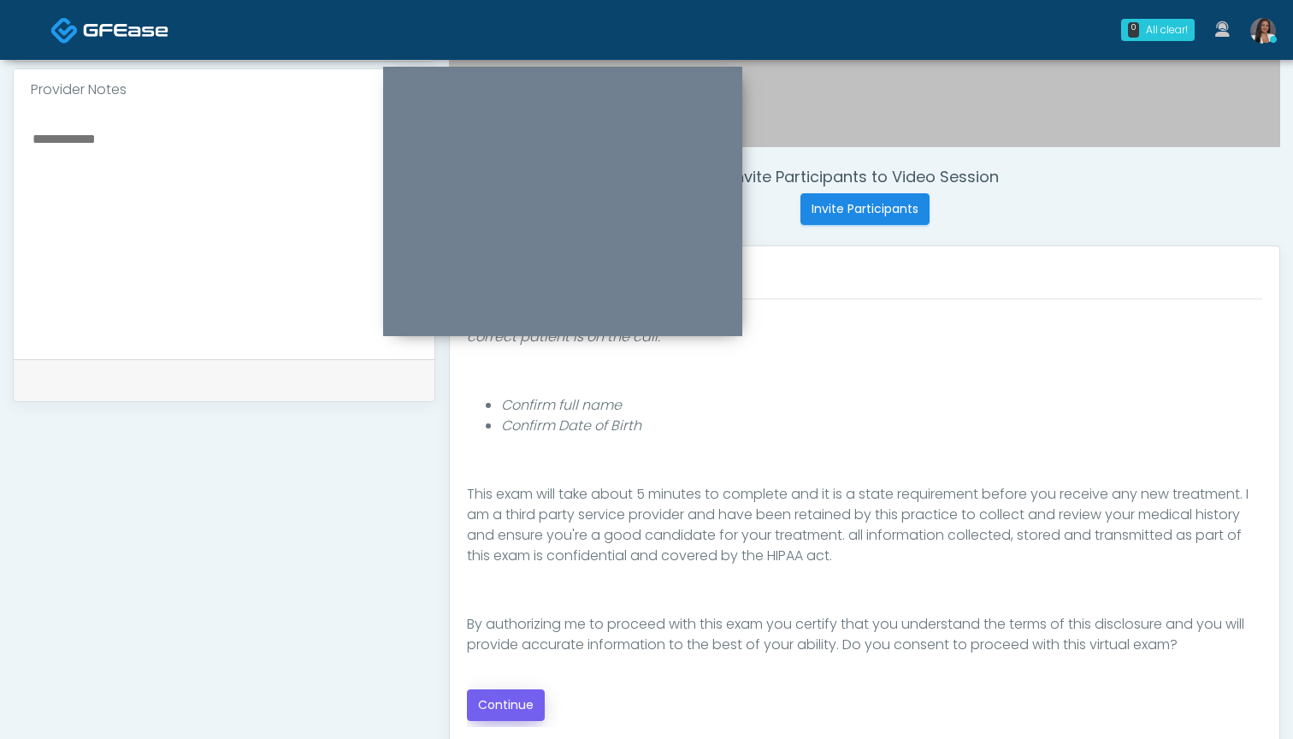
click at [511, 701] on button "Continue" at bounding box center [506, 705] width 78 height 32
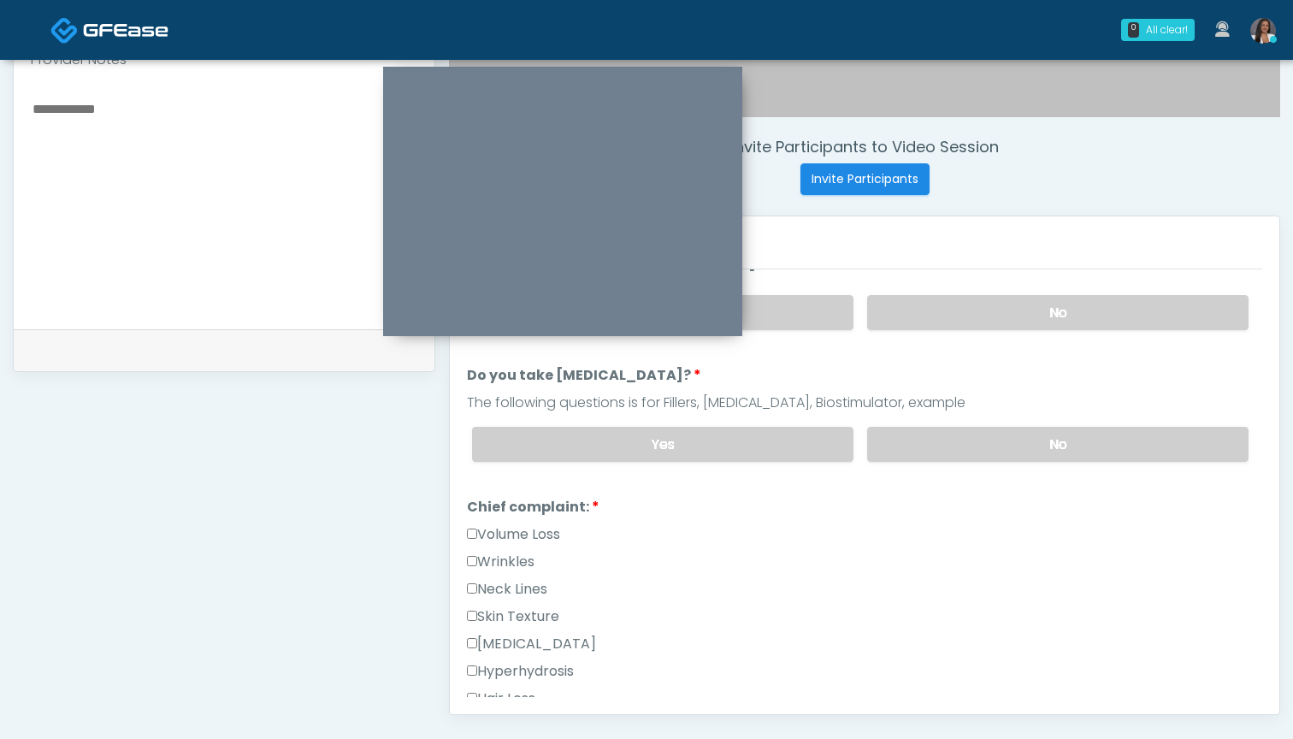
scroll to position [593, 0]
click at [511, 557] on label "Wrinkles" at bounding box center [501, 560] width 68 height 21
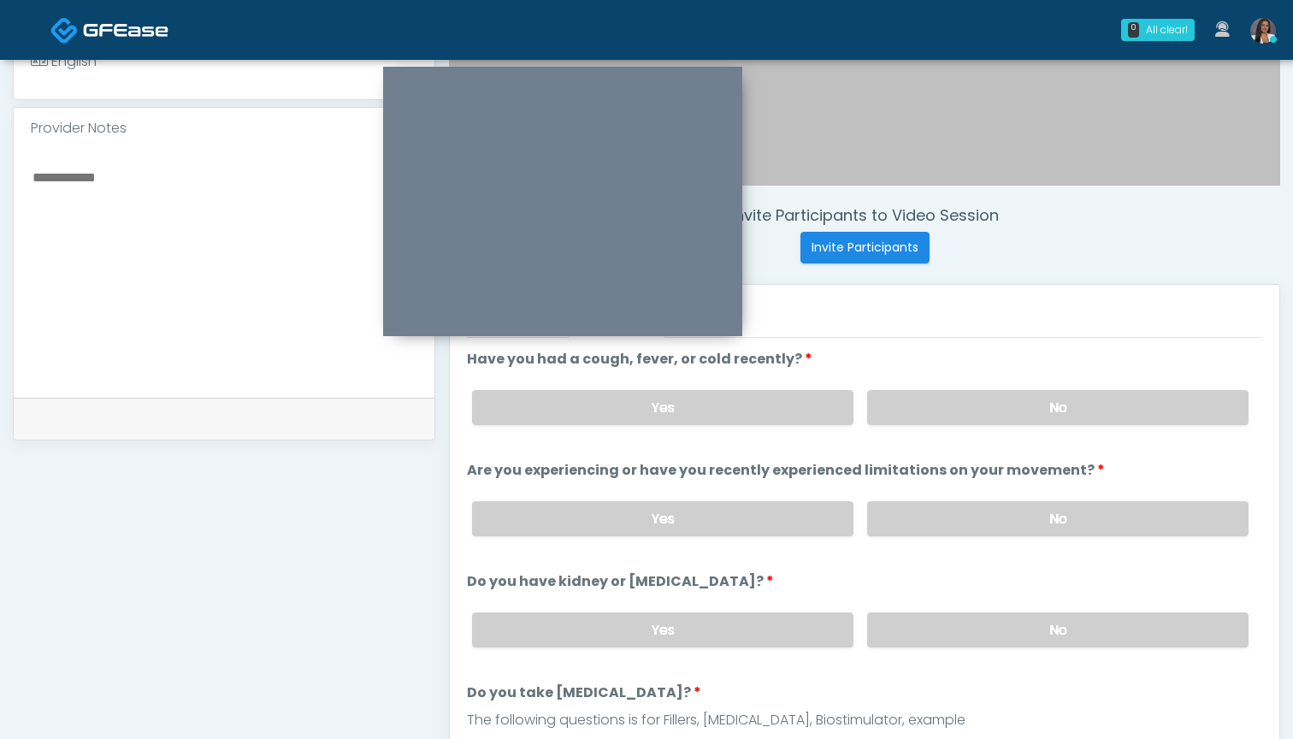
scroll to position [519, 0]
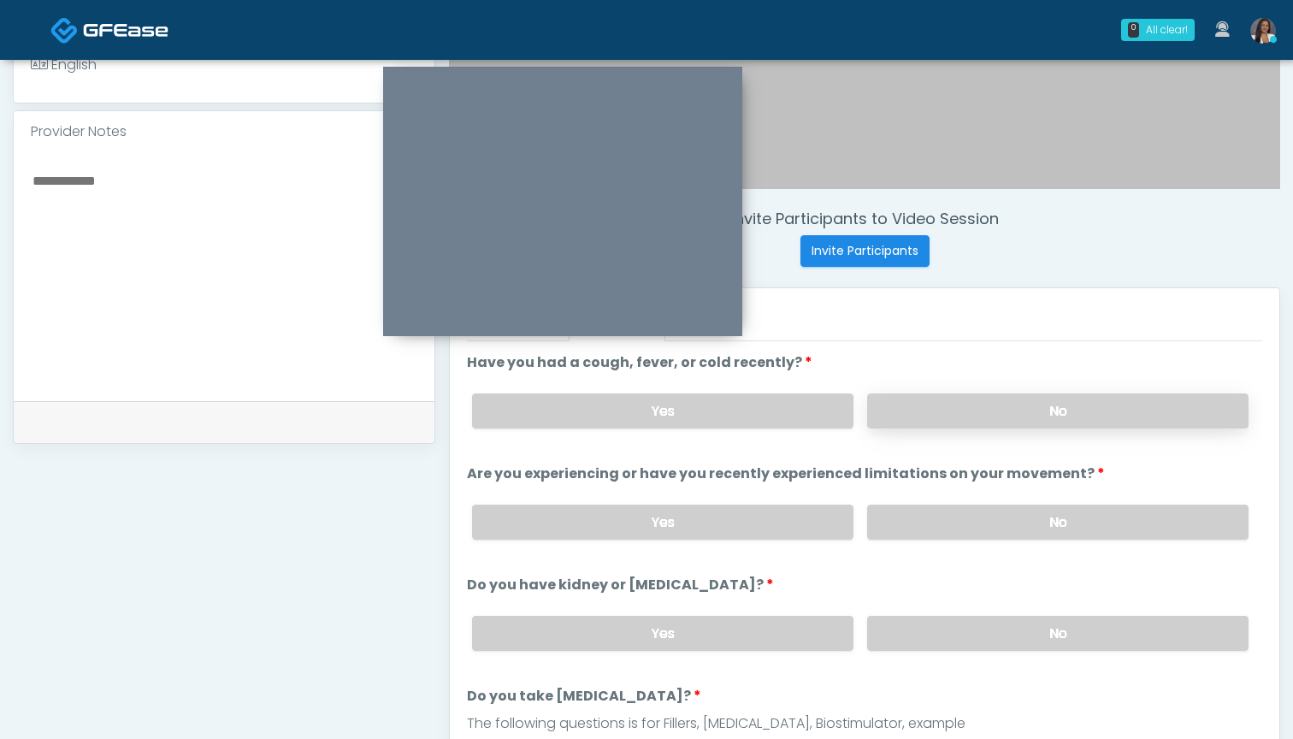
click at [953, 407] on label "No" at bounding box center [1057, 410] width 381 height 35
click at [950, 528] on label "No" at bounding box center [1057, 521] width 381 height 35
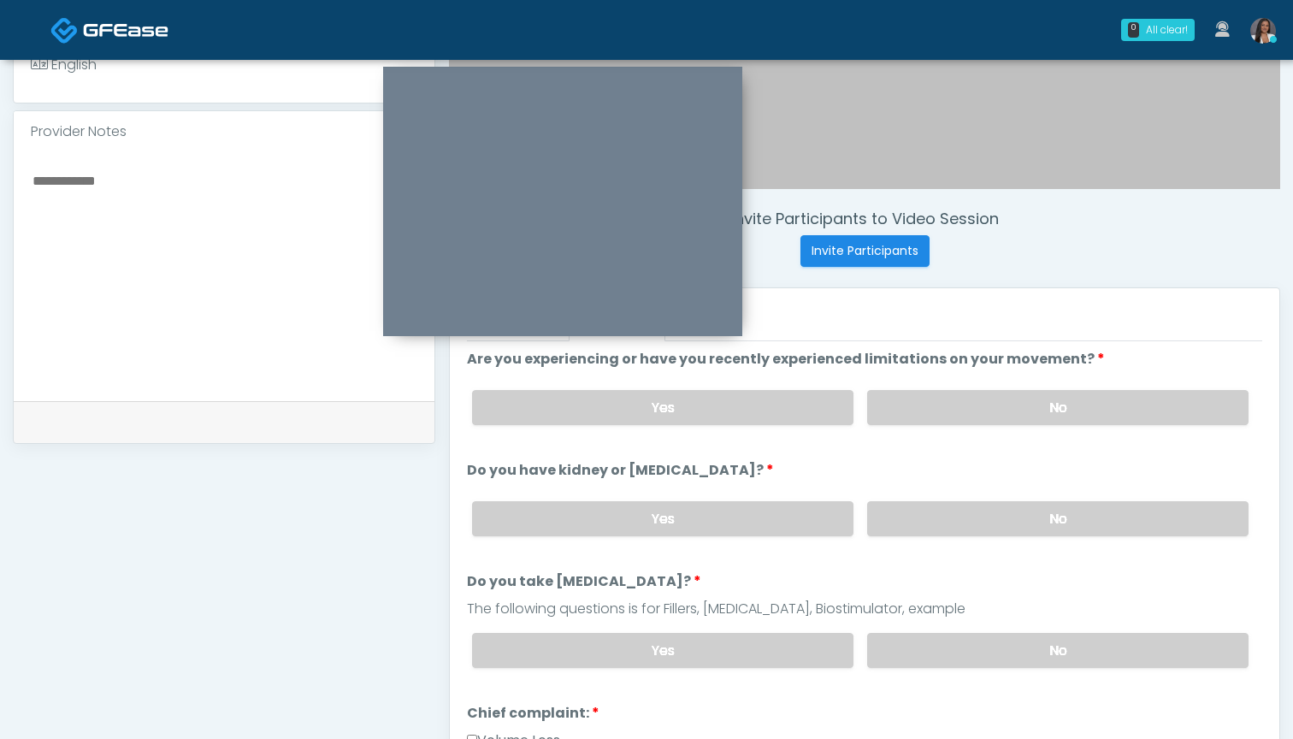
scroll to position [174, 0]
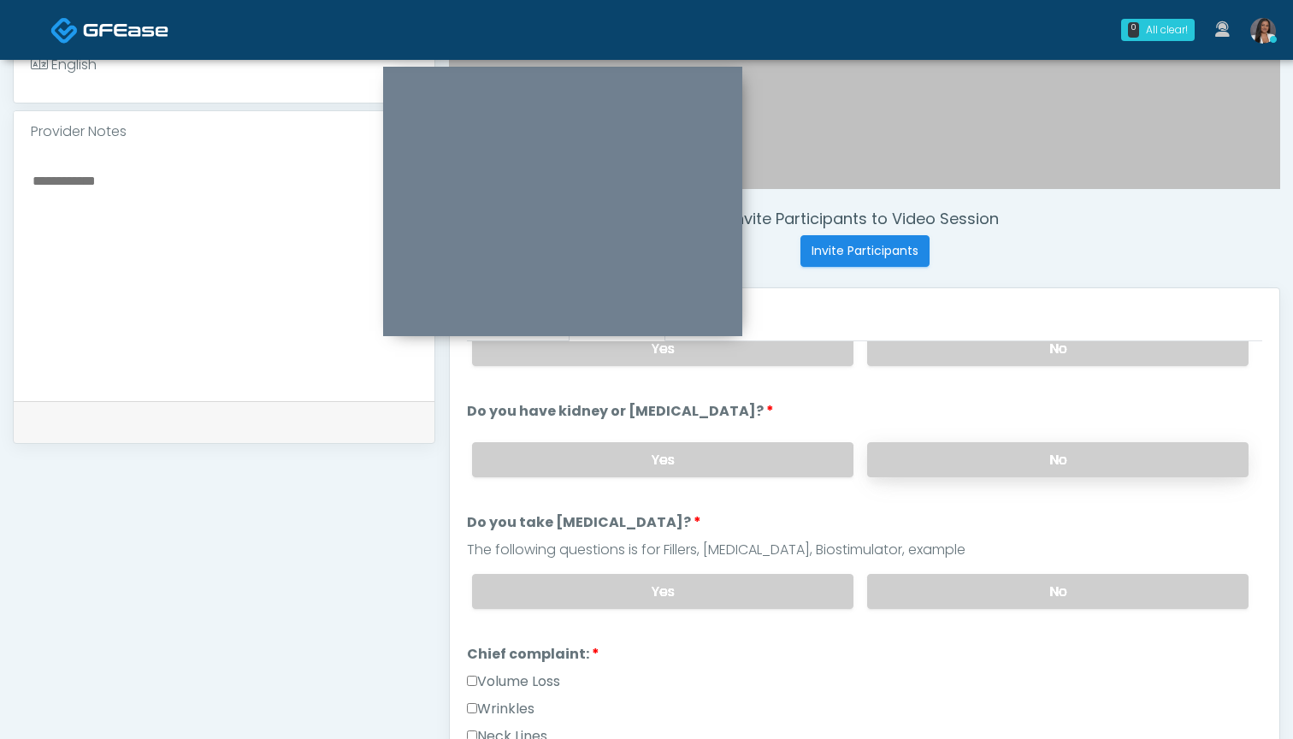
click at [906, 457] on label "No" at bounding box center [1057, 459] width 381 height 35
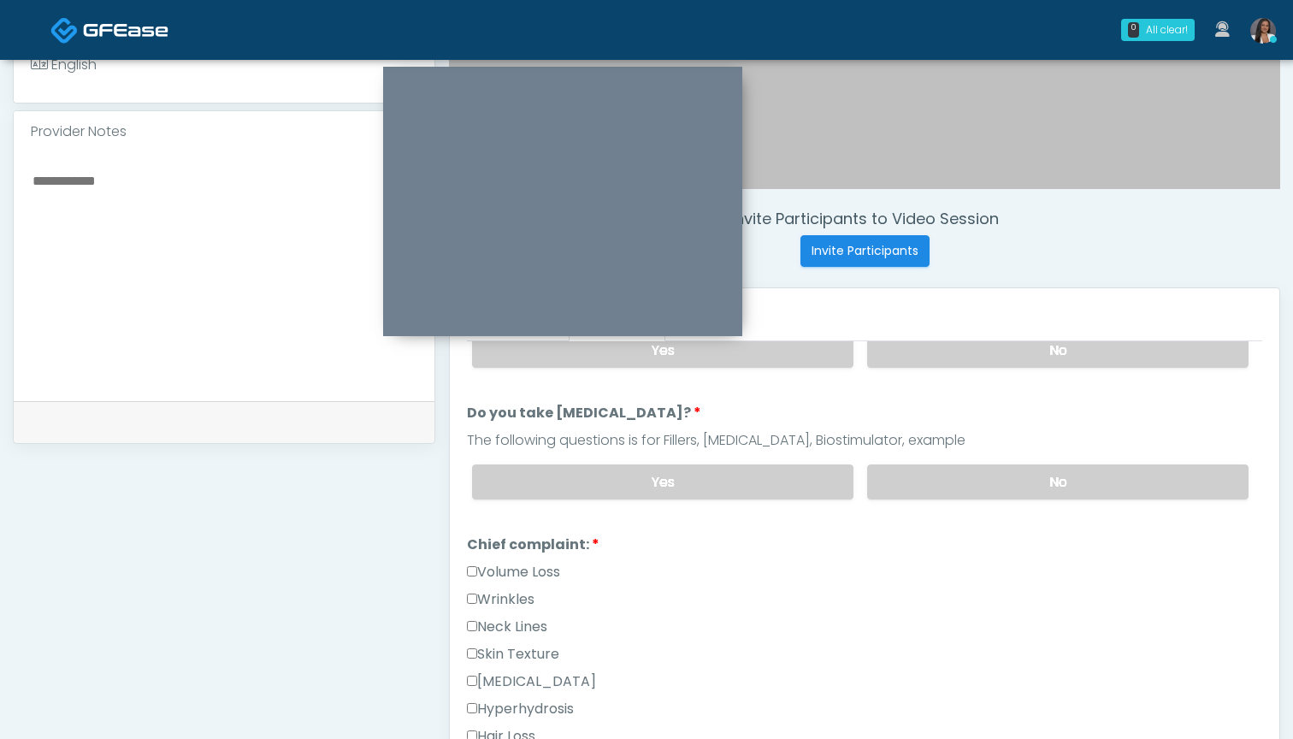
scroll to position [290, 0]
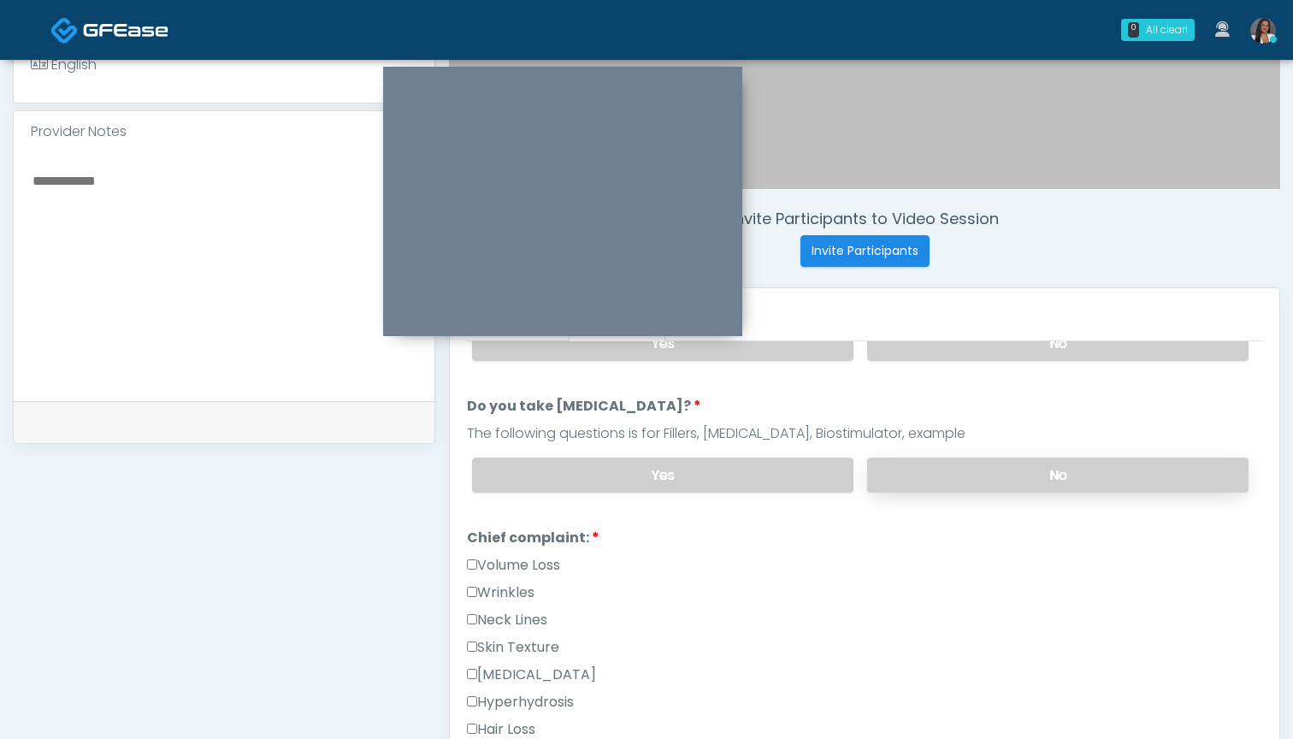
click at [913, 476] on label "No" at bounding box center [1057, 474] width 381 height 35
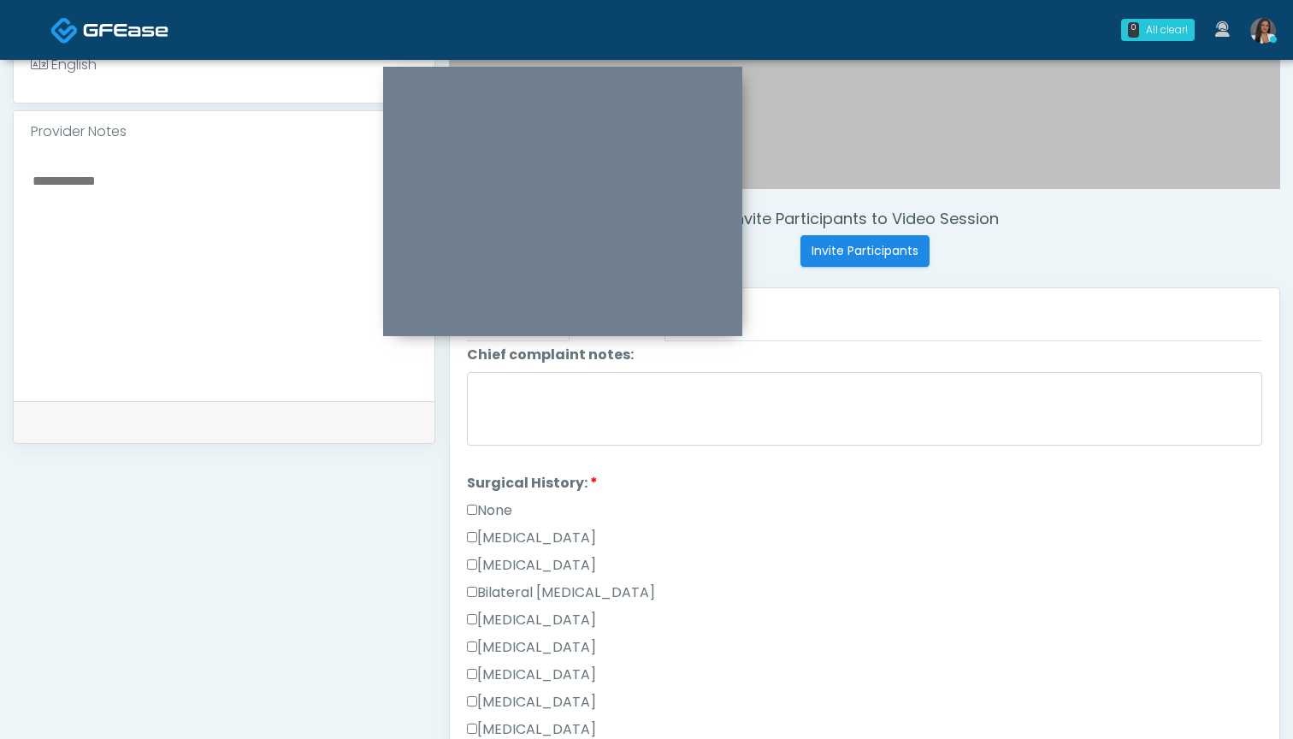
scroll to position [858, 0]
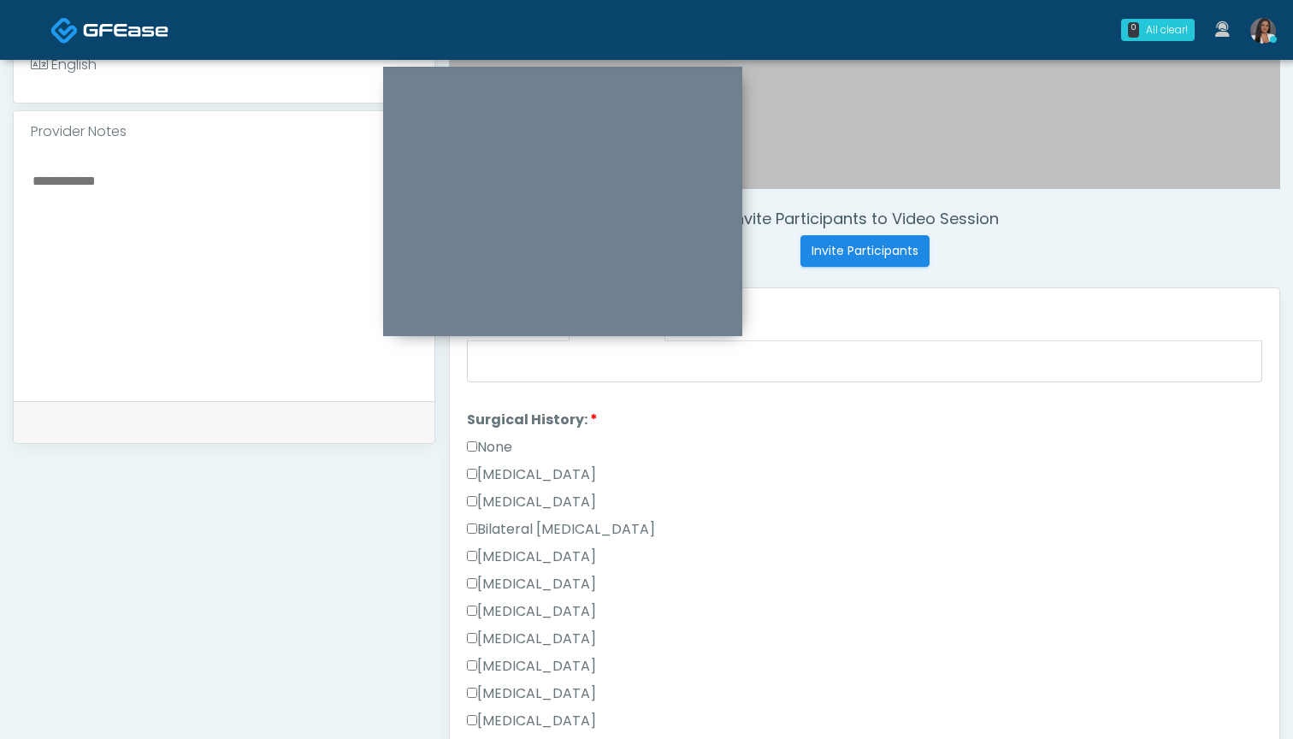
click at [495, 448] on label "None" at bounding box center [489, 447] width 45 height 21
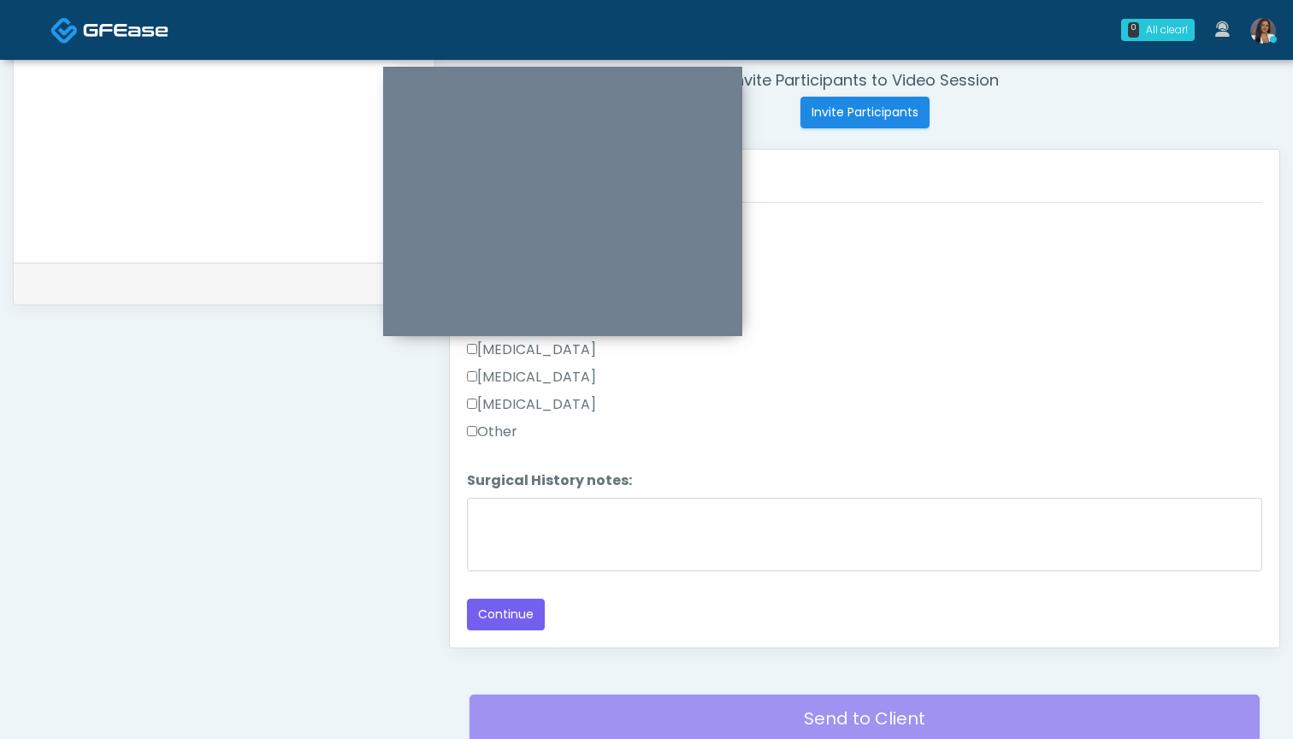
scroll to position [707, 0]
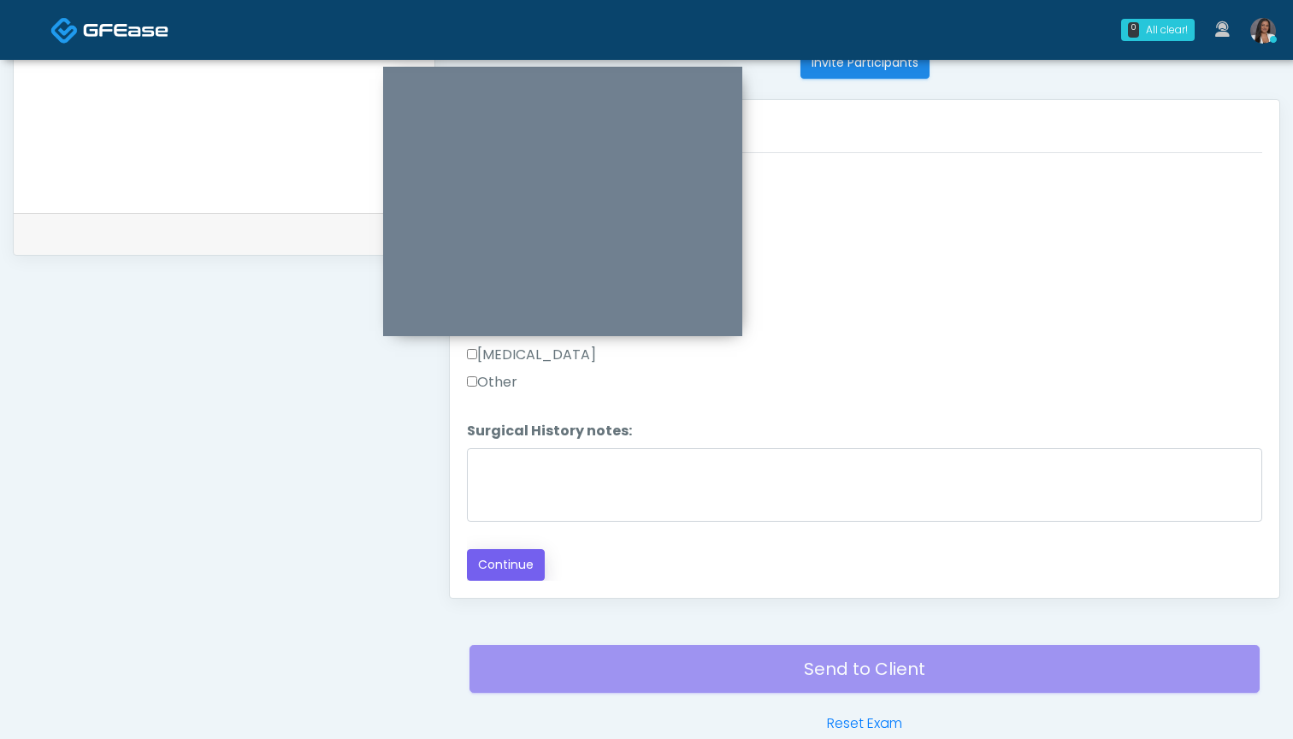
click at [499, 577] on button "Continue" at bounding box center [506, 565] width 78 height 32
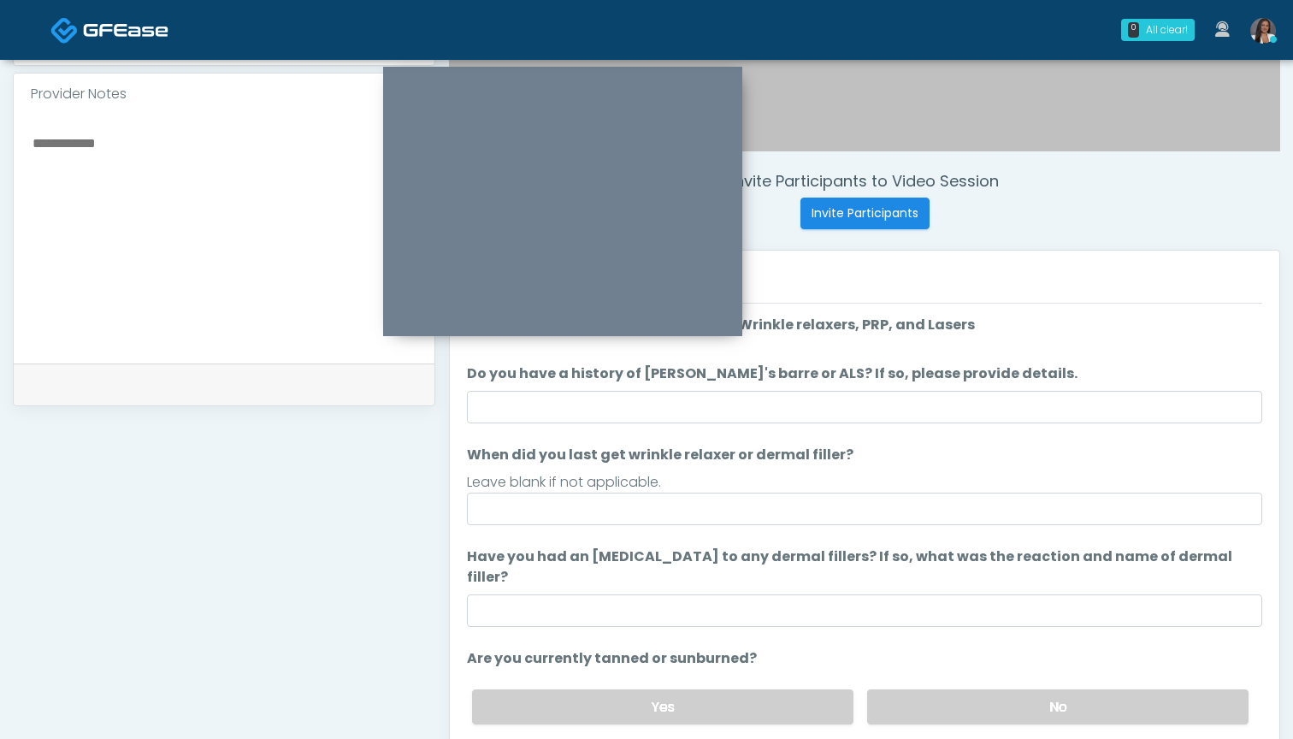
scroll to position [547, 0]
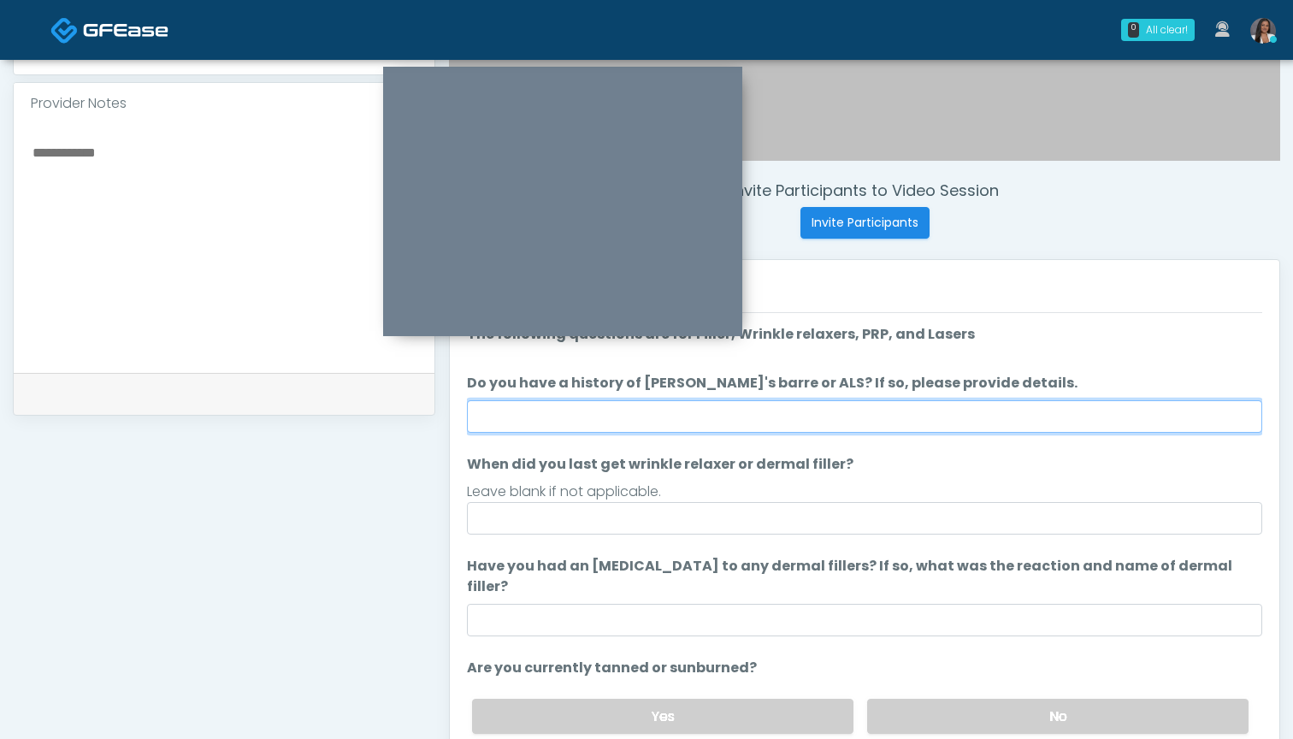
click at [936, 408] on input "Do you have a history of Guillain's barre or ALS? If so, please provide details." at bounding box center [864, 416] width 795 height 32
type input "**"
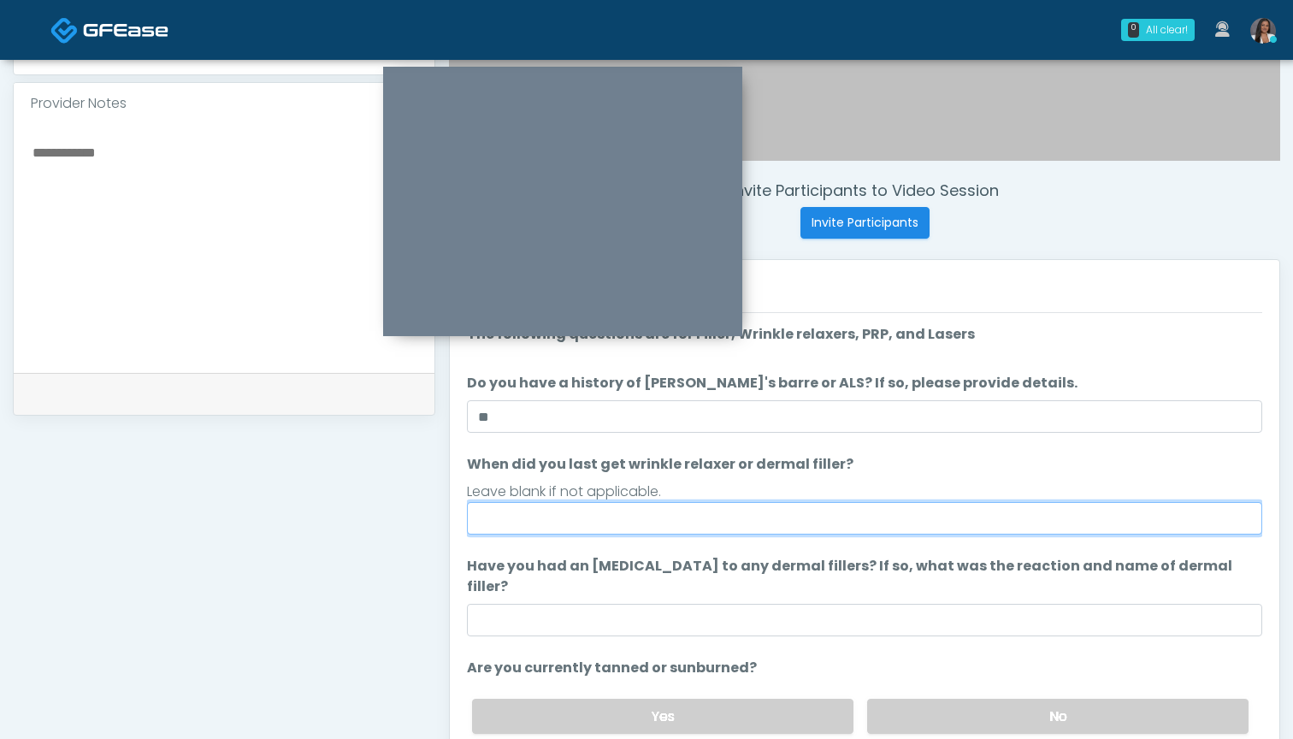
click at [930, 518] on input "When did you last get wrinkle relaxer or dermal filler?" at bounding box center [864, 518] width 795 height 32
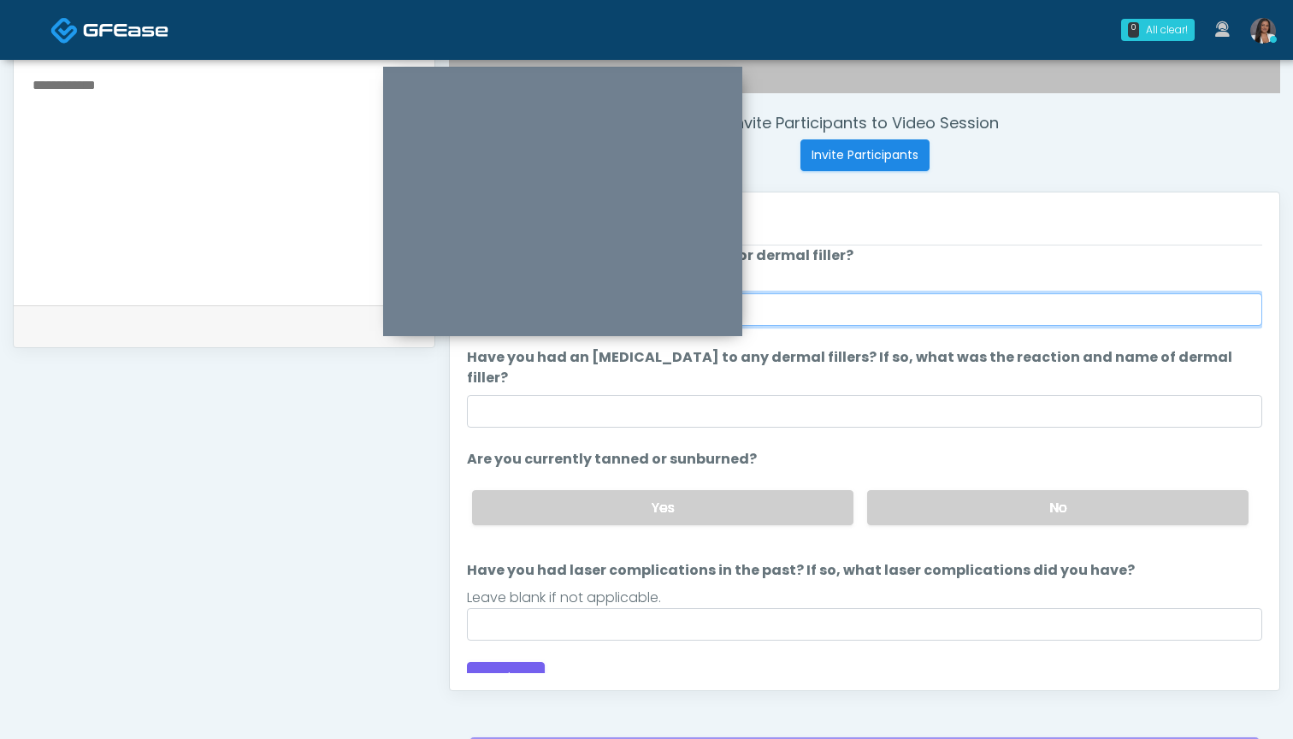
scroll to position [615, 0]
type input "**********"
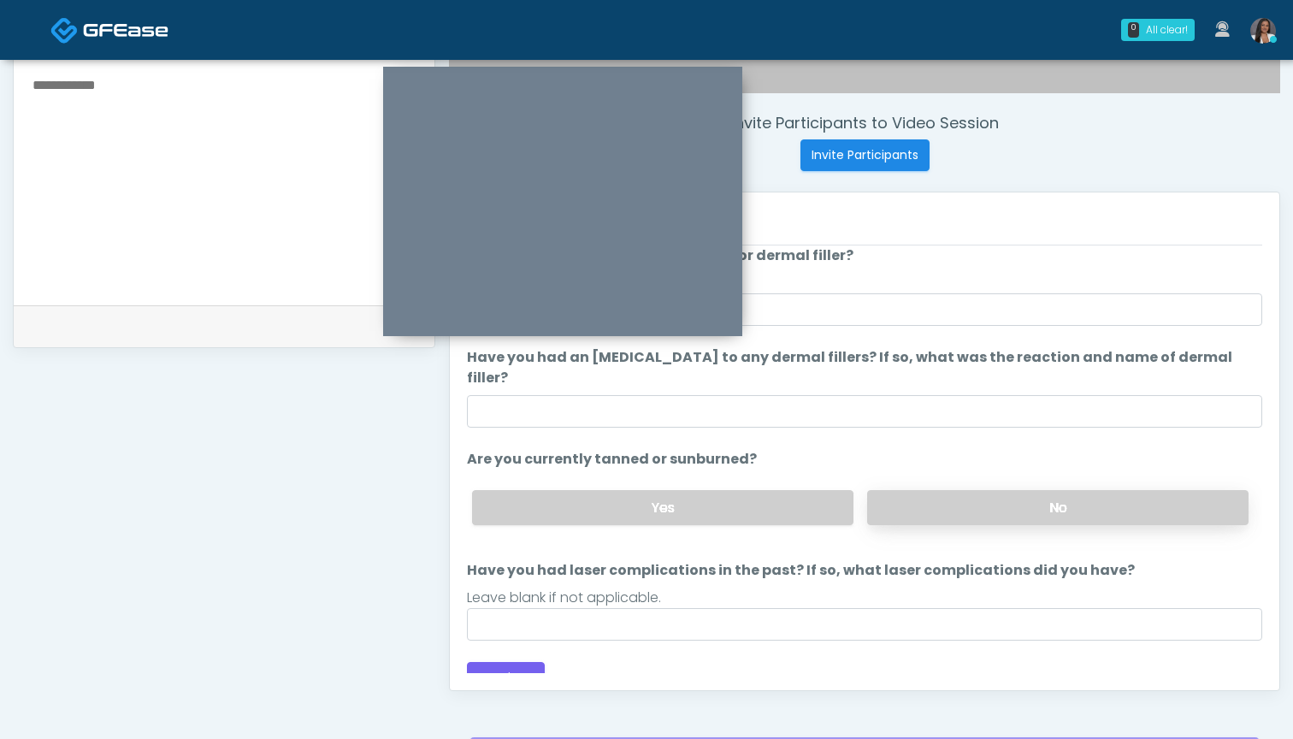
click at [1017, 490] on label "No" at bounding box center [1057, 507] width 381 height 35
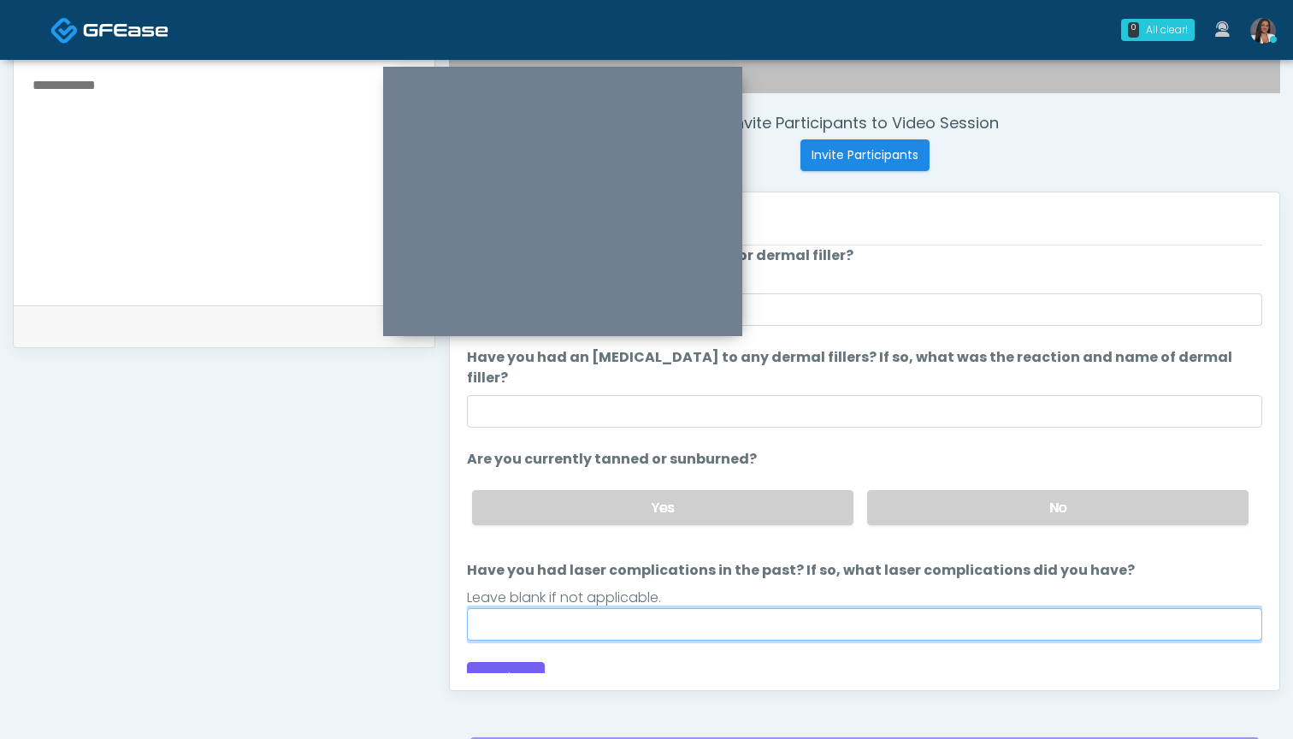
click at [835, 608] on input "Have you had laser complications in the past? If so, what laser complications d…" at bounding box center [864, 624] width 795 height 32
click at [799, 608] on input "Have you had laser complications in the past? If so, what laser complications d…" at bounding box center [864, 624] width 795 height 32
type input "*"
type input "**********"
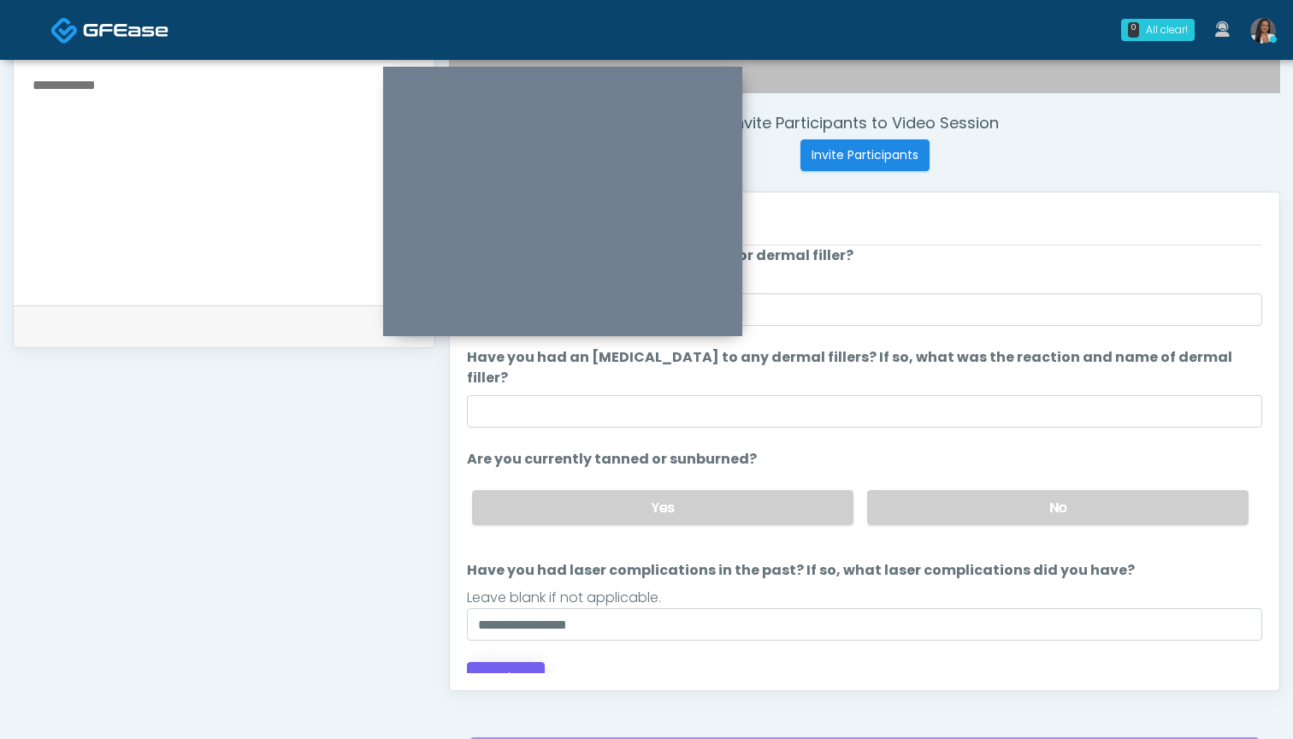
drag, startPoint x: 799, startPoint y: 603, endPoint x: 498, endPoint y: 656, distance: 306.4
click at [498, 662] on button "Continue" at bounding box center [506, 678] width 78 height 32
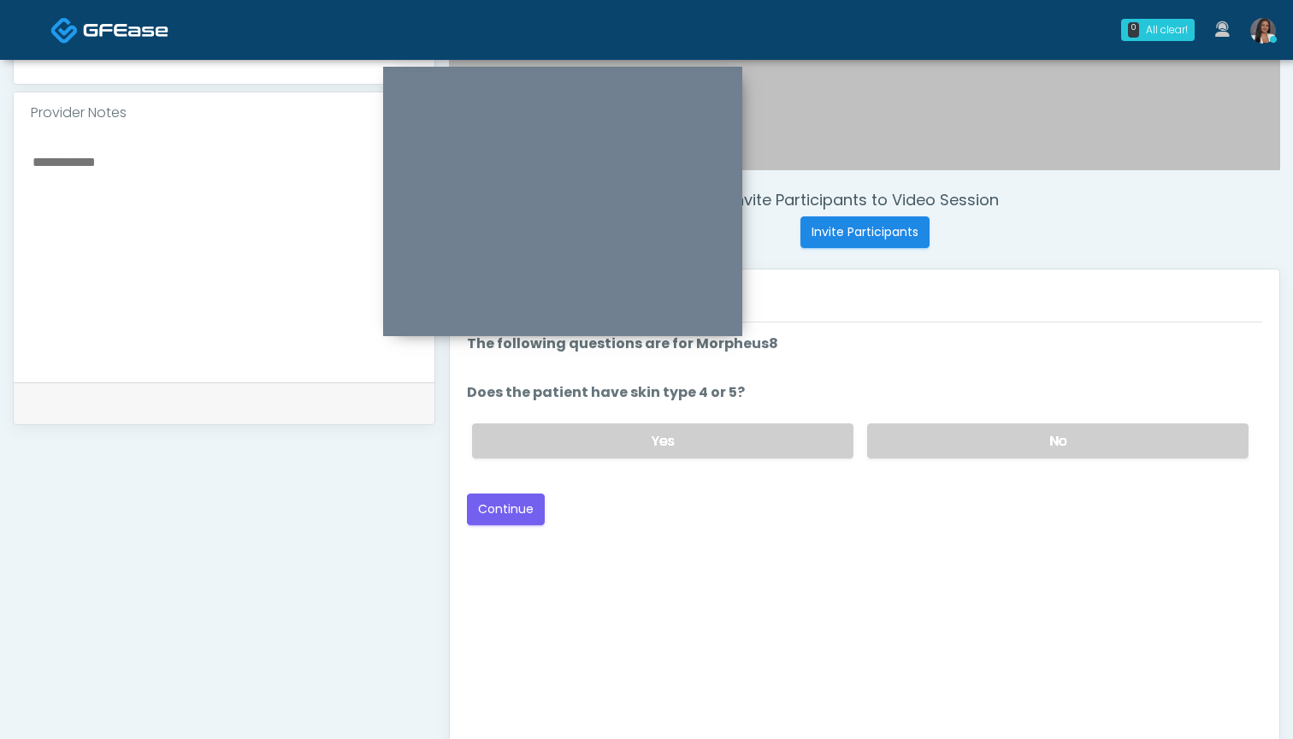
scroll to position [536, 0]
drag, startPoint x: 949, startPoint y: 439, endPoint x: 736, endPoint y: 456, distance: 213.5
click at [741, 457] on div "Yes No" at bounding box center [860, 442] width 804 height 62
click at [730, 456] on label "Yes" at bounding box center [662, 442] width 381 height 35
click at [488, 510] on button "Continue" at bounding box center [506, 511] width 78 height 32
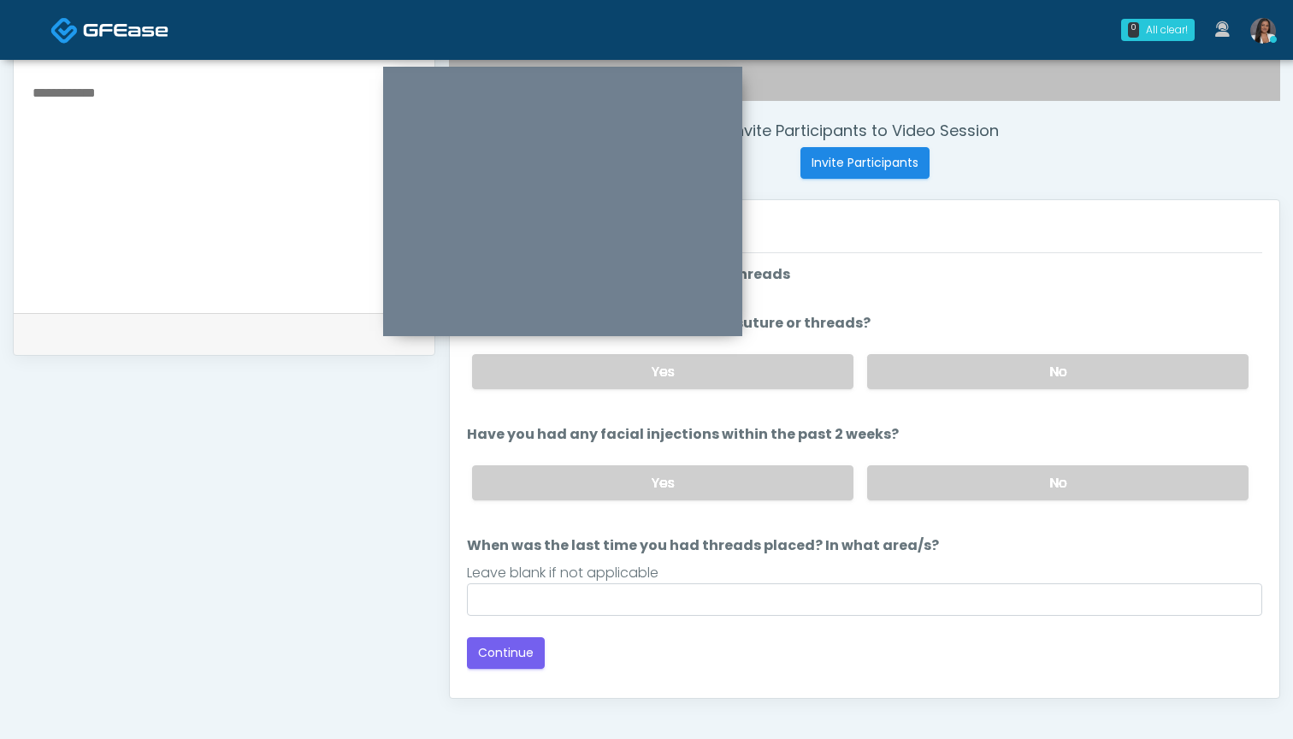
scroll to position [599, 0]
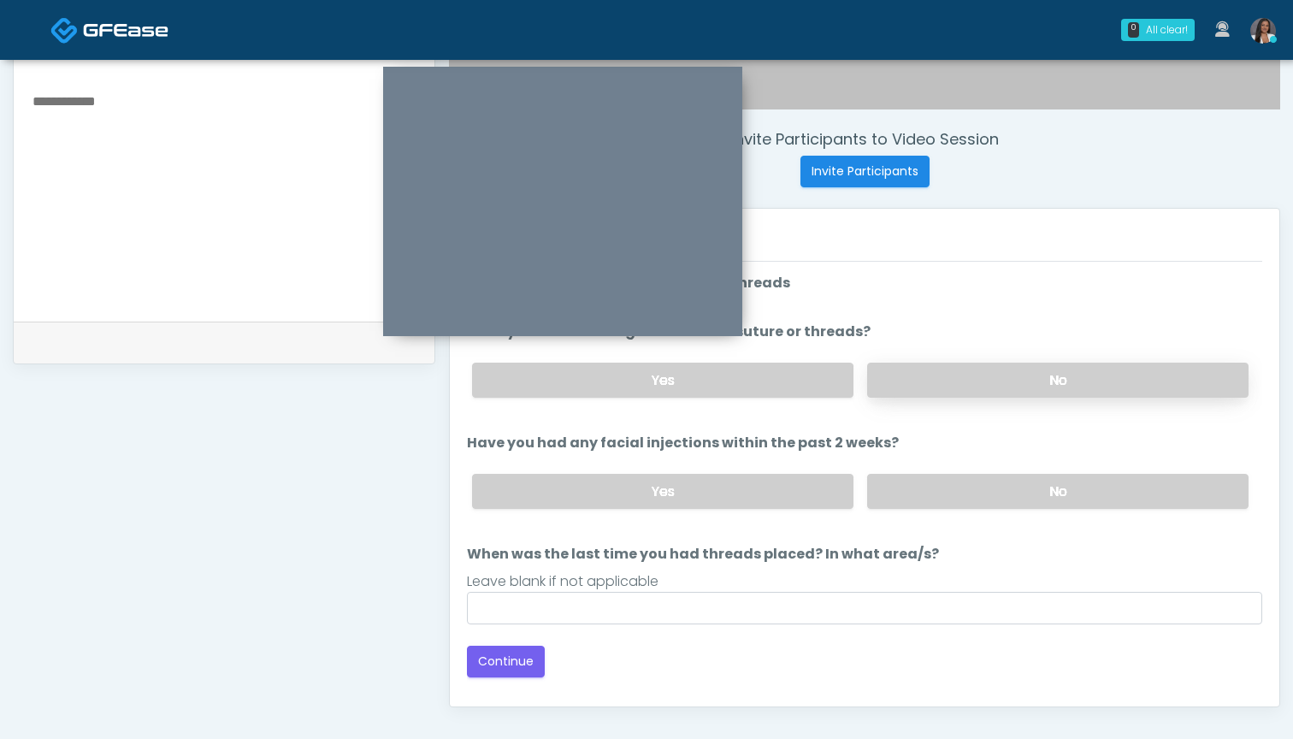
click at [904, 369] on label "No" at bounding box center [1057, 380] width 381 height 35
click at [902, 498] on label "No" at bounding box center [1057, 491] width 381 height 35
click at [852, 625] on div "Loading... Connecting to your agent... Please wait while we prepare your person…" at bounding box center [864, 475] width 795 height 404
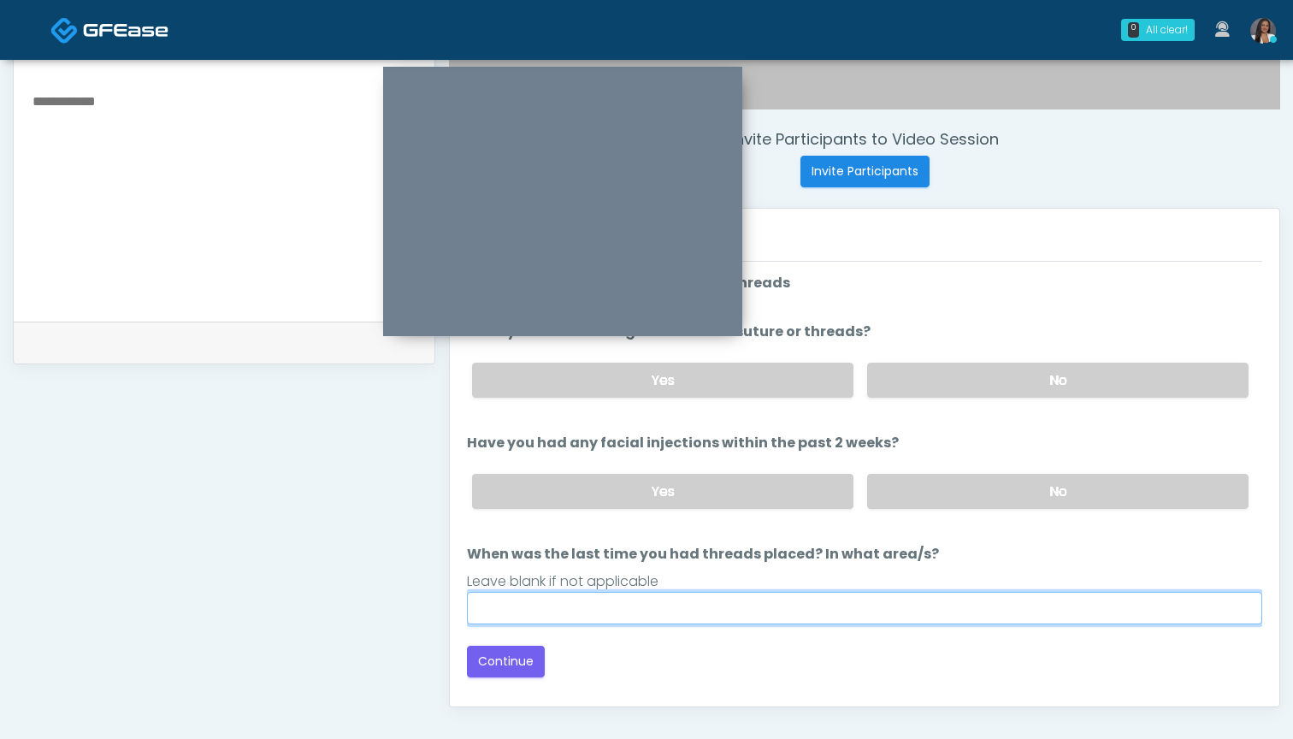
click at [855, 600] on input "When was the last time you had threads placed? In what area/s?" at bounding box center [864, 608] width 795 height 32
type input "***"
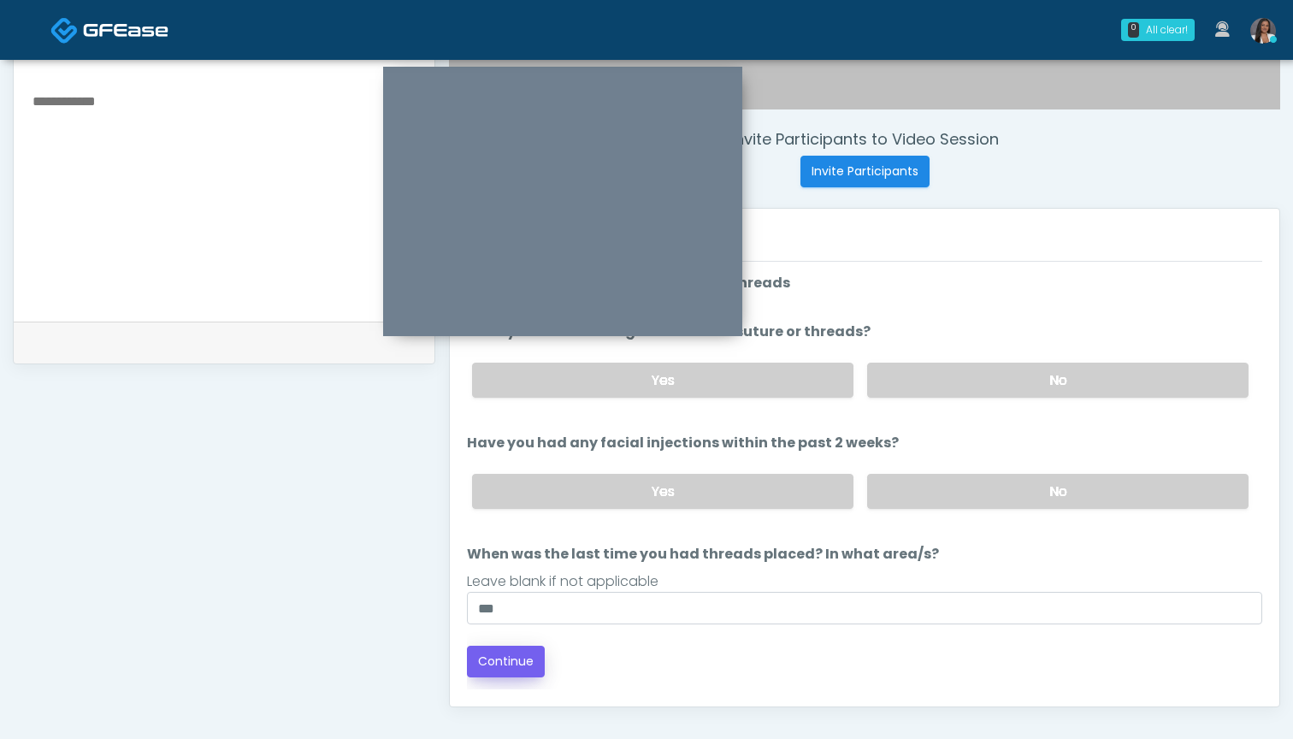
click at [488, 656] on button "Continue" at bounding box center [506, 662] width 78 height 32
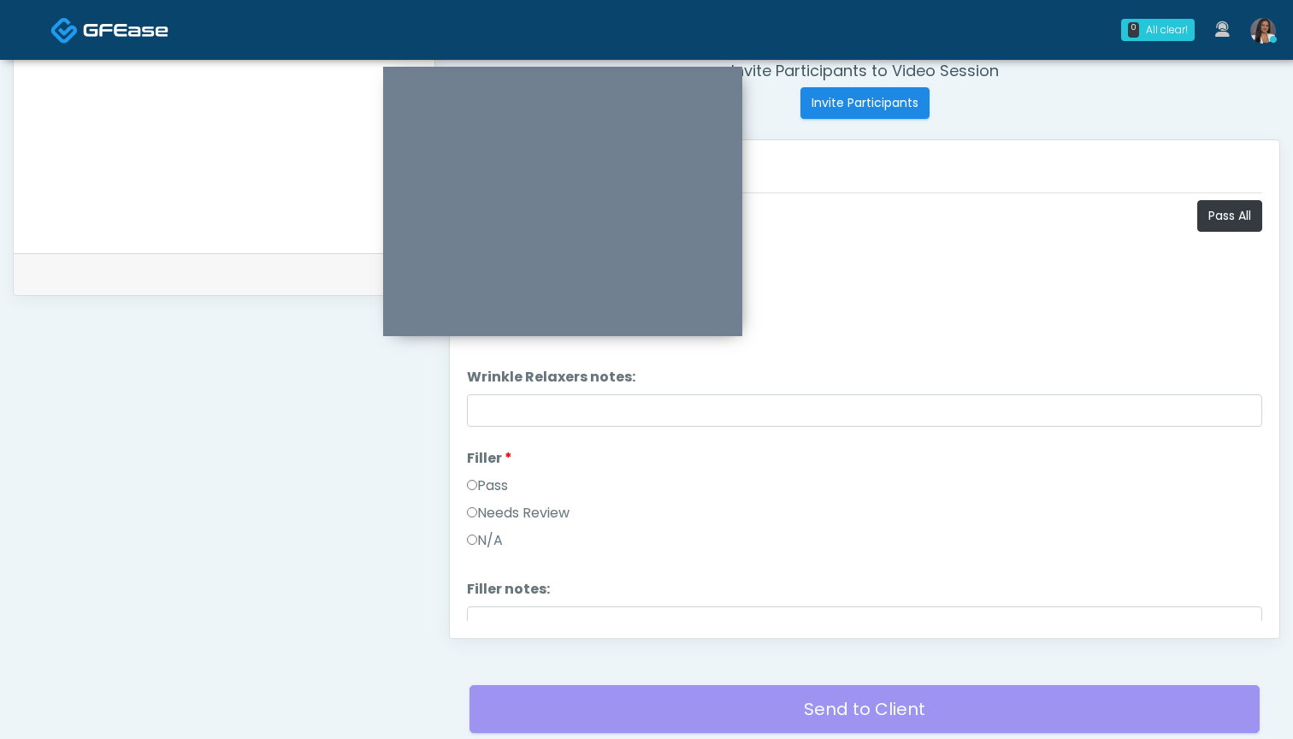
scroll to position [649, 0]
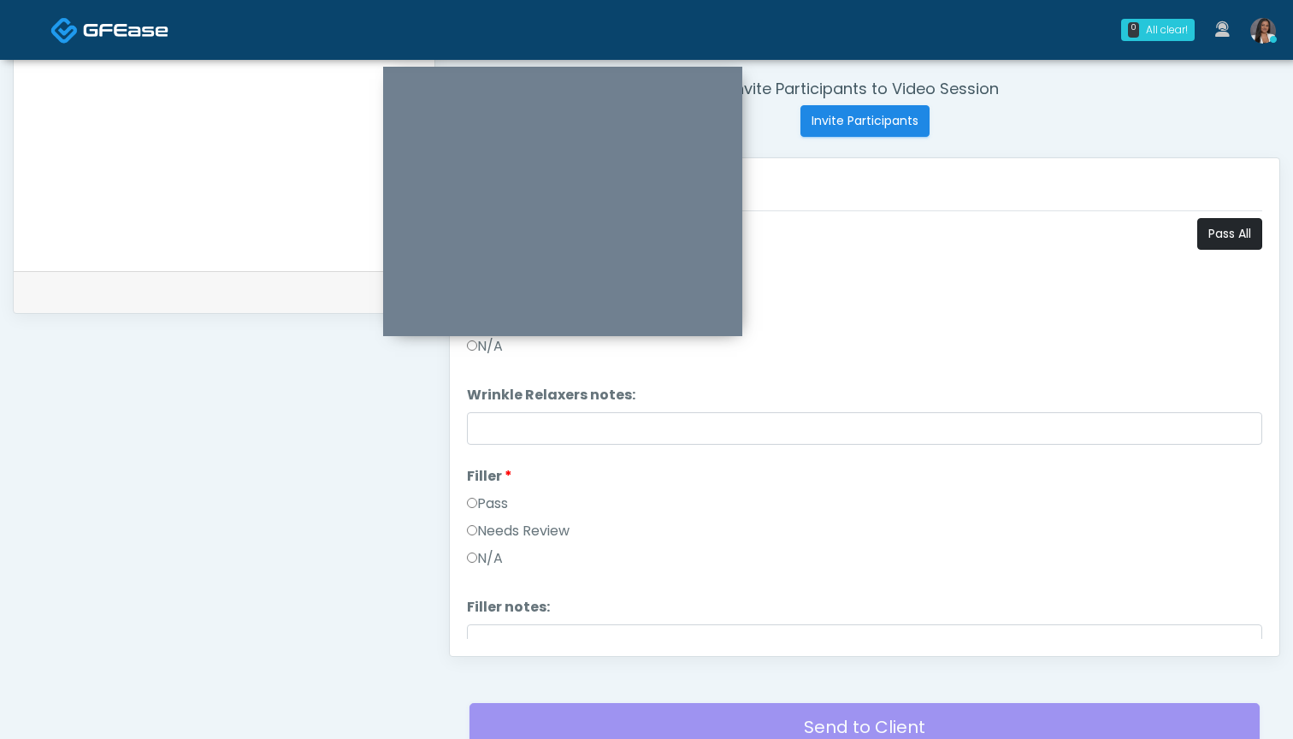
click at [1214, 233] on button "Pass All" at bounding box center [1229, 234] width 65 height 32
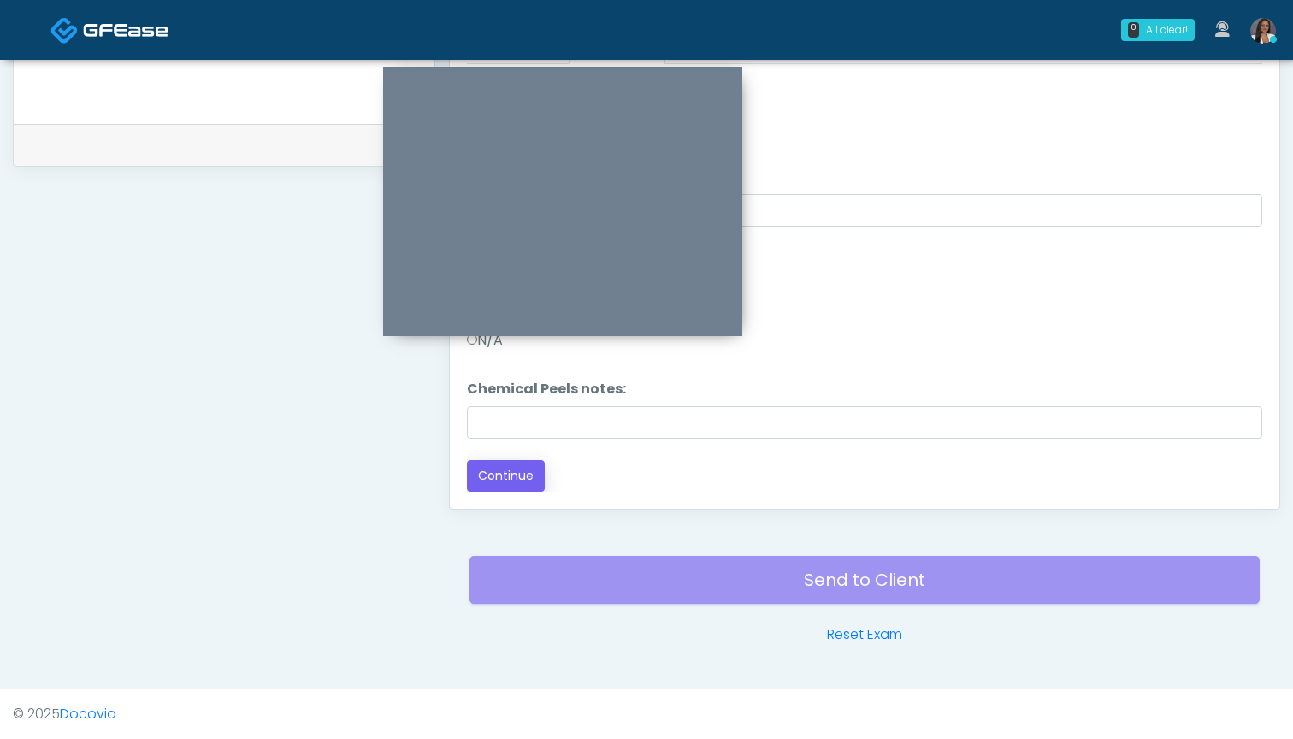
scroll to position [796, 0]
click at [522, 479] on button "Continue" at bounding box center [506, 476] width 78 height 32
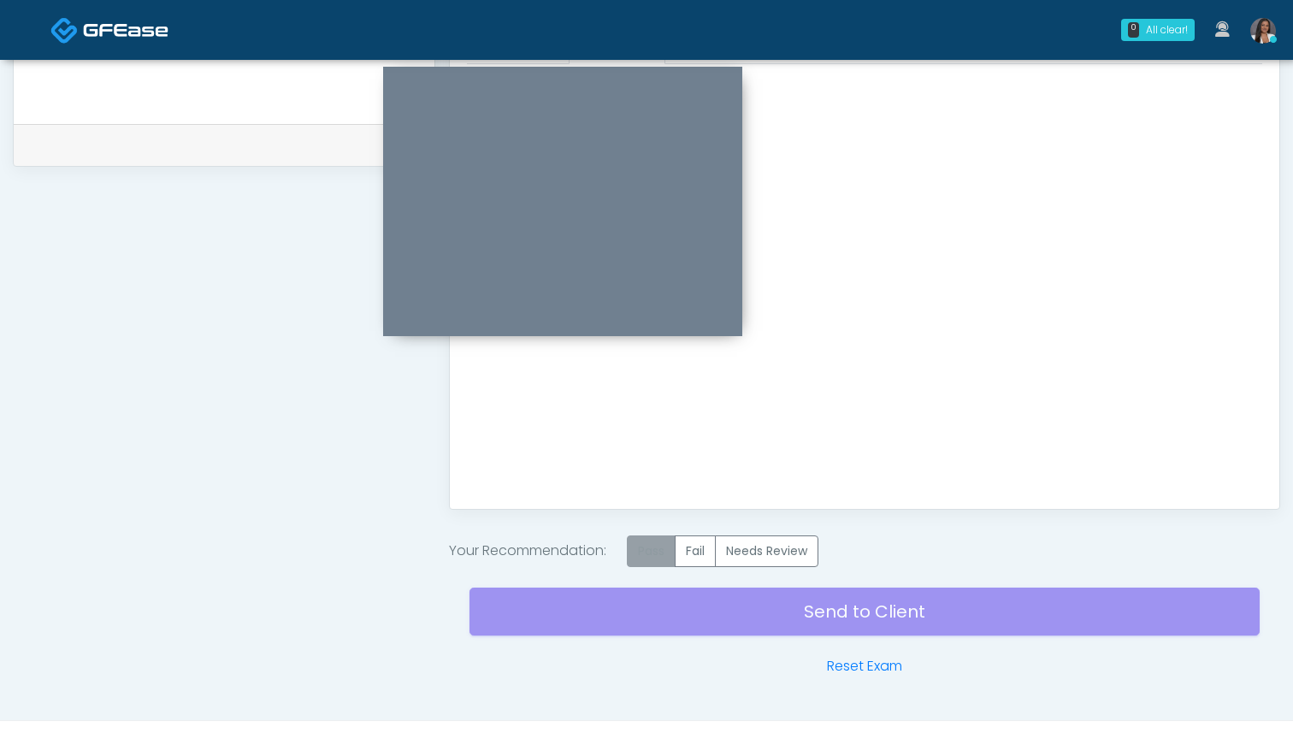
click at [651, 548] on label "Pass" at bounding box center [651, 551] width 49 height 32
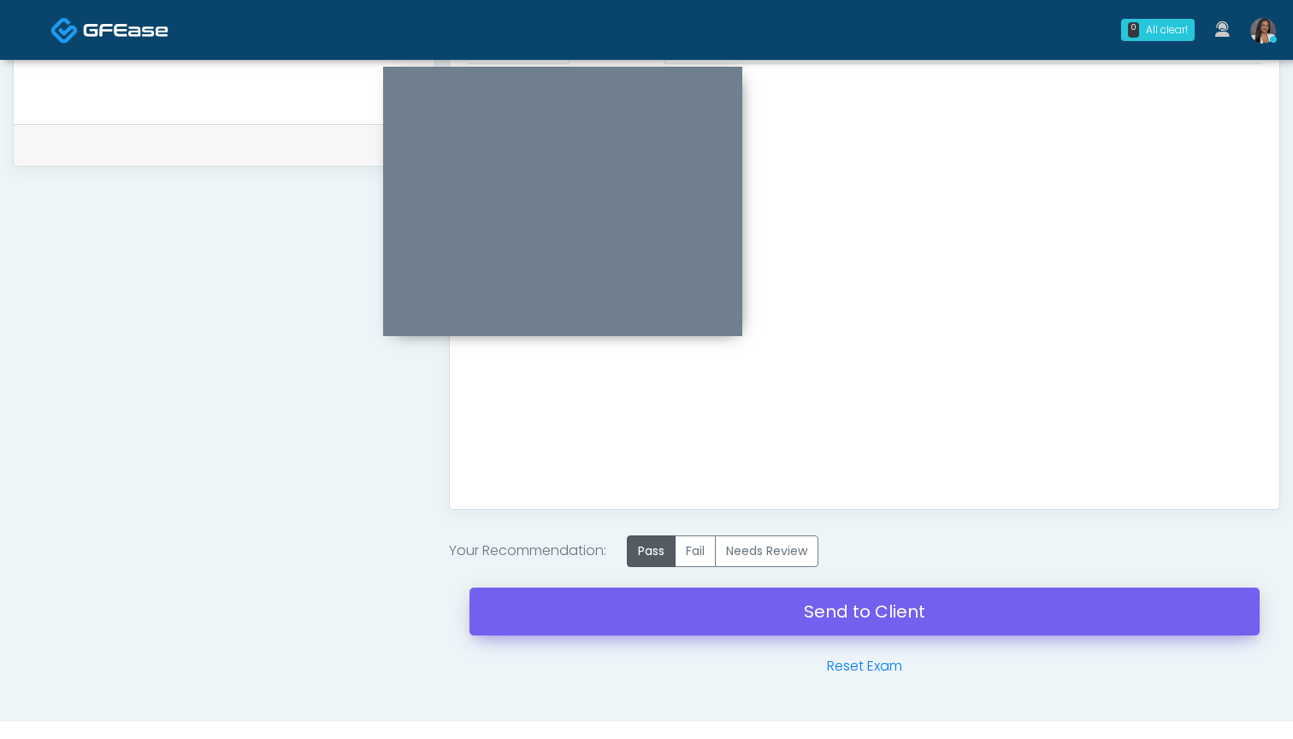
click at [846, 609] on link "Send to Client" at bounding box center [864, 611] width 790 height 48
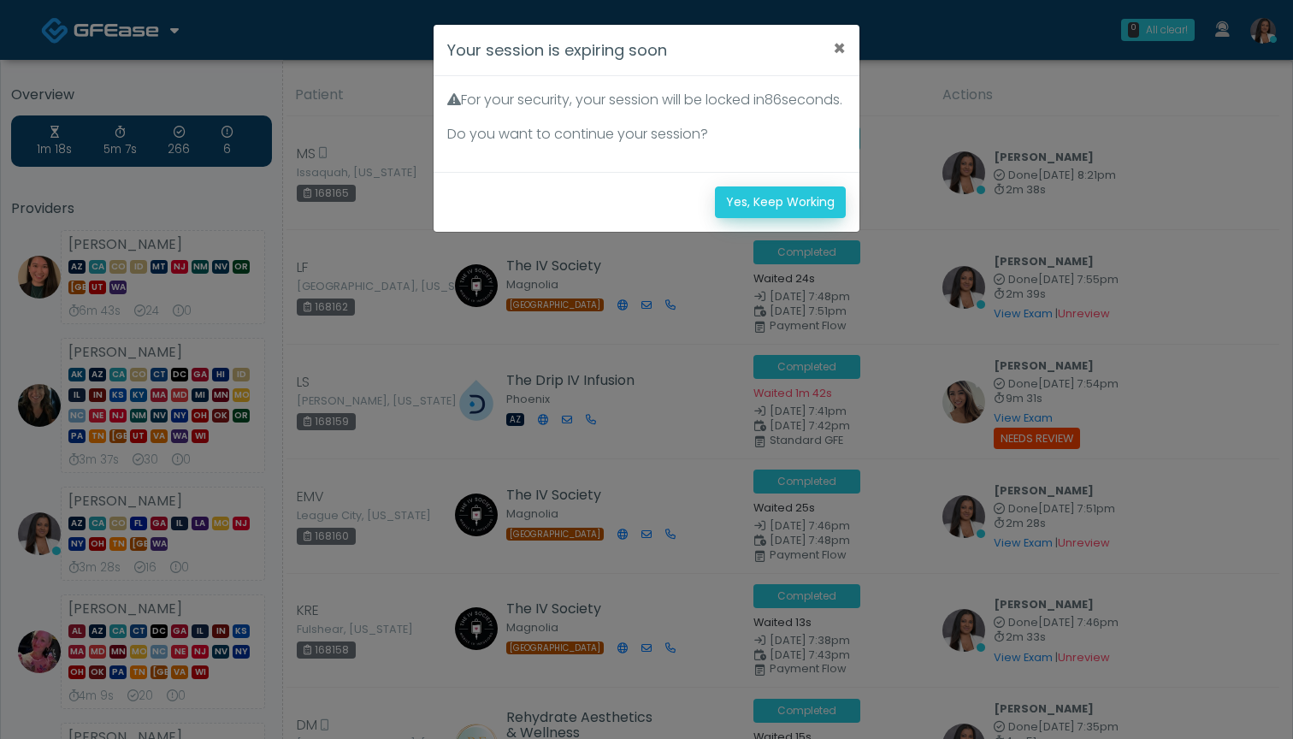
click at [754, 218] on button "Yes, Keep Working" at bounding box center [780, 202] width 131 height 32
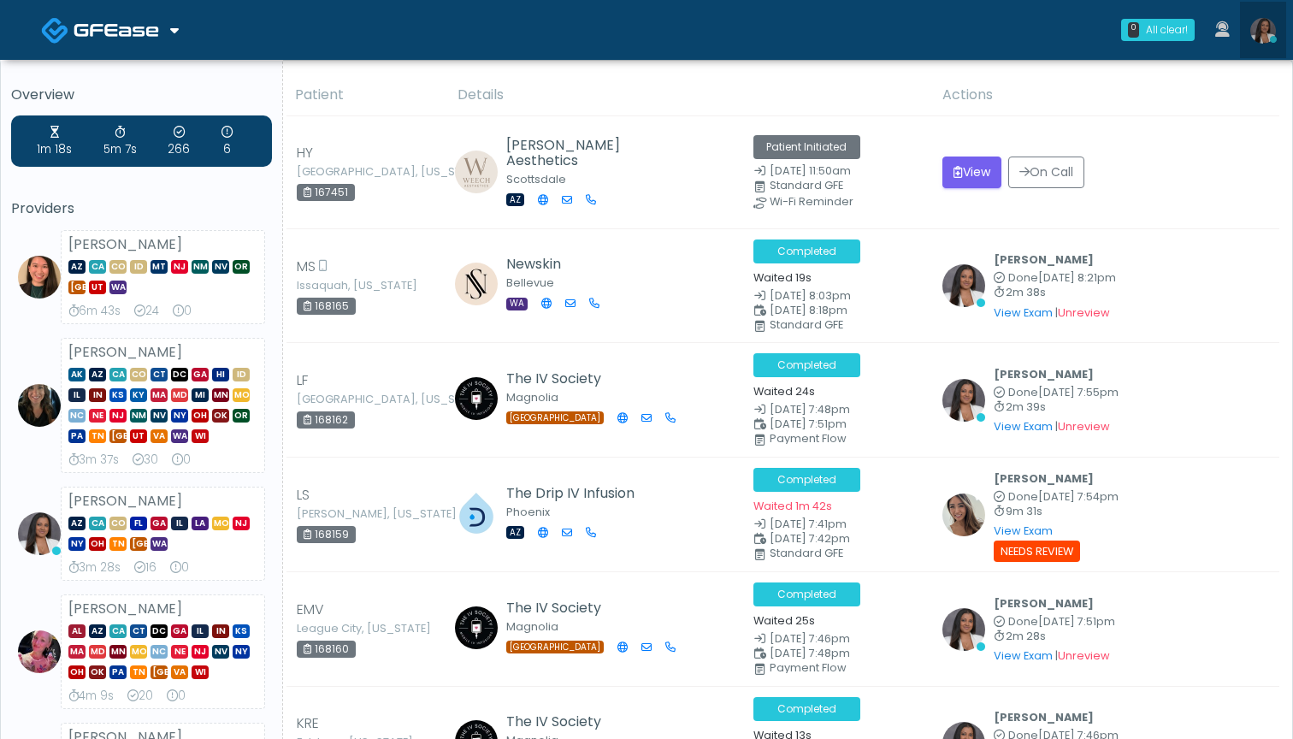
click at [1270, 31] on img at bounding box center [1263, 31] width 26 height 26
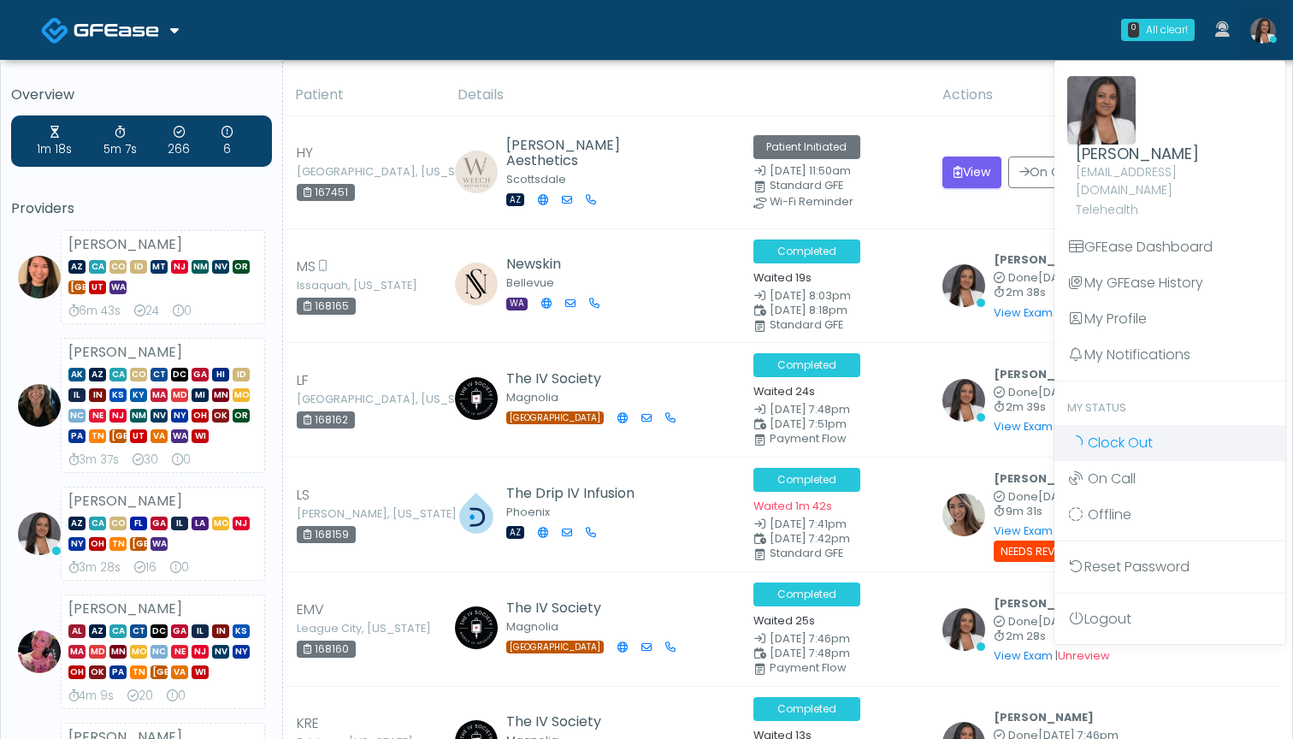
click at [1113, 433] on span "Clock Out" at bounding box center [1120, 443] width 65 height 20
